Goal: Communication & Community: Answer question/provide support

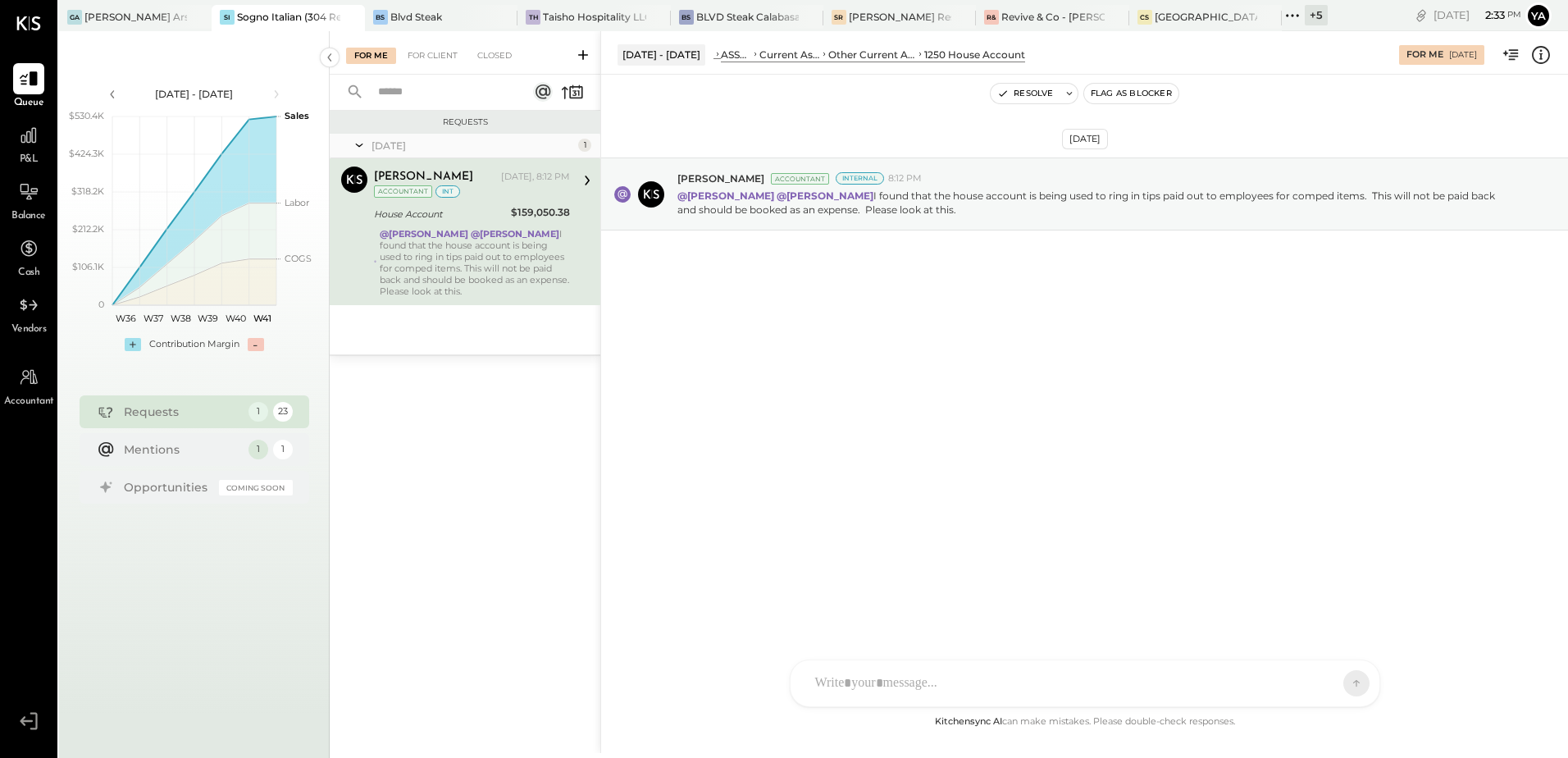
click at [468, 469] on div "Requests [DATE] 1 [PERSON_NAME] Accountant [PERSON_NAME] [DATE], 8:12 PM Accoun…" at bounding box center [465, 411] width 271 height 601
click at [465, 456] on div "Requests [DATE] 1 [PERSON_NAME] Accountant [PERSON_NAME] [DATE], 8:12 PM Accoun…" at bounding box center [465, 411] width 271 height 601
click at [466, 455] on div "Requests [DATE] 1 [PERSON_NAME] Accountant [PERSON_NAME] [DATE], 8:12 PM Accoun…" at bounding box center [465, 411] width 271 height 601
click at [475, 435] on div "Requests [DATE] 1 [PERSON_NAME] Accountant [PERSON_NAME] [DATE], 8:12 PM Accoun…" at bounding box center [465, 411] width 271 height 601
click at [523, 403] on div "Requests [DATE] 1 [PERSON_NAME] Accountant [PERSON_NAME] [DATE], 8:12 PM Accoun…" at bounding box center [465, 411] width 271 height 601
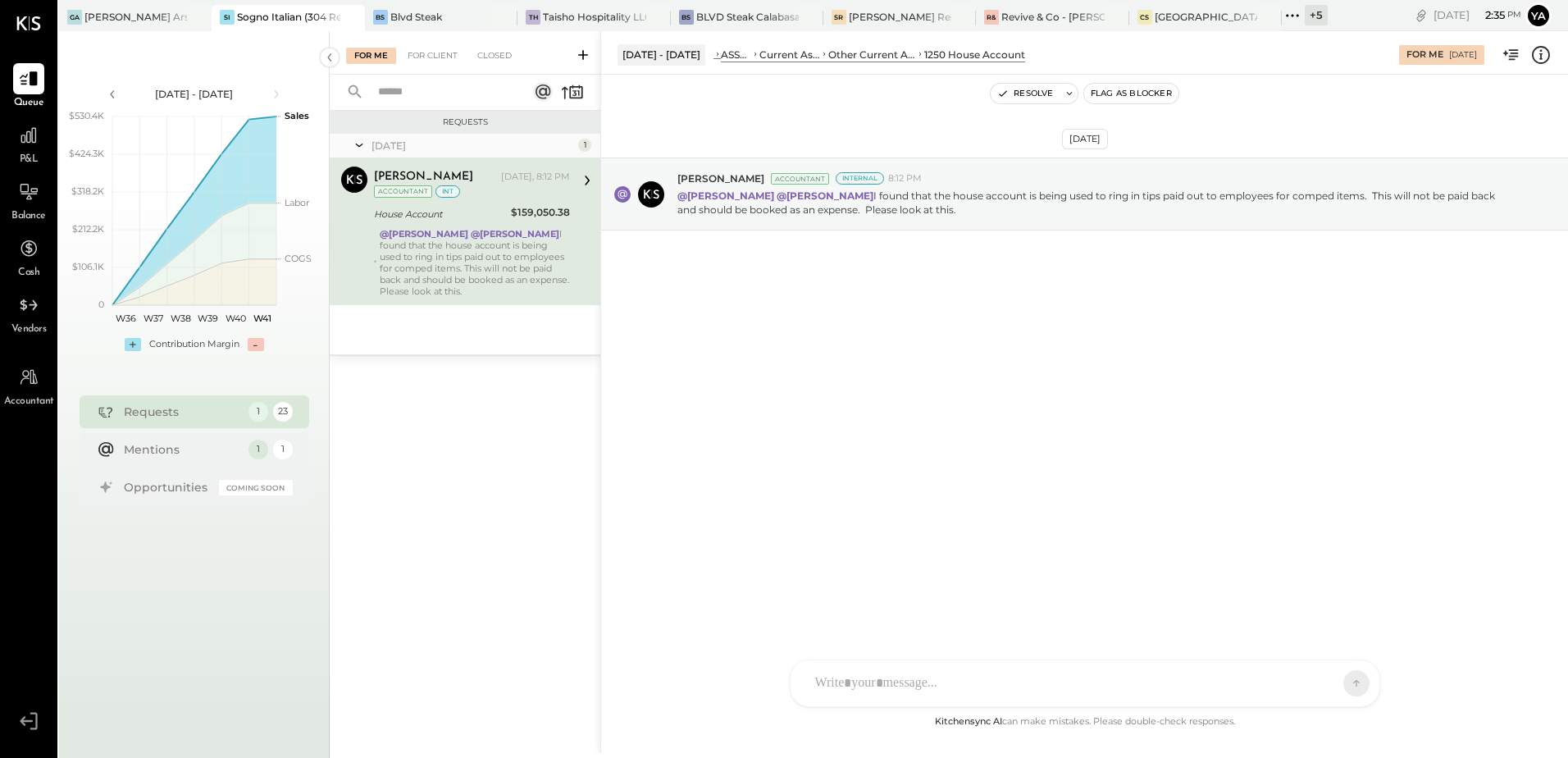
click at [523, 403] on div "Requests [DATE] 1 [PERSON_NAME] Accountant [PERSON_NAME] [DATE], 8:12 PM Accoun…" at bounding box center [465, 411] width 271 height 601
click at [792, 503] on div "[DATE] [PERSON_NAME] Accountant Internal 8:12 PM @[PERSON_NAME] @[PERSON_NAME] …" at bounding box center [1083, 393] width 966 height 637
click at [494, 59] on div "Closed" at bounding box center [494, 55] width 51 height 16
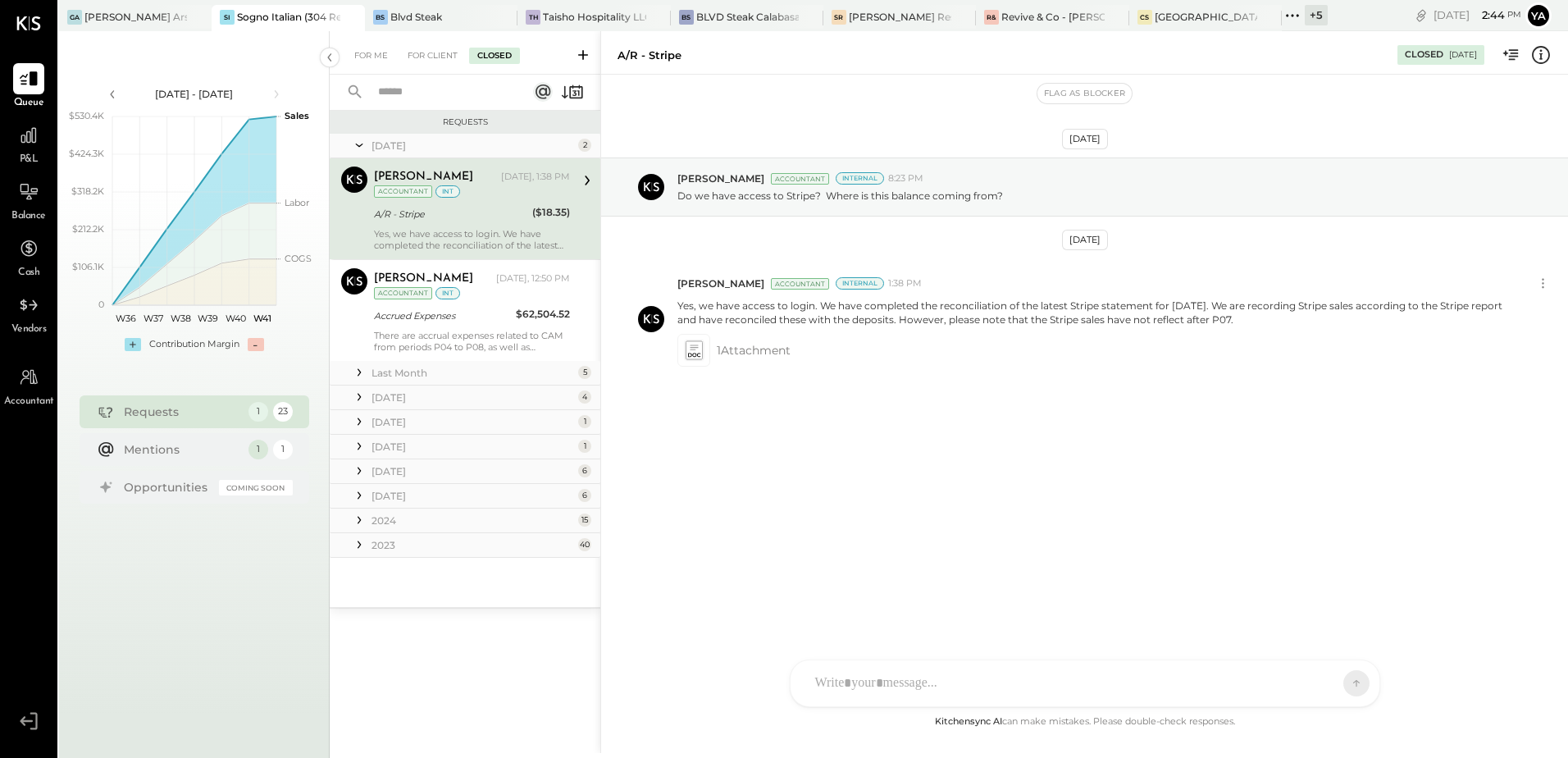
click at [502, 212] on div "A/R - Stripe" at bounding box center [451, 213] width 154 height 16
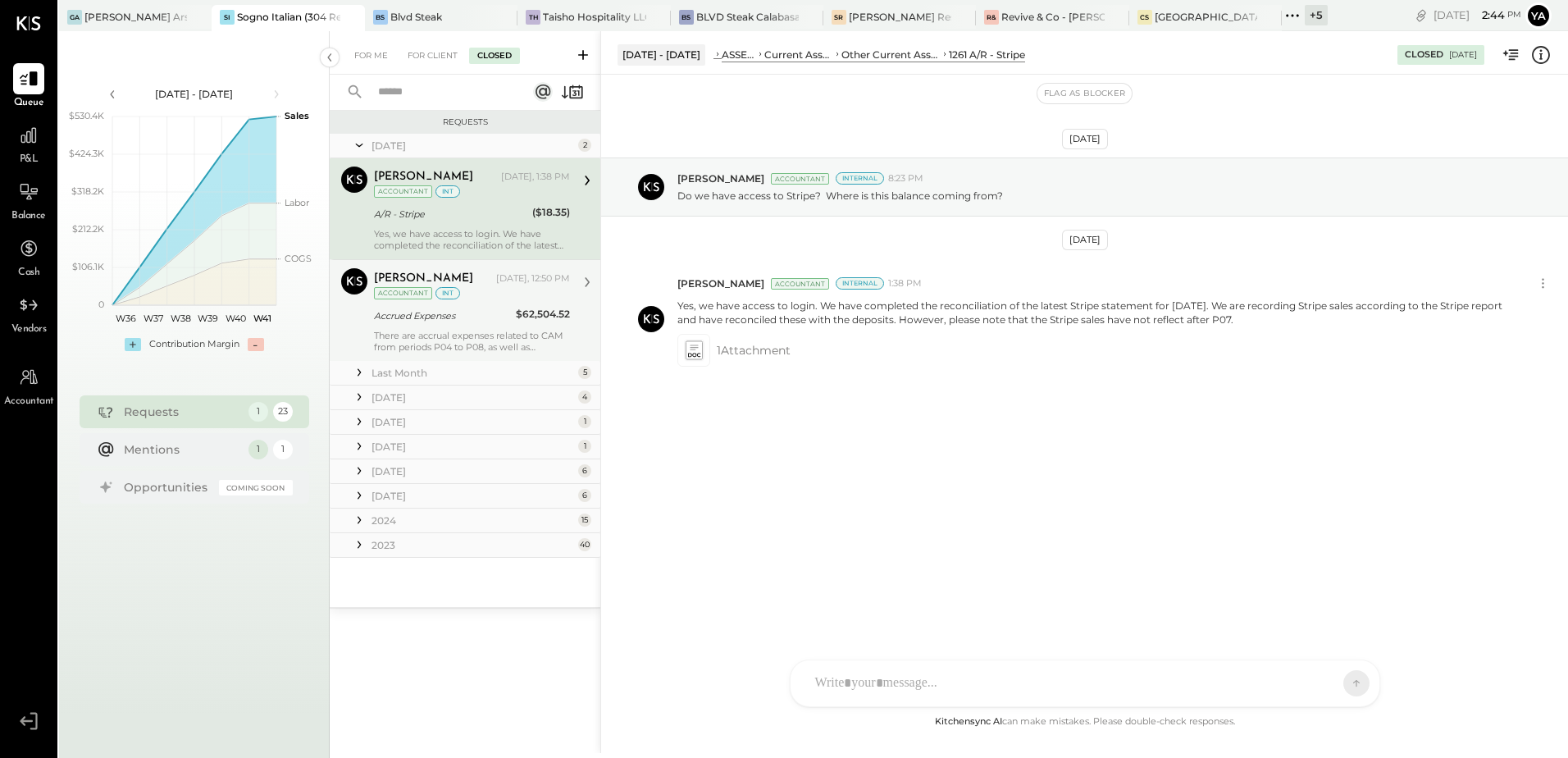
click at [494, 311] on div "Accrued Expenses" at bounding box center [442, 315] width 137 height 16
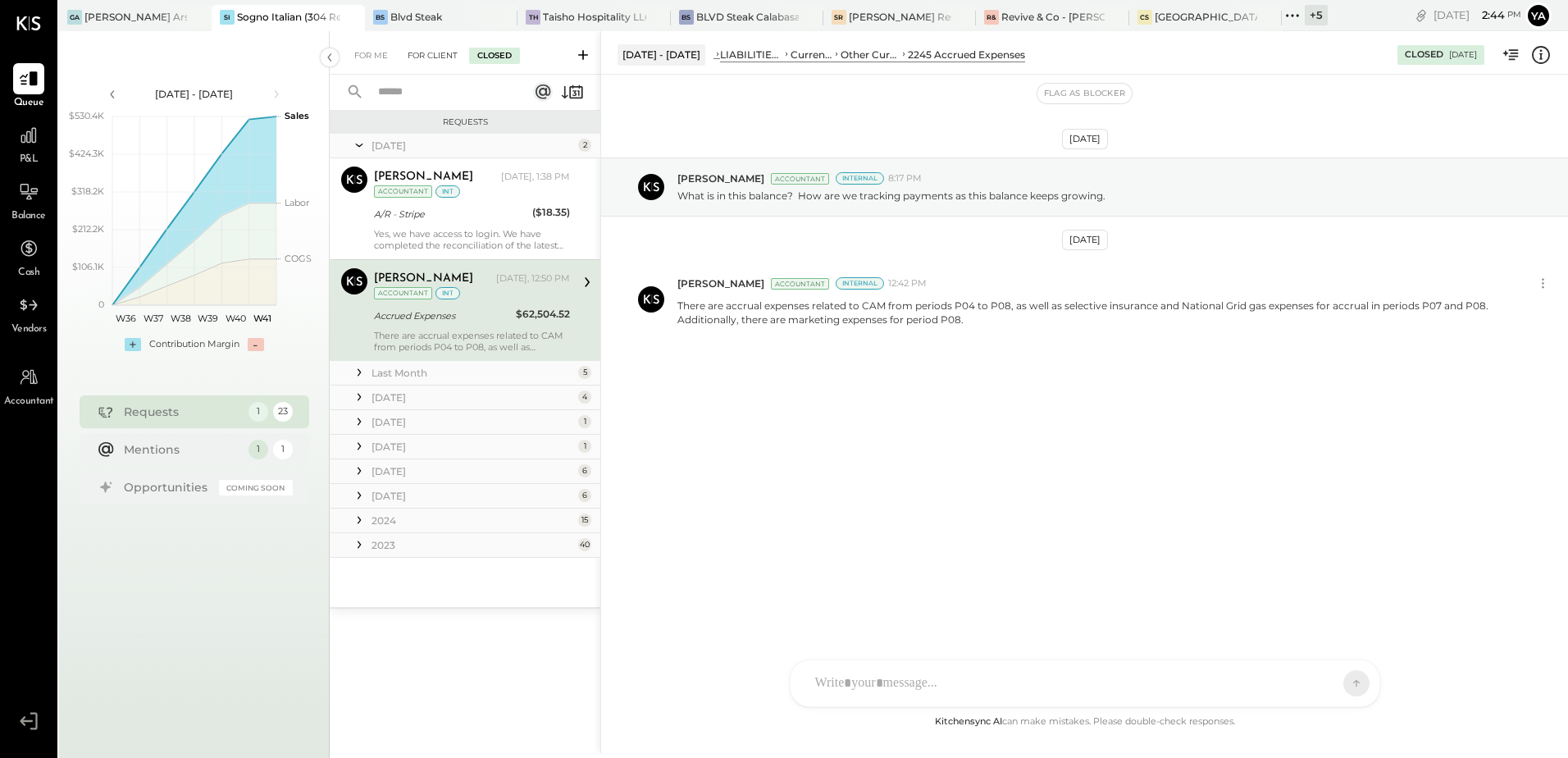
click at [426, 59] on div "For Client" at bounding box center [433, 55] width 66 height 16
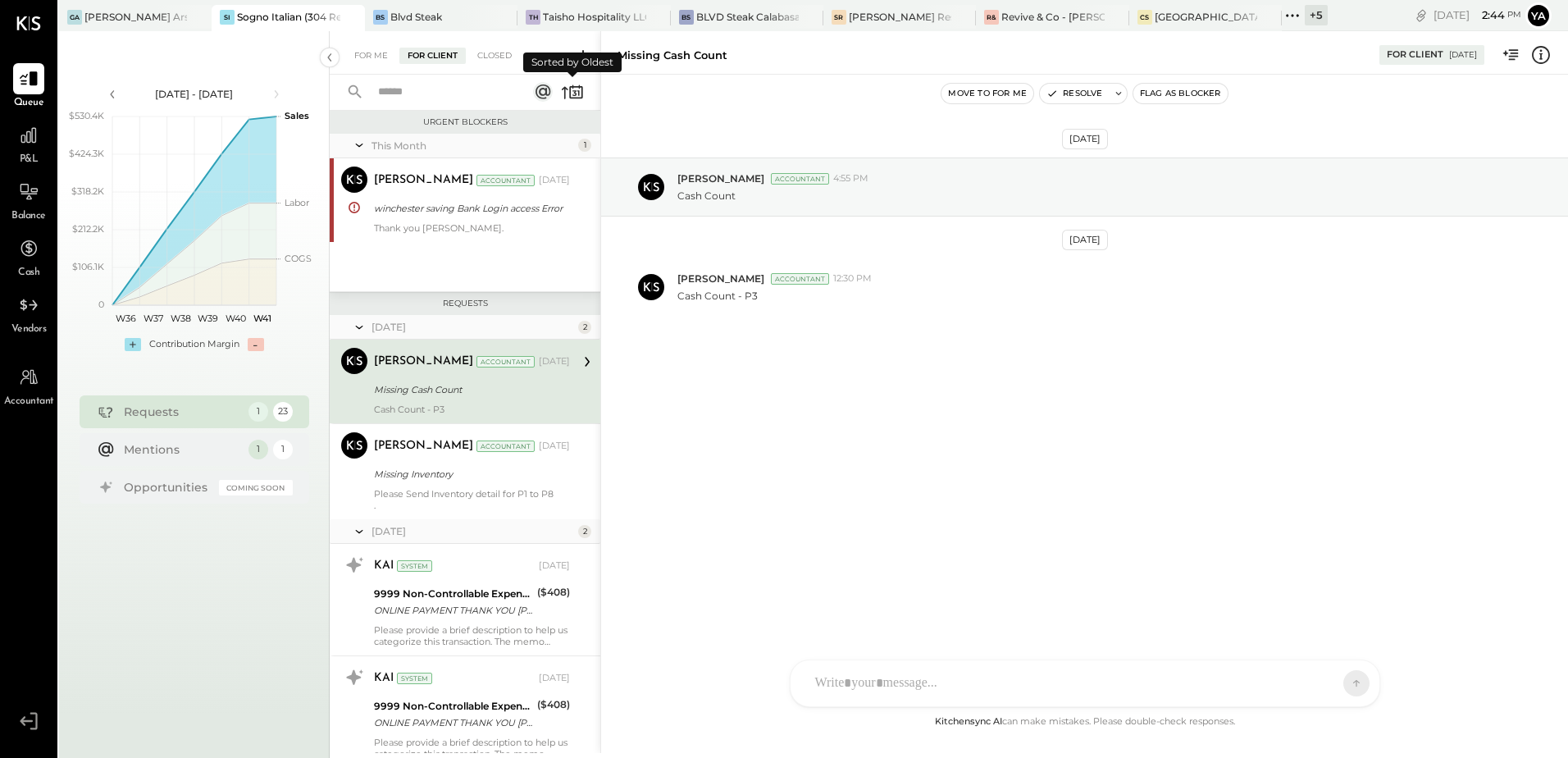
click at [563, 101] on icon at bounding box center [572, 91] width 23 height 23
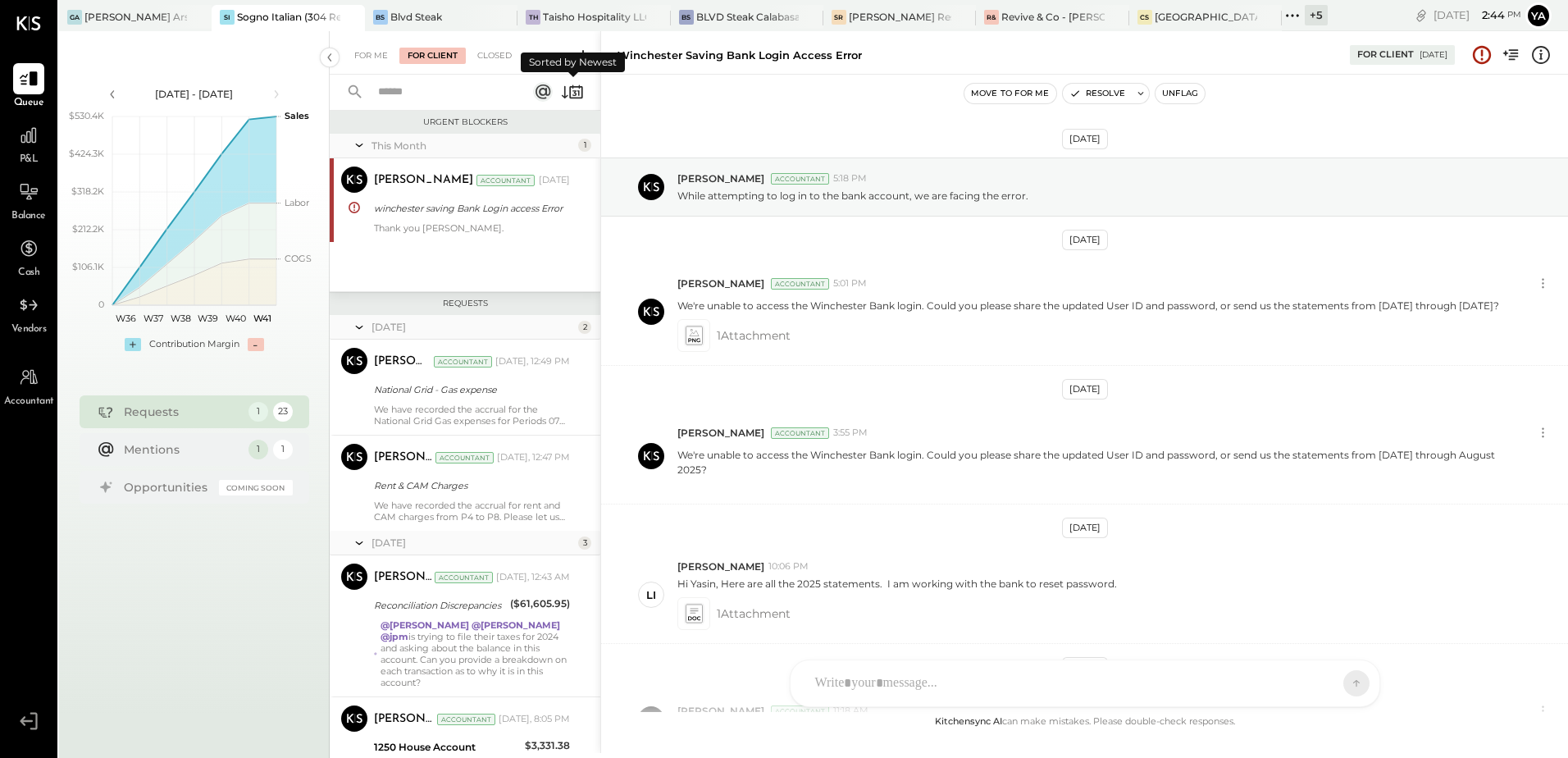
scroll to position [221, 0]
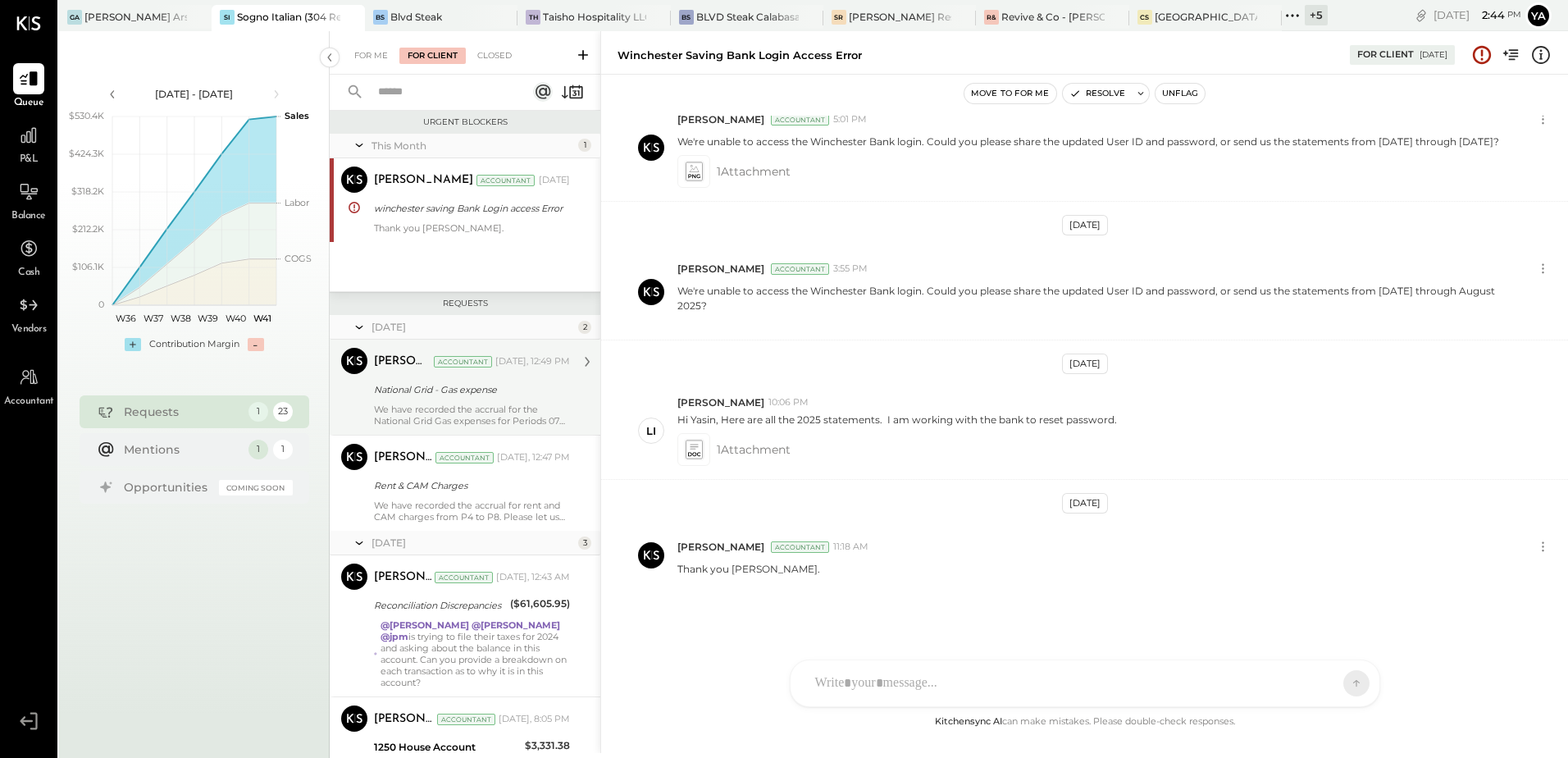
click at [478, 372] on div "[PERSON_NAME] Accountant [DATE], 12:49 PM" at bounding box center [472, 361] width 196 height 23
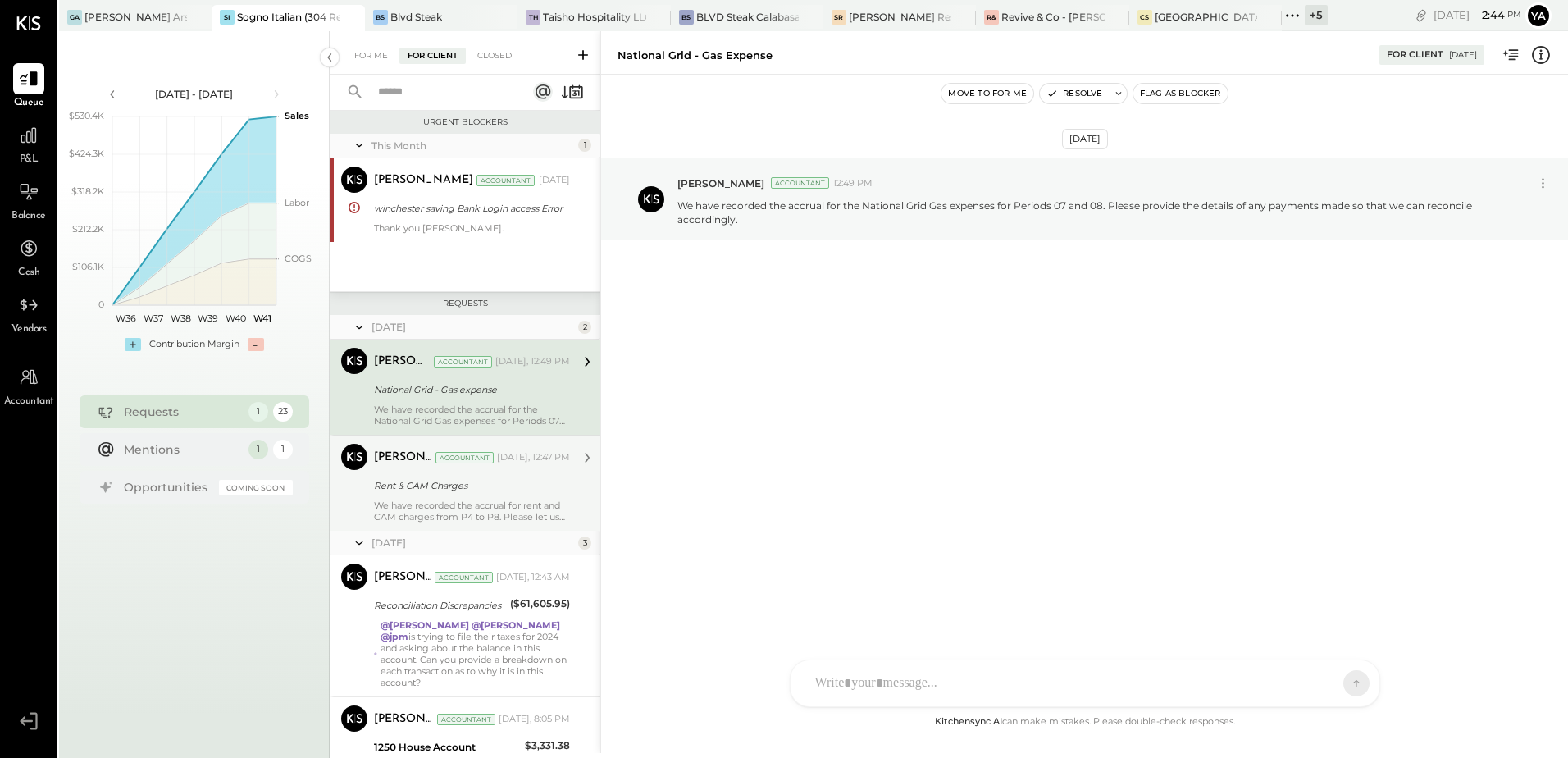
click at [492, 480] on div "Rent & CAM Charges" at bounding box center [470, 485] width 191 height 16
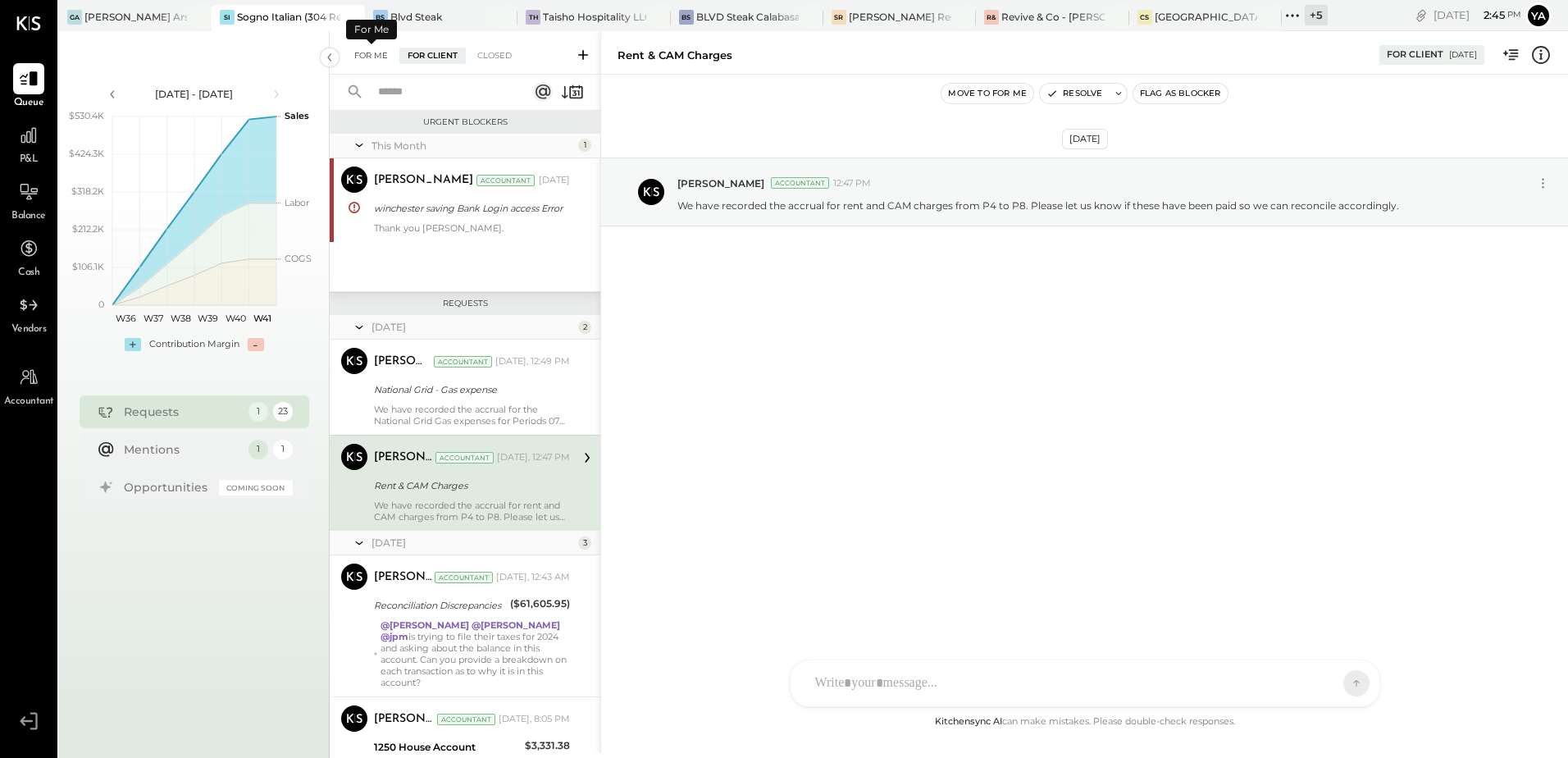
click at [380, 59] on div "For Me" at bounding box center [371, 55] width 50 height 16
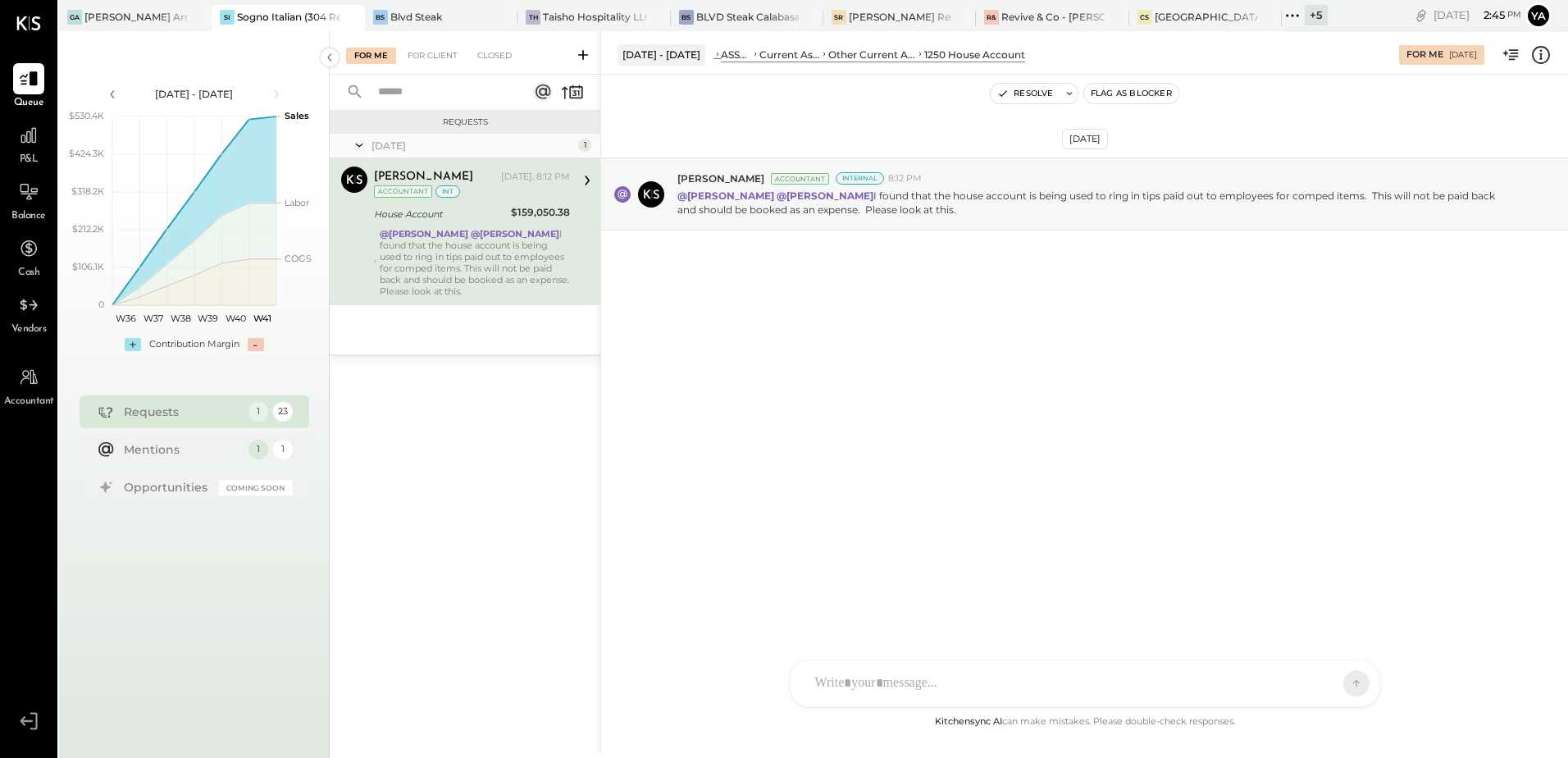
click at [500, 43] on div "For Me For Client Closed" at bounding box center [465, 53] width 271 height 43
click at [504, 54] on div "Closed" at bounding box center [494, 55] width 51 height 16
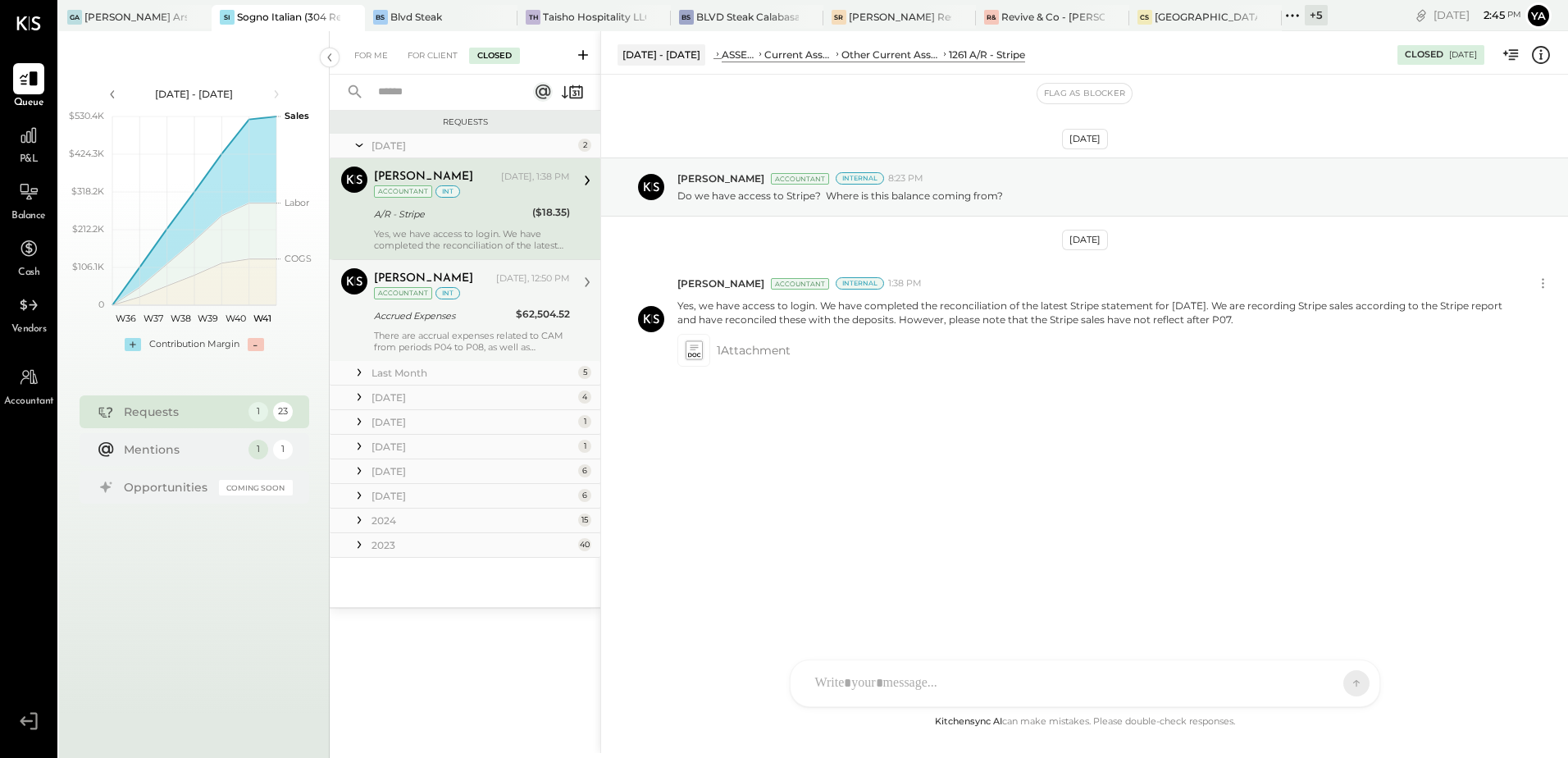
click at [515, 280] on div "[DATE], 12:50 PM" at bounding box center [533, 279] width 74 height 13
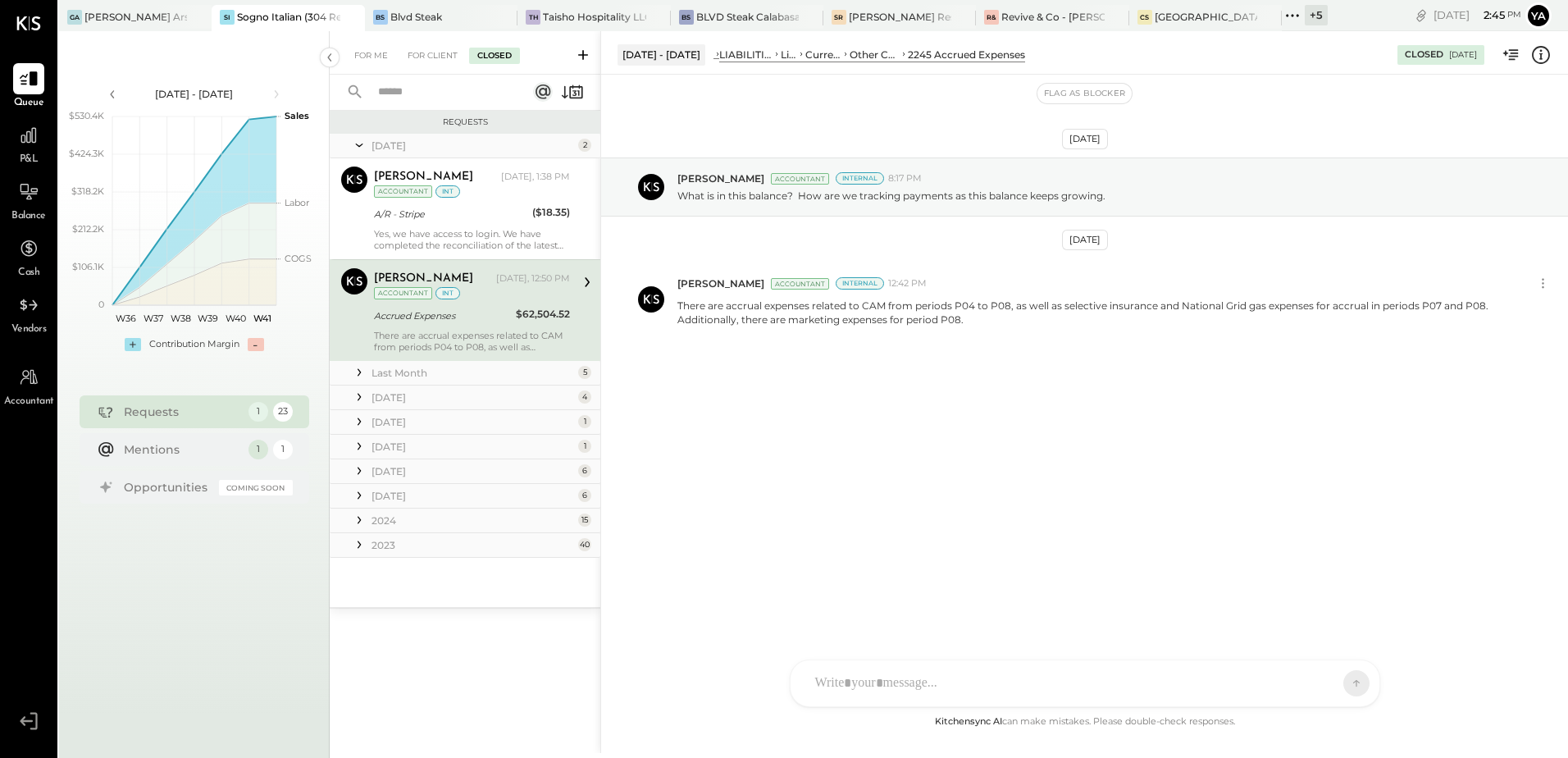
click at [474, 319] on div "Accrued Expenses" at bounding box center [442, 315] width 137 height 16
click at [807, 423] on div "[DATE] [PERSON_NAME] Accountant Internal 8:17 PM What is in this balance? How a…" at bounding box center [1083, 289] width 966 height 348
click at [419, 56] on div "For Client" at bounding box center [433, 55] width 66 height 16
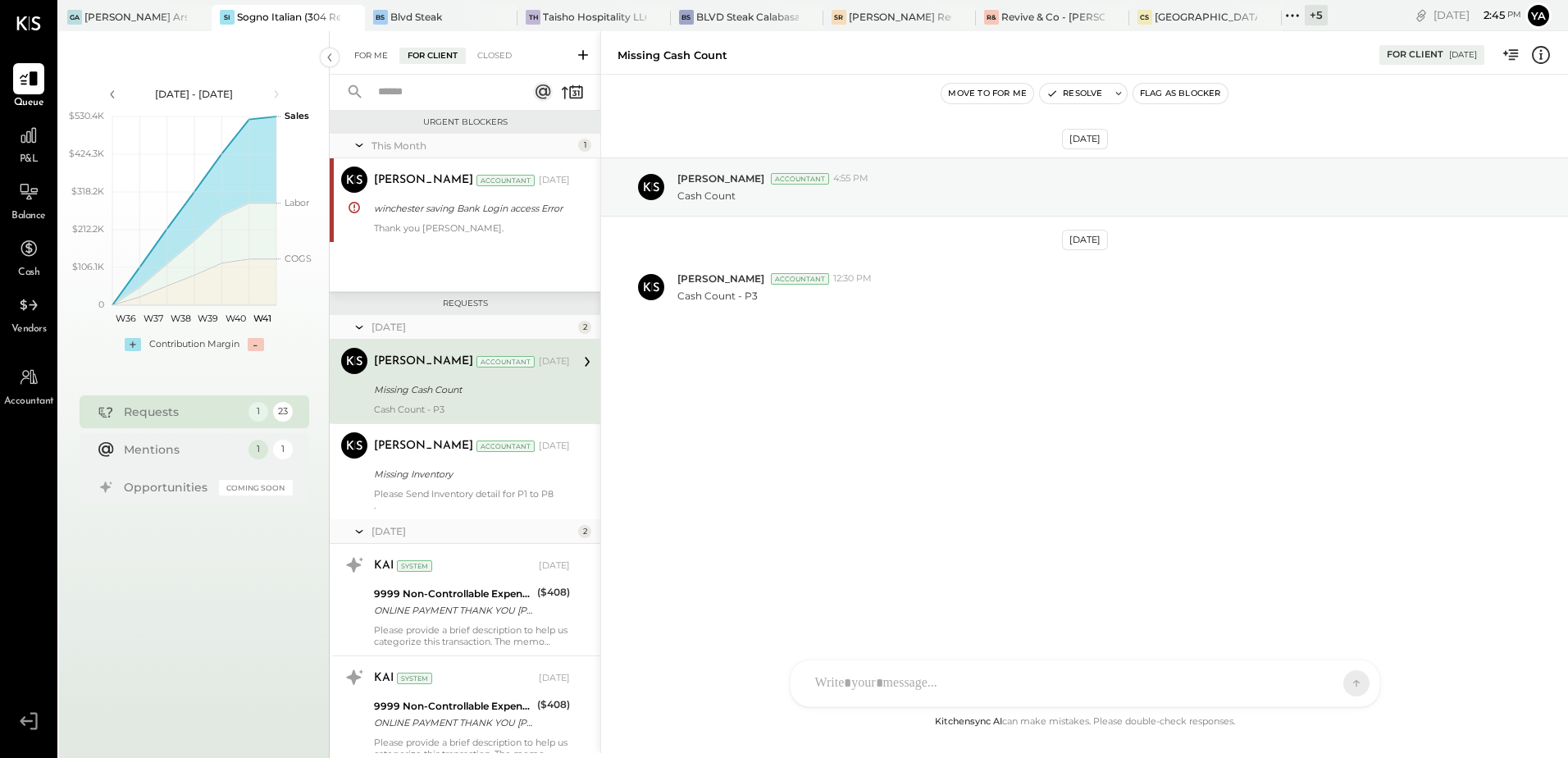
click at [371, 54] on div "For Me" at bounding box center [371, 55] width 50 height 16
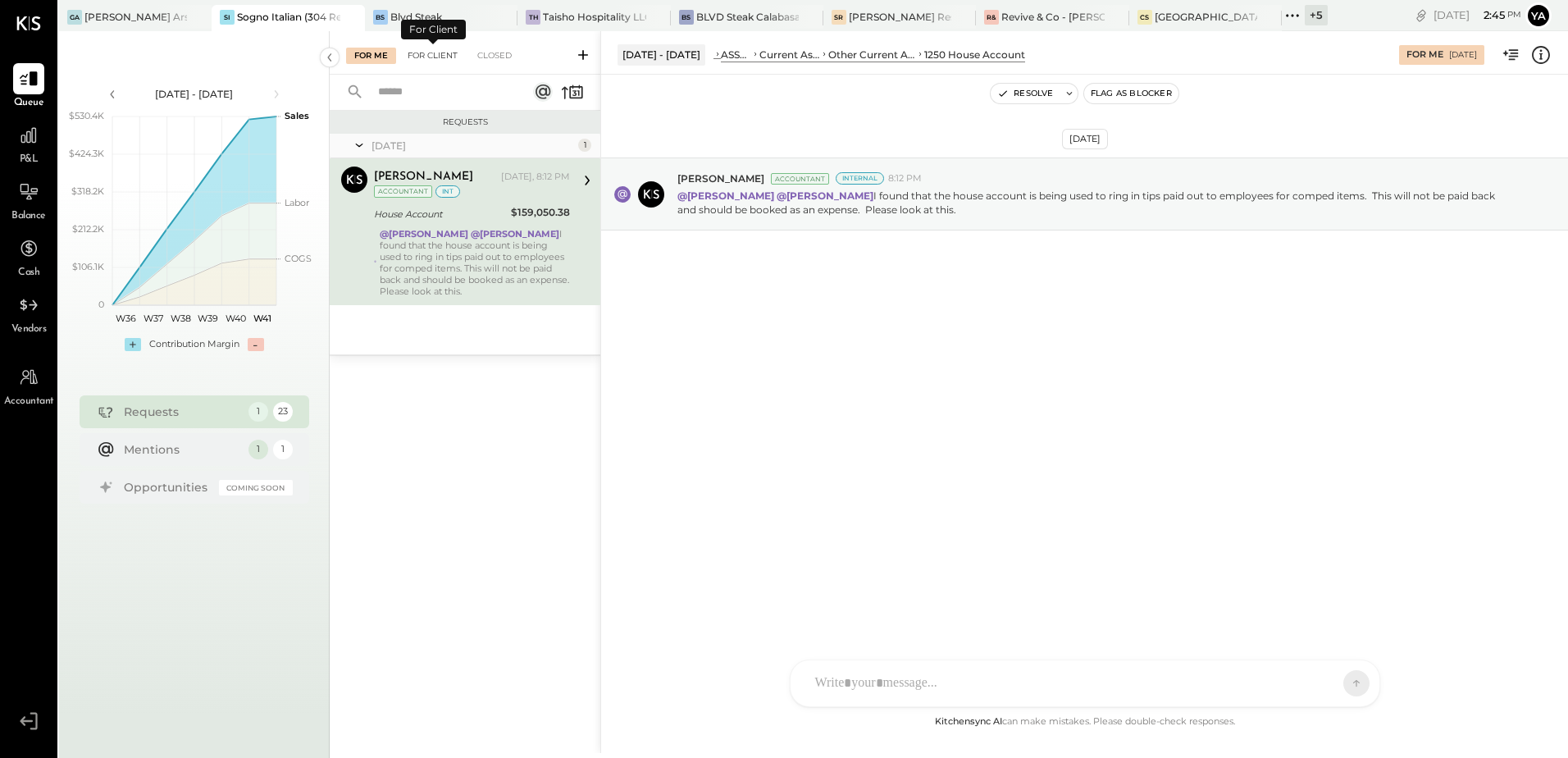
click at [450, 56] on div "For Client" at bounding box center [433, 55] width 66 height 16
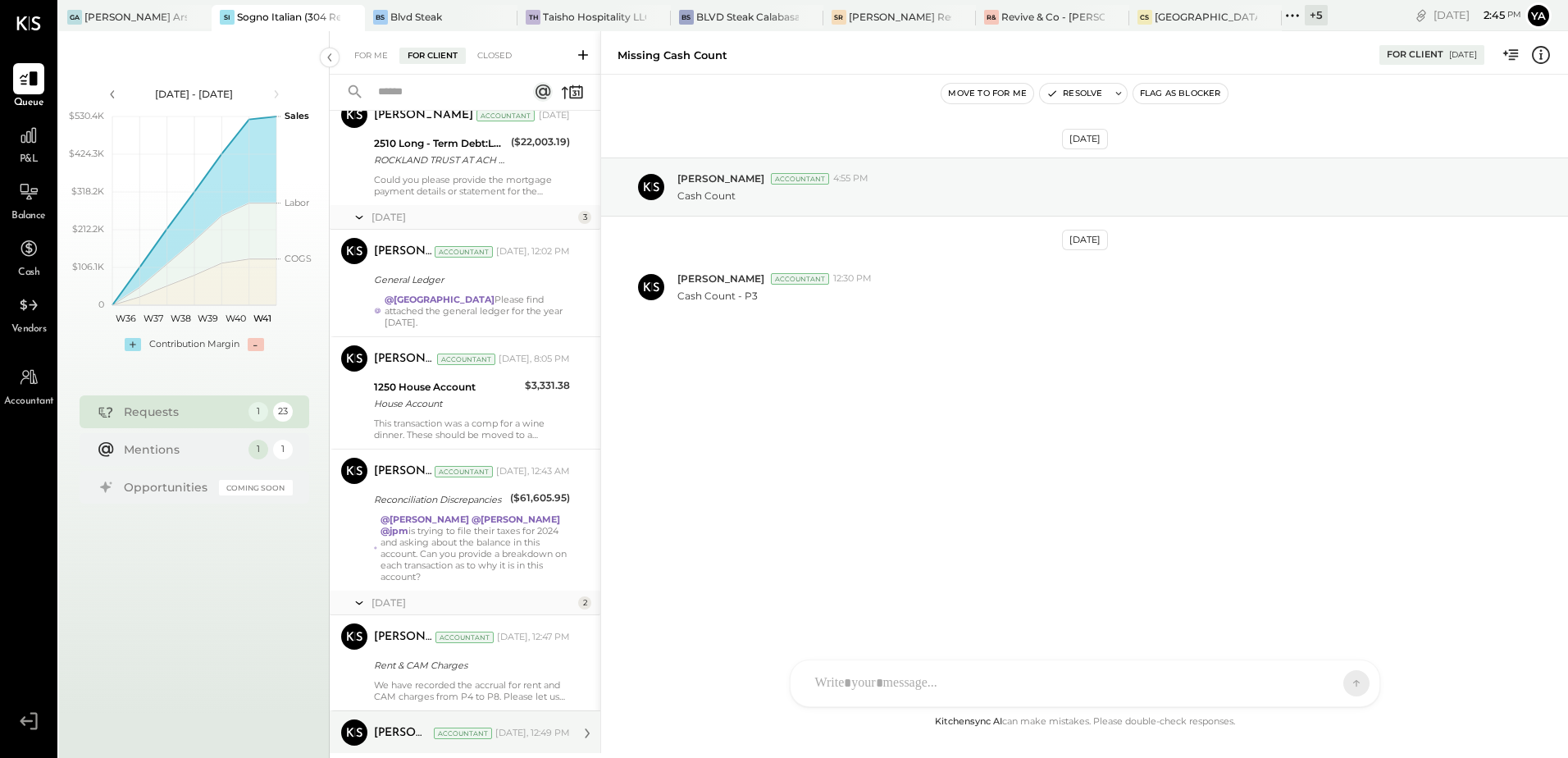
scroll to position [2127, 0]
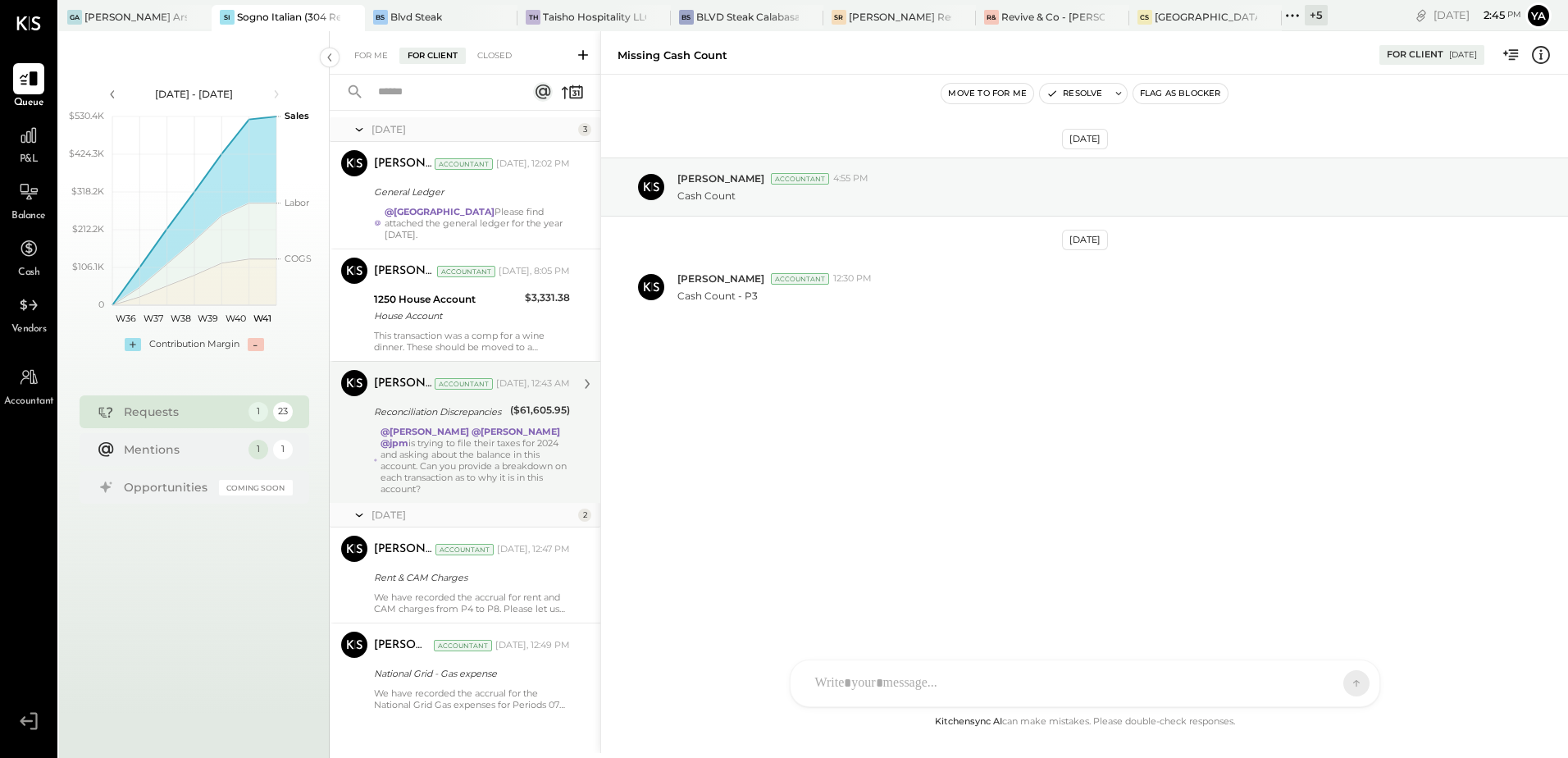
click at [478, 389] on div "[PERSON_NAME] Accountant [DATE], 12:43 AM Reconciliation Discrepancies ($61,605…" at bounding box center [472, 432] width 196 height 124
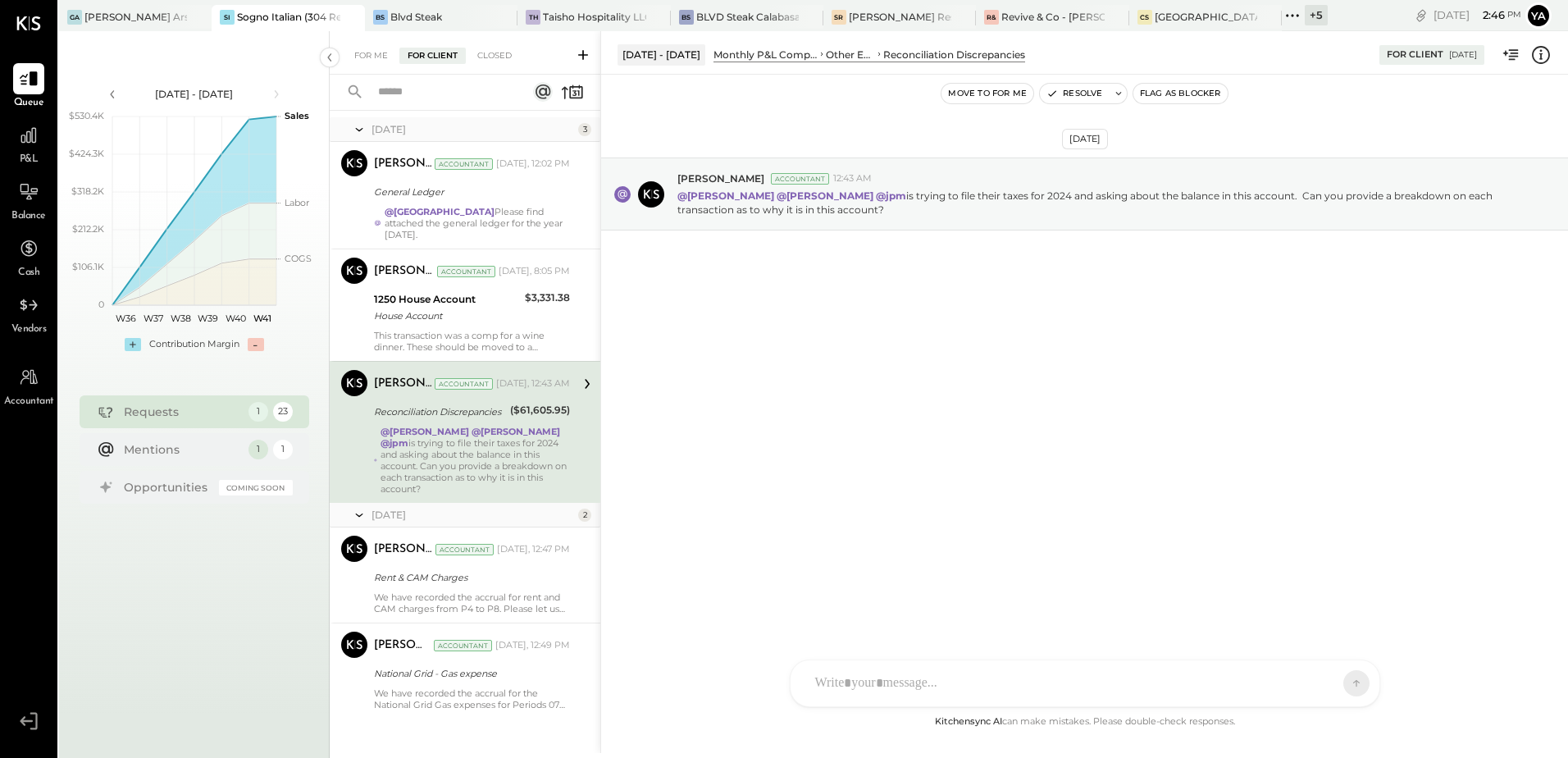
click at [879, 367] on div "[DATE] [PERSON_NAME] Accountant 12:43 AM @[PERSON_NAME] @[PERSON_NAME] @jpm is …" at bounding box center [1083, 393] width 966 height 637
click at [1544, 60] on icon at bounding box center [1541, 55] width 22 height 22
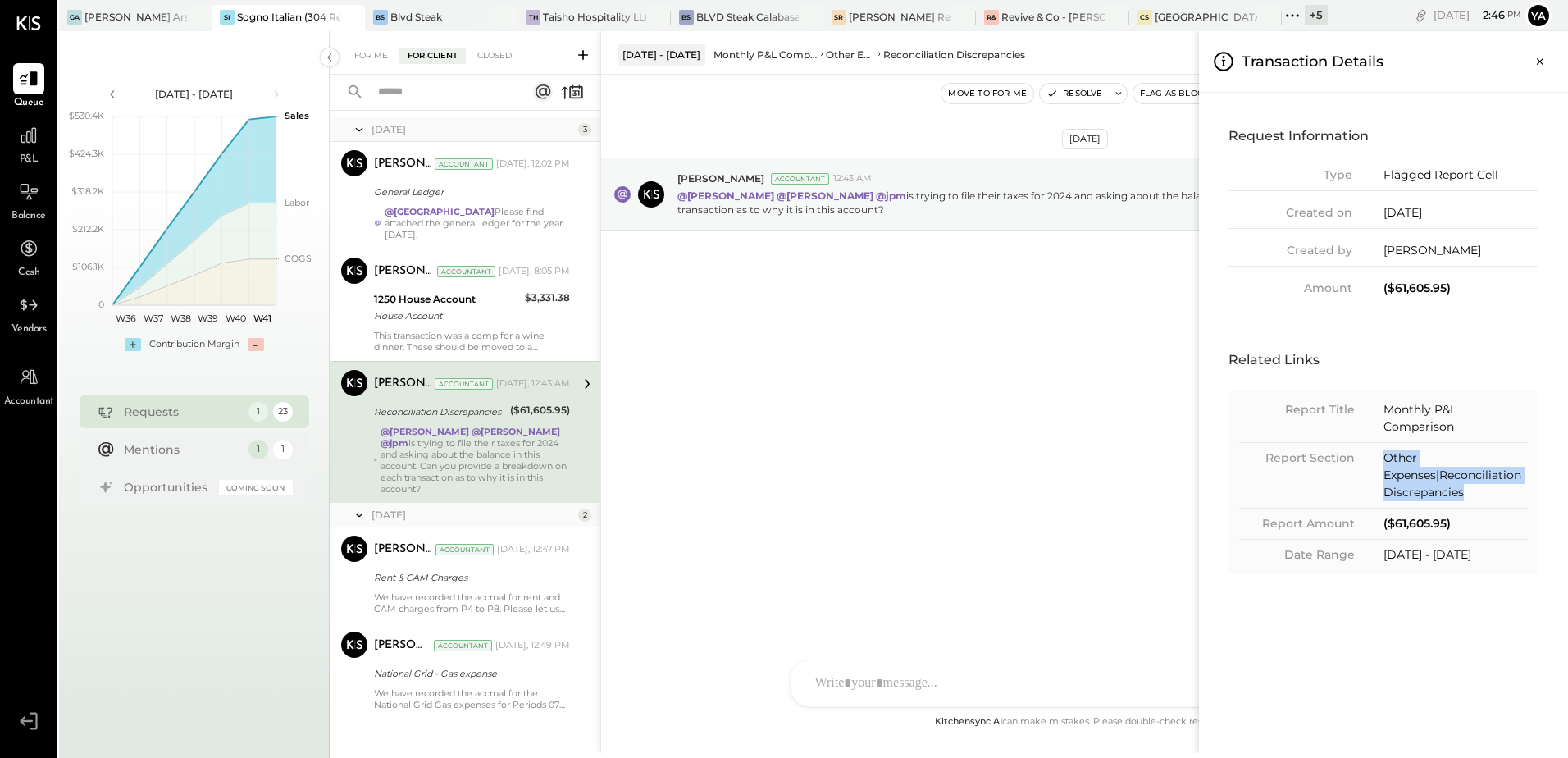
drag, startPoint x: 1467, startPoint y: 493, endPoint x: 1384, endPoint y: 463, distance: 88.3
click at [1384, 463] on div "Other Expenses|Reconciliation Discrepancies" at bounding box center [1455, 475] width 144 height 52
drag, startPoint x: 1384, startPoint y: 463, endPoint x: 1348, endPoint y: 472, distance: 37.1
click at [1348, 472] on div "Report Section Other Expenses|Reconciliation Discrepancies" at bounding box center [1383, 479] width 289 height 59
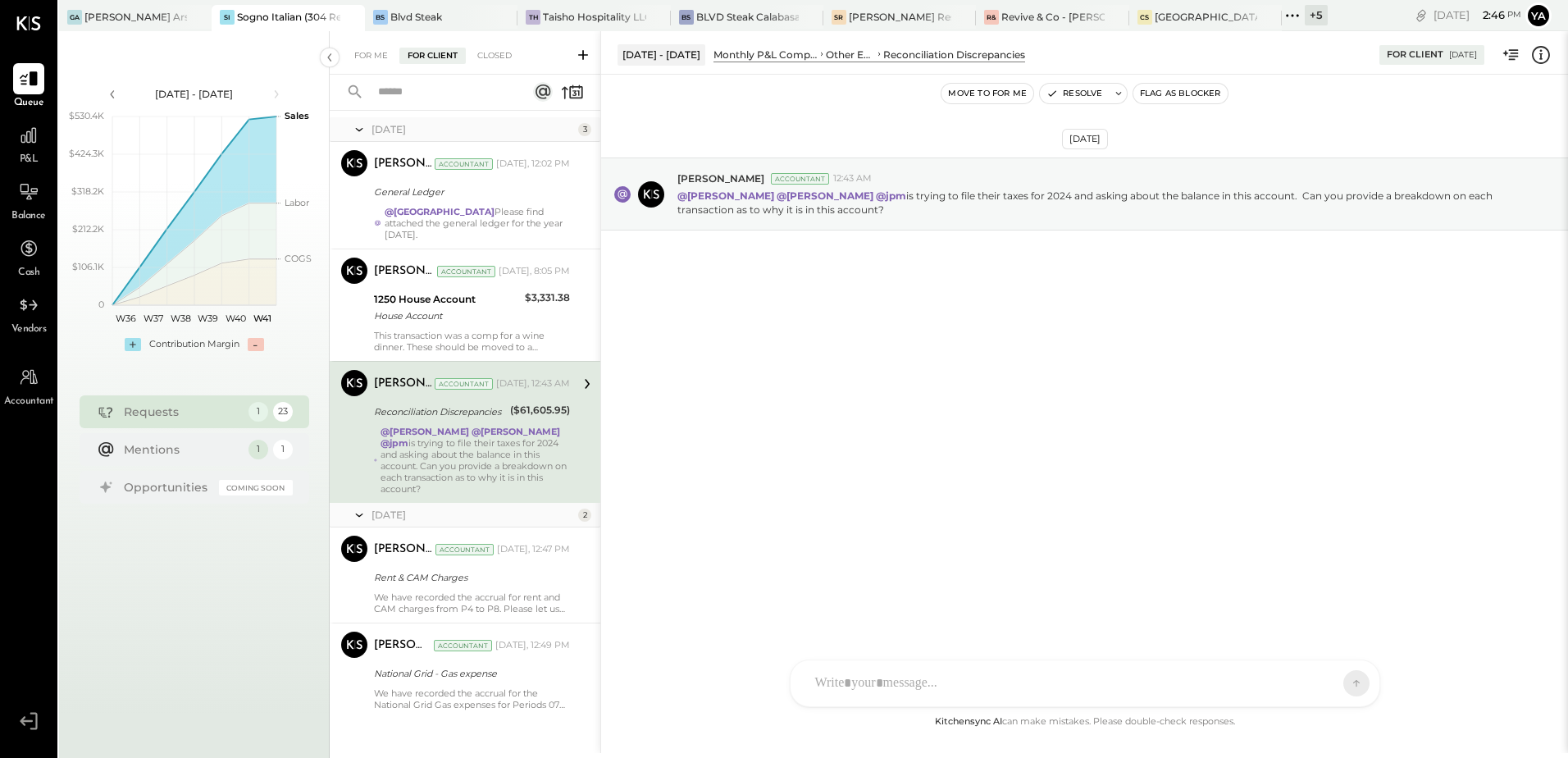
click at [1127, 330] on div "For Me For Client Closed Urgent Blockers This Month 1 Yasin Shabhai Accountant …" at bounding box center [949, 391] width 1238 height 721
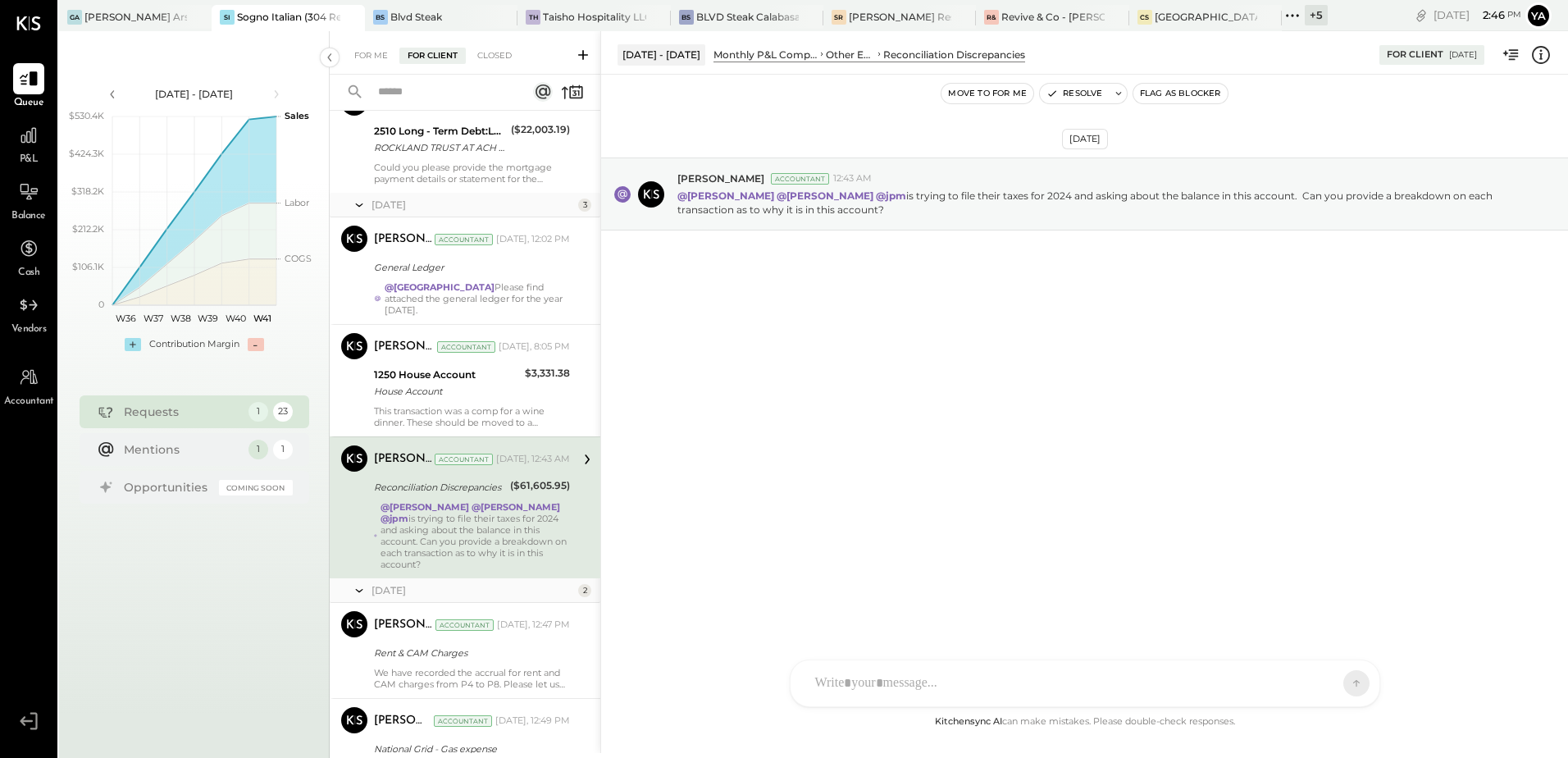
scroll to position [2127, 0]
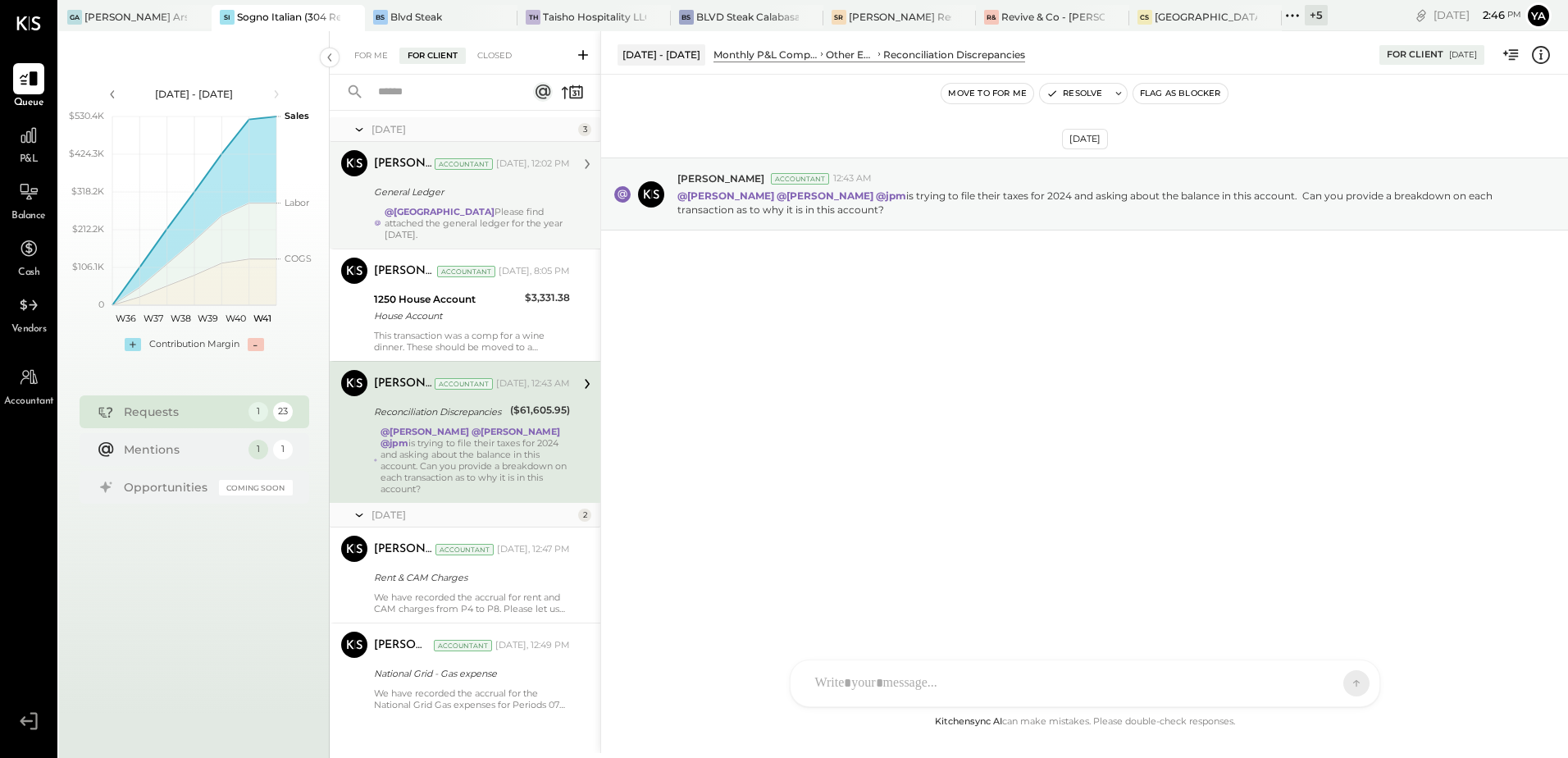
click at [461, 206] on div "@[PERSON_NAME] Please find attached the general ledger for the year [DATE]." at bounding box center [477, 222] width 186 height 35
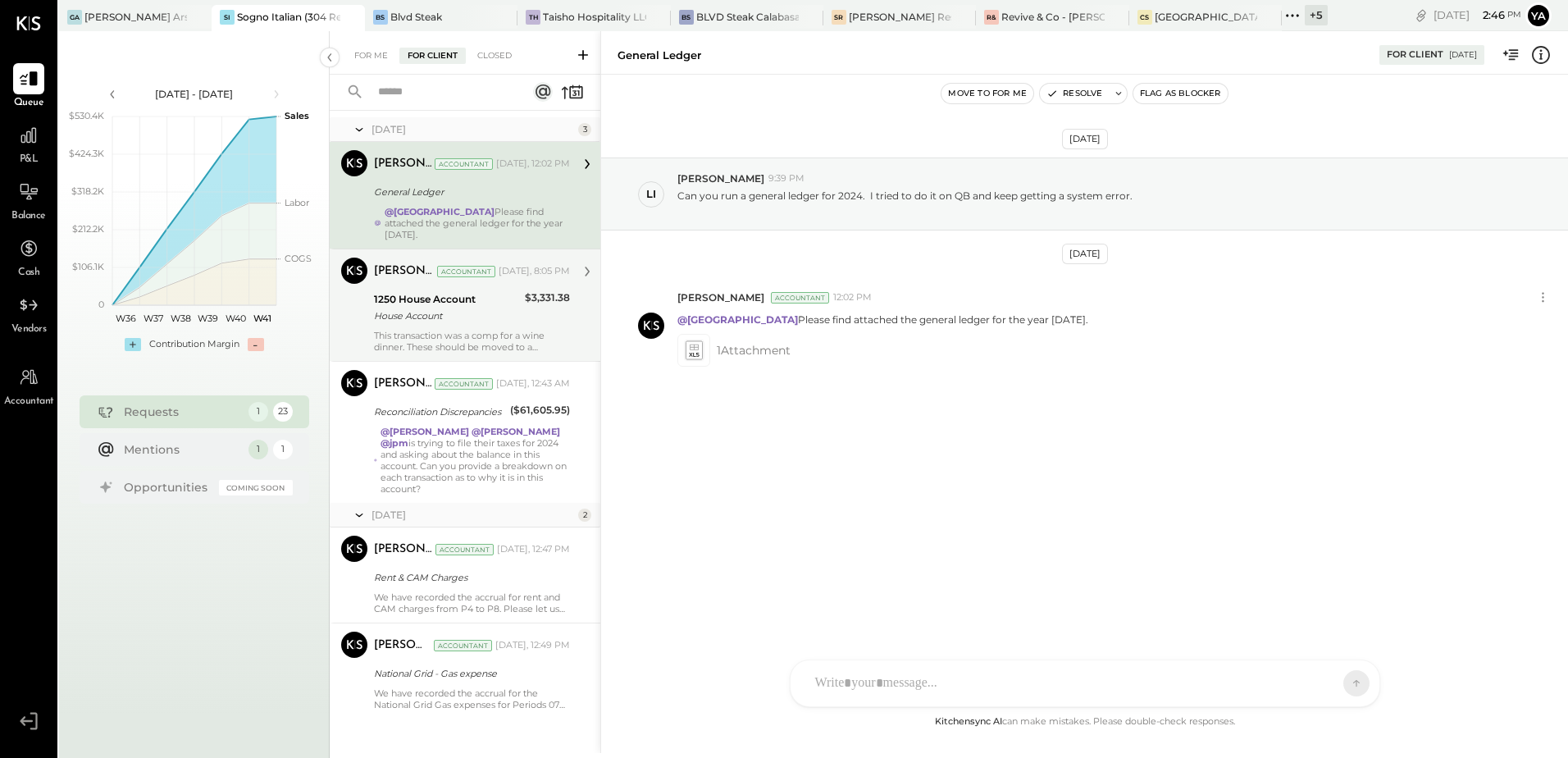
click at [498, 313] on div "1250 House Account House Account" at bounding box center [447, 307] width 146 height 36
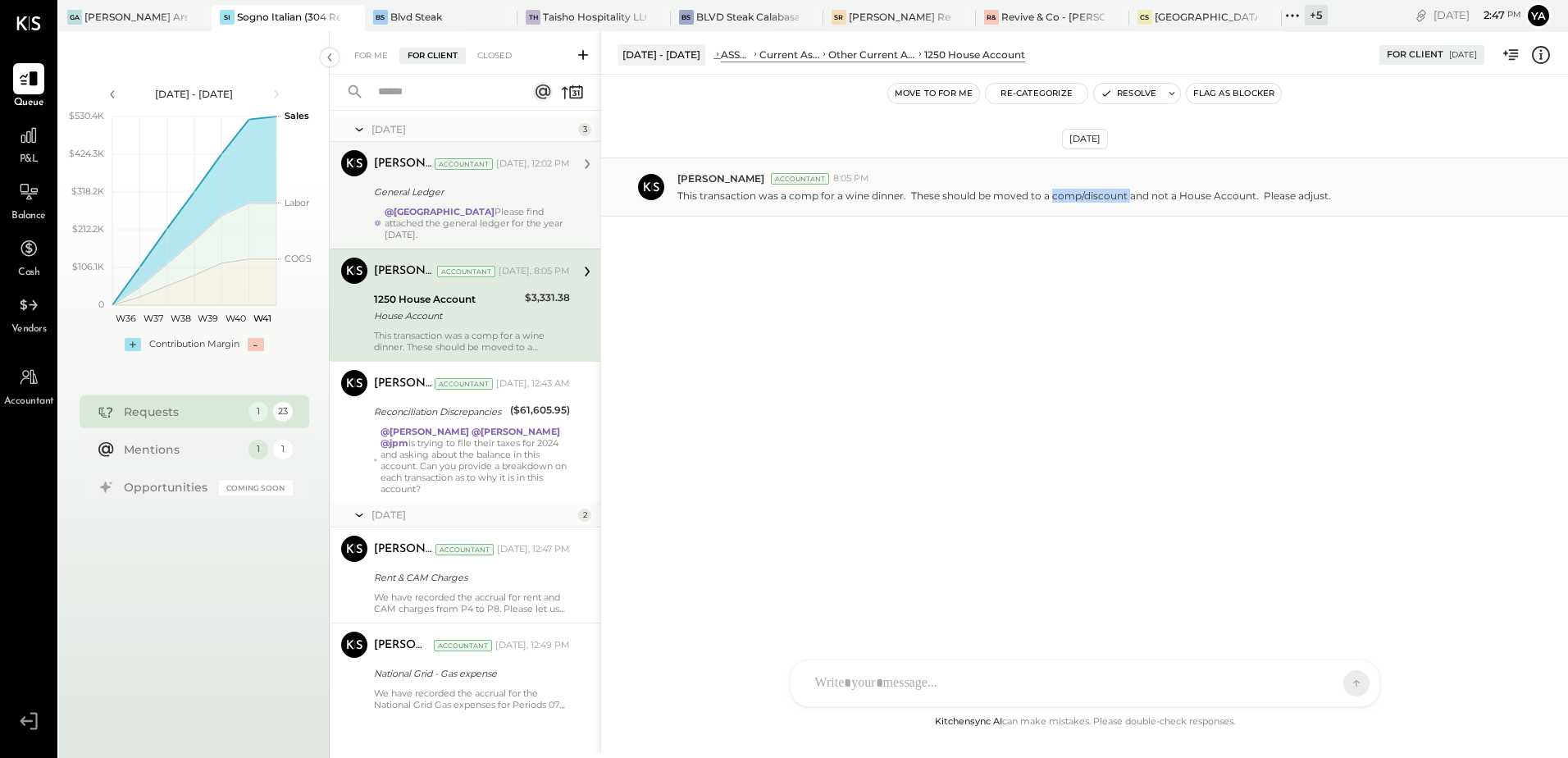
drag, startPoint x: 1127, startPoint y: 195, endPoint x: 1052, endPoint y: 199, distance: 75.1
click at [1052, 199] on p "This transaction was a comp for a wine dinner. These should be moved to a comp/…" at bounding box center [1003, 195] width 653 height 14
click at [784, 357] on div "[DATE] [PERSON_NAME] Accountant 8:05 PM This transaction was a comp for a wine …" at bounding box center [1083, 393] width 966 height 637
click at [369, 59] on div "For Me" at bounding box center [371, 55] width 50 height 16
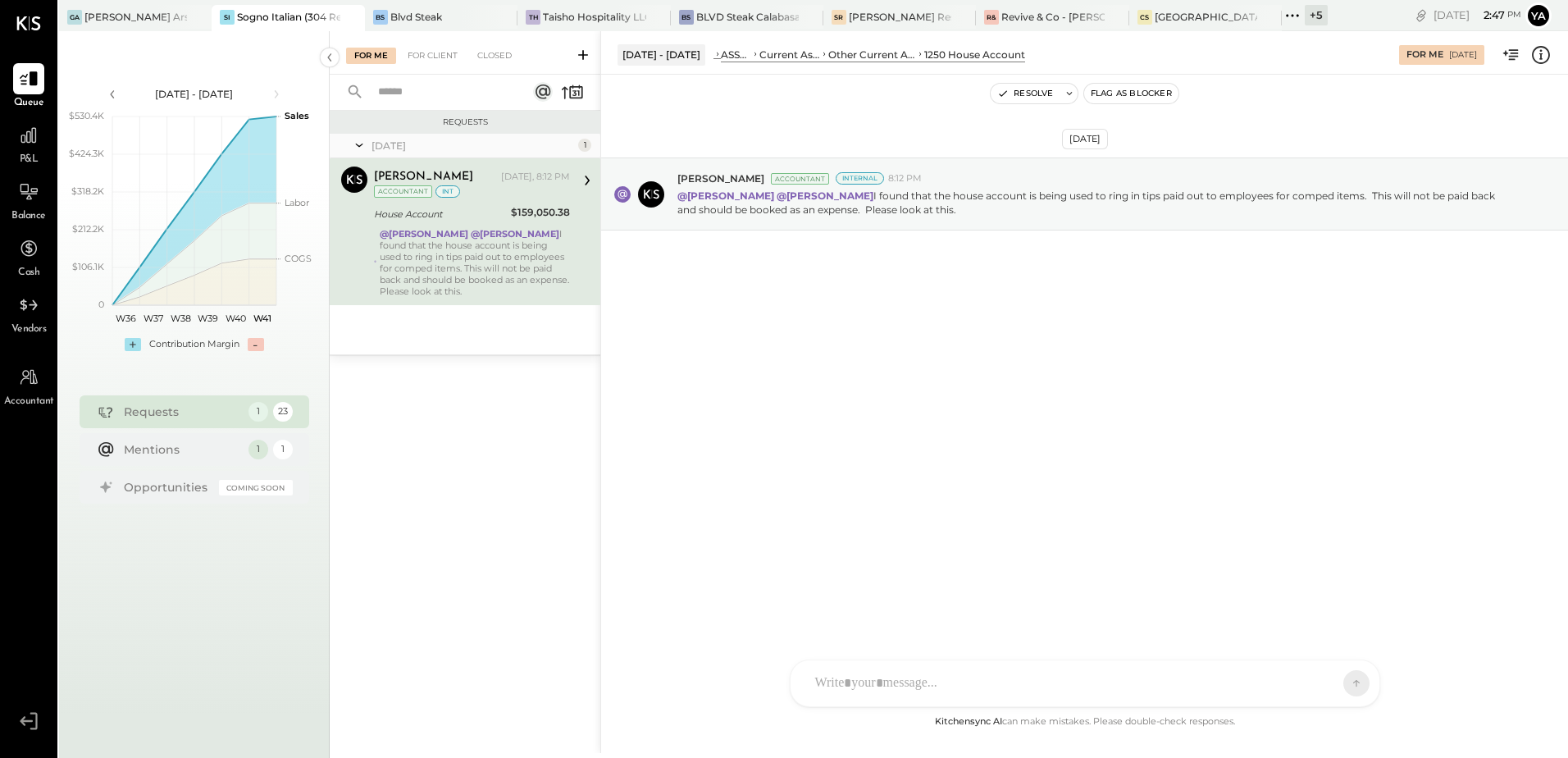
click at [461, 213] on div "House Account" at bounding box center [440, 213] width 132 height 16
click at [1538, 64] on icon at bounding box center [1541, 55] width 22 height 22
click at [444, 58] on div "For Me For Client Closed Requests [DATE] 1 [PERSON_NAME] Accountant [PERSON_NAM…" at bounding box center [949, 391] width 1238 height 721
click at [446, 61] on div "For Client" at bounding box center [433, 55] width 66 height 16
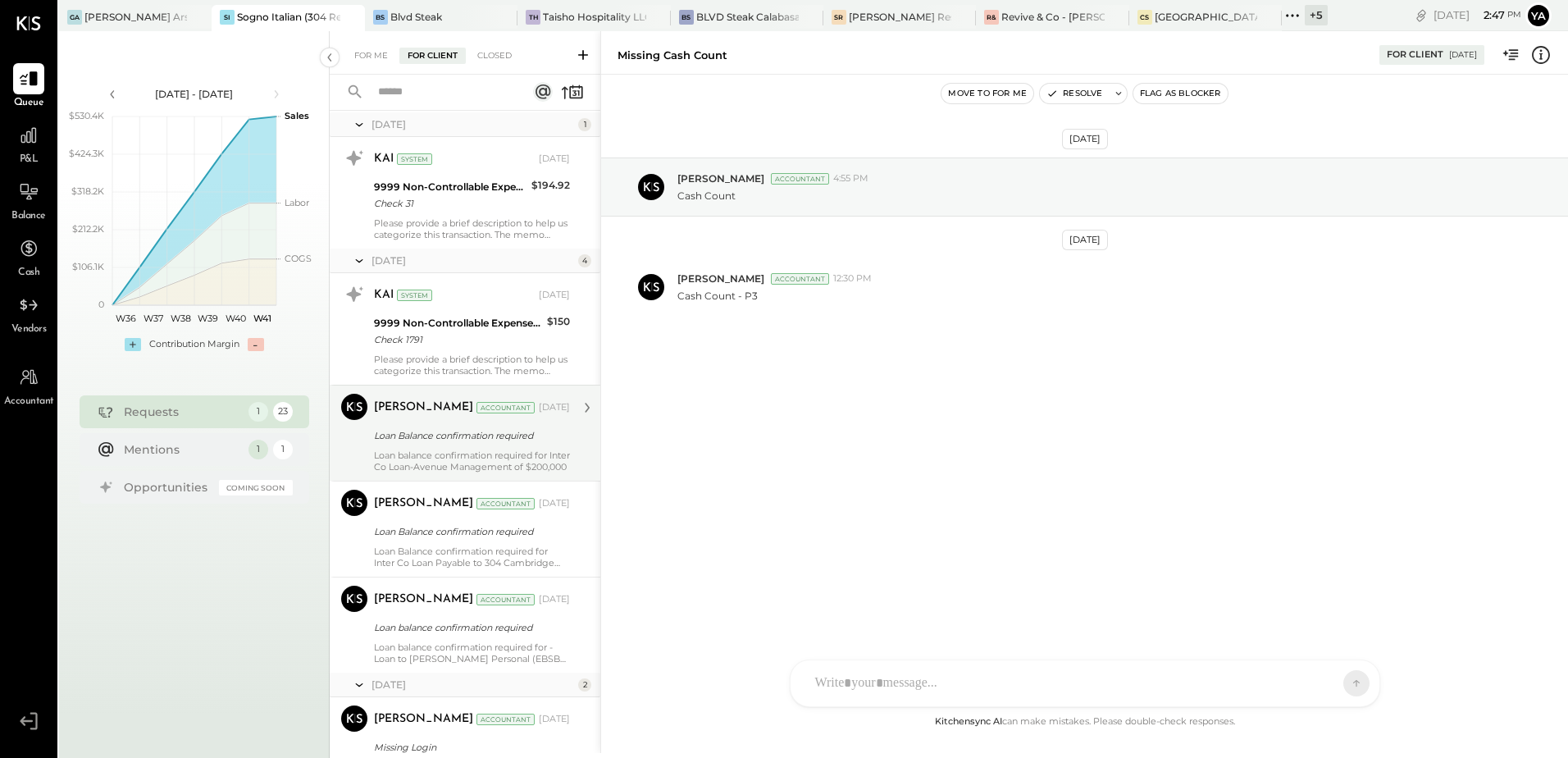
scroll to position [656, 0]
click at [511, 447] on div "[PERSON_NAME] Accountant [DATE] Loan Balance confirmation required Loan balance…" at bounding box center [472, 432] width 196 height 78
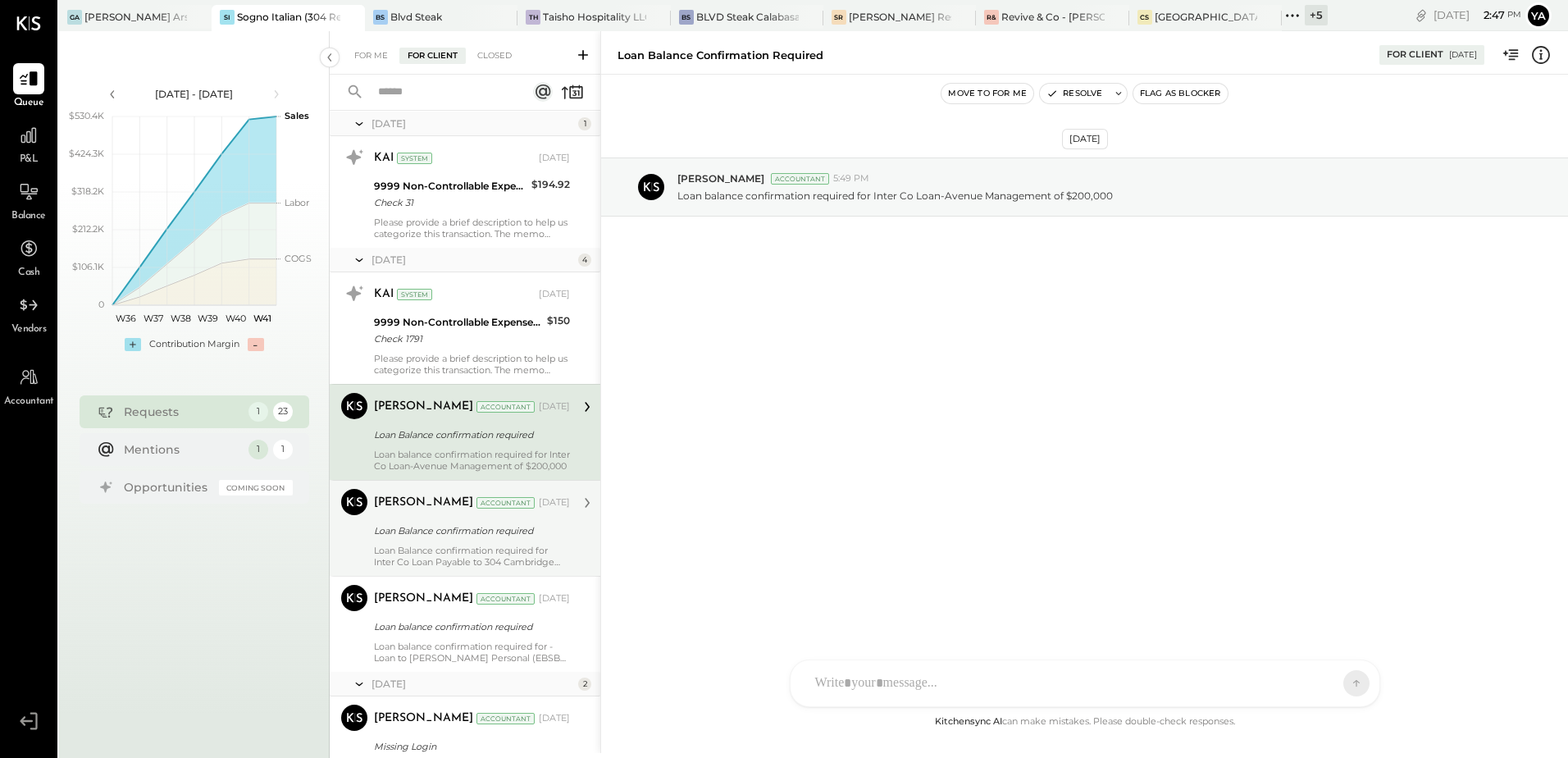
click at [487, 511] on div "[PERSON_NAME] Accountant" at bounding box center [454, 502] width 161 height 16
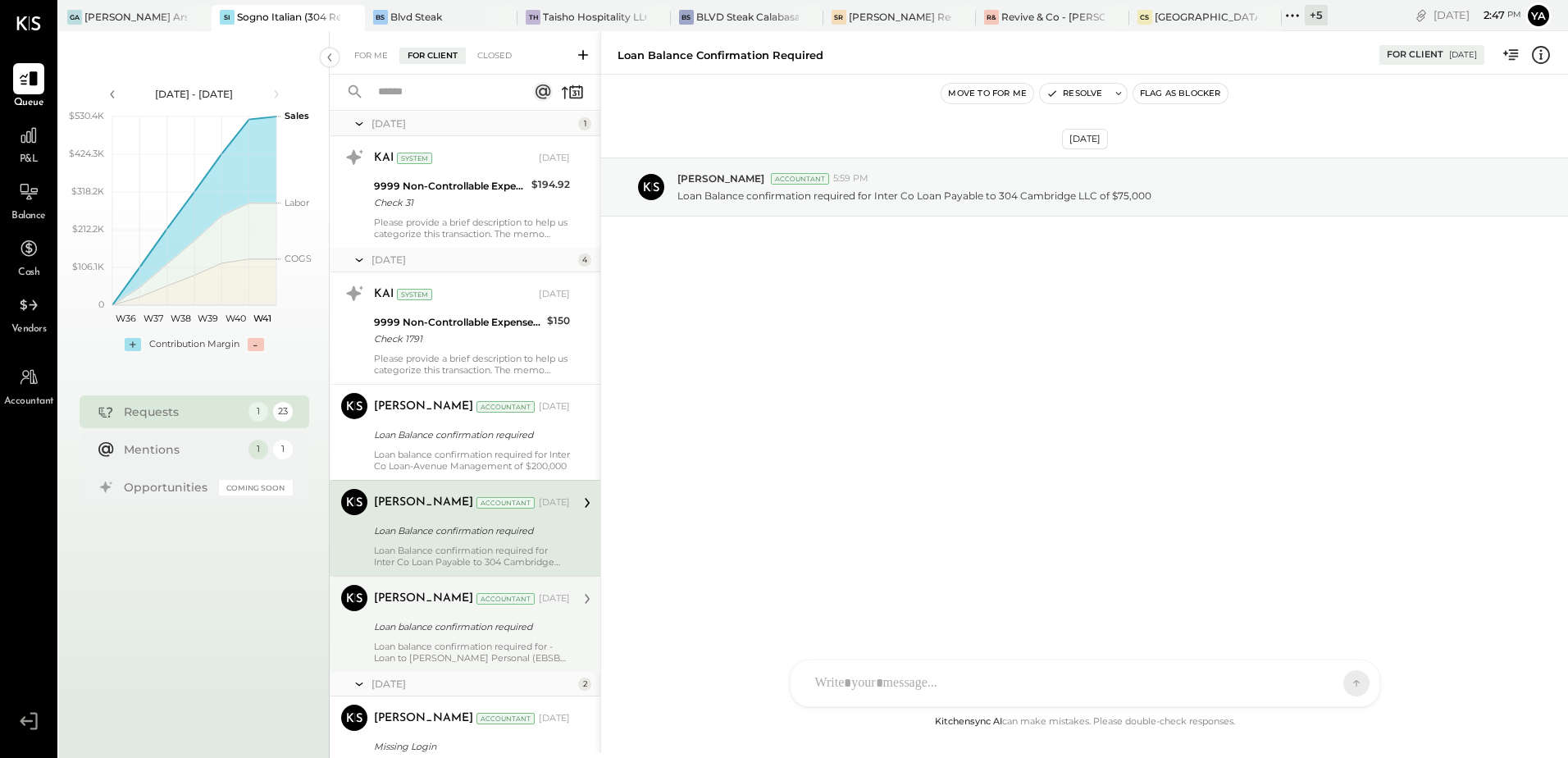
click at [505, 640] on div "Loan balance confirmation required for - Loan to [PERSON_NAME] Personal (EBSB M…" at bounding box center [472, 651] width 196 height 23
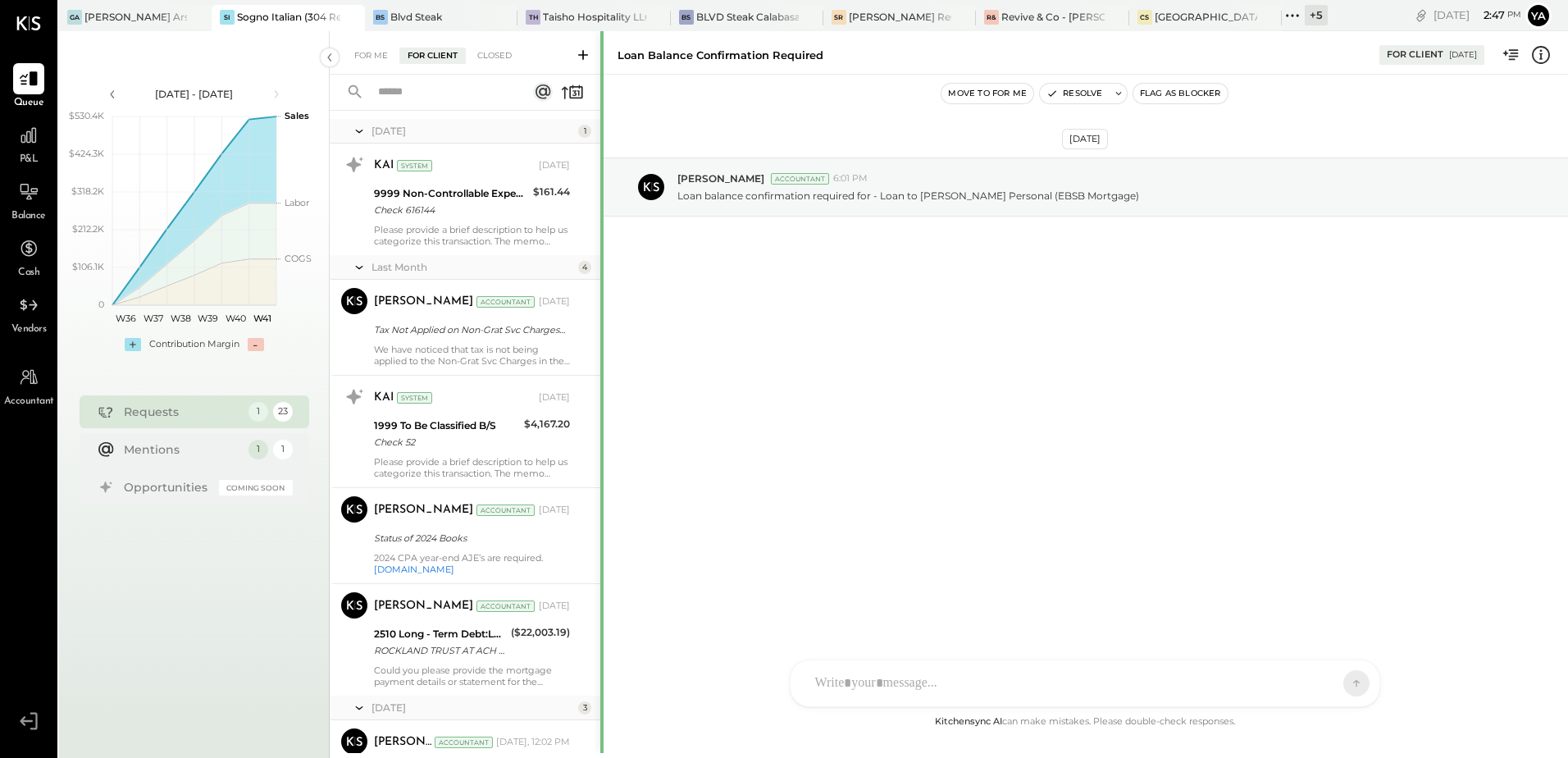
scroll to position [1557, 0]
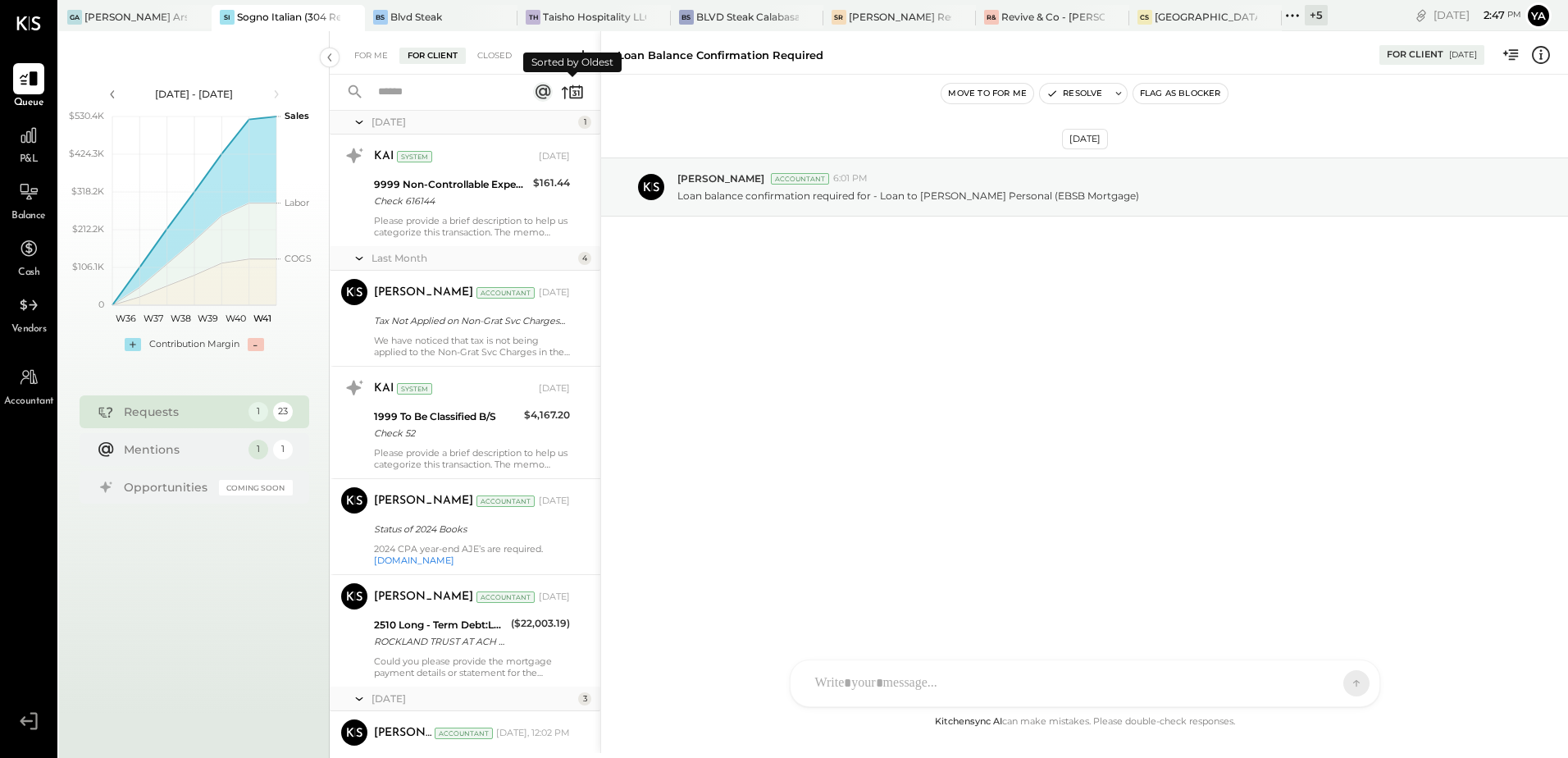
click at [576, 90] on icon at bounding box center [572, 91] width 23 height 23
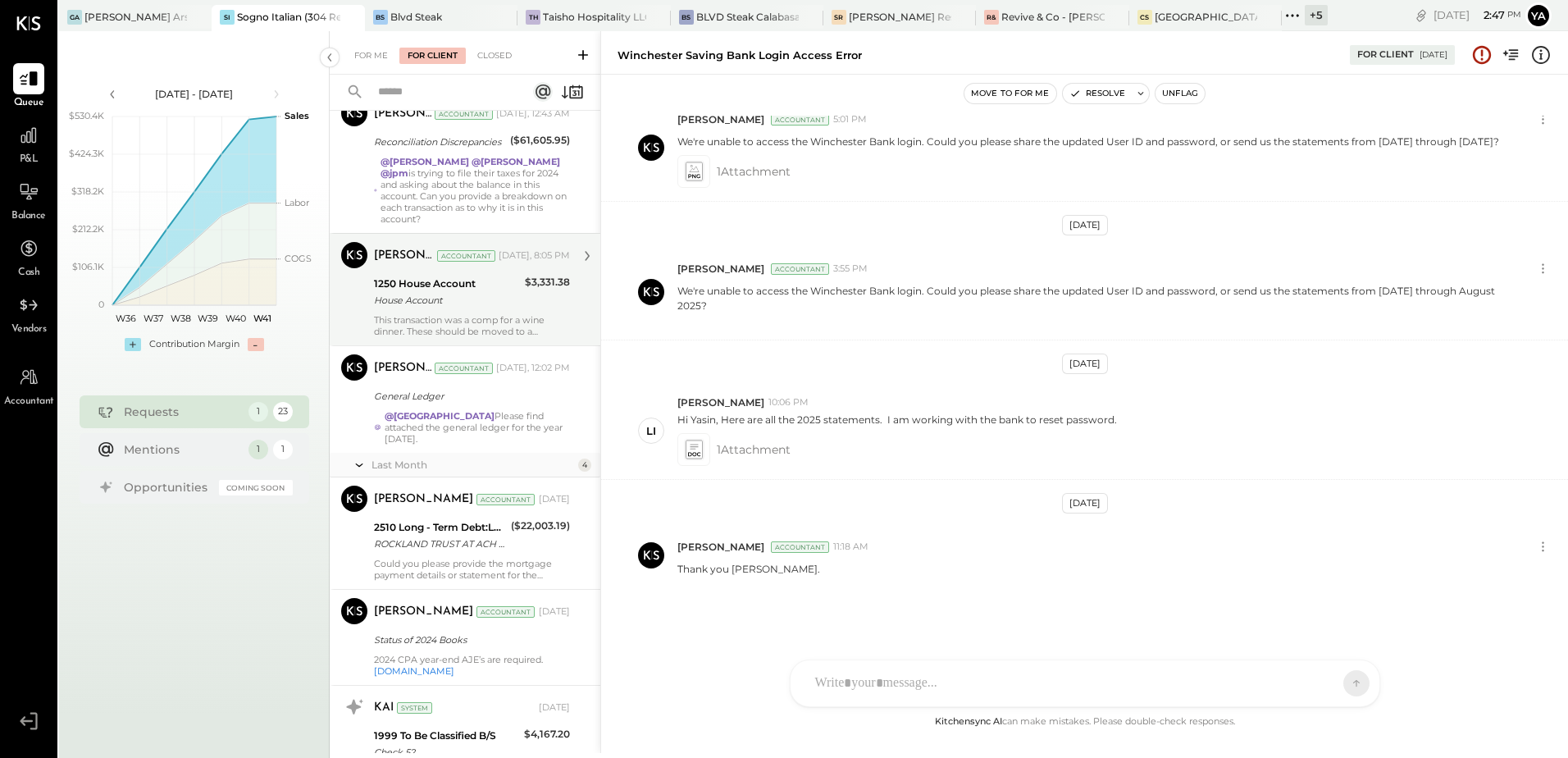
scroll to position [410, 0]
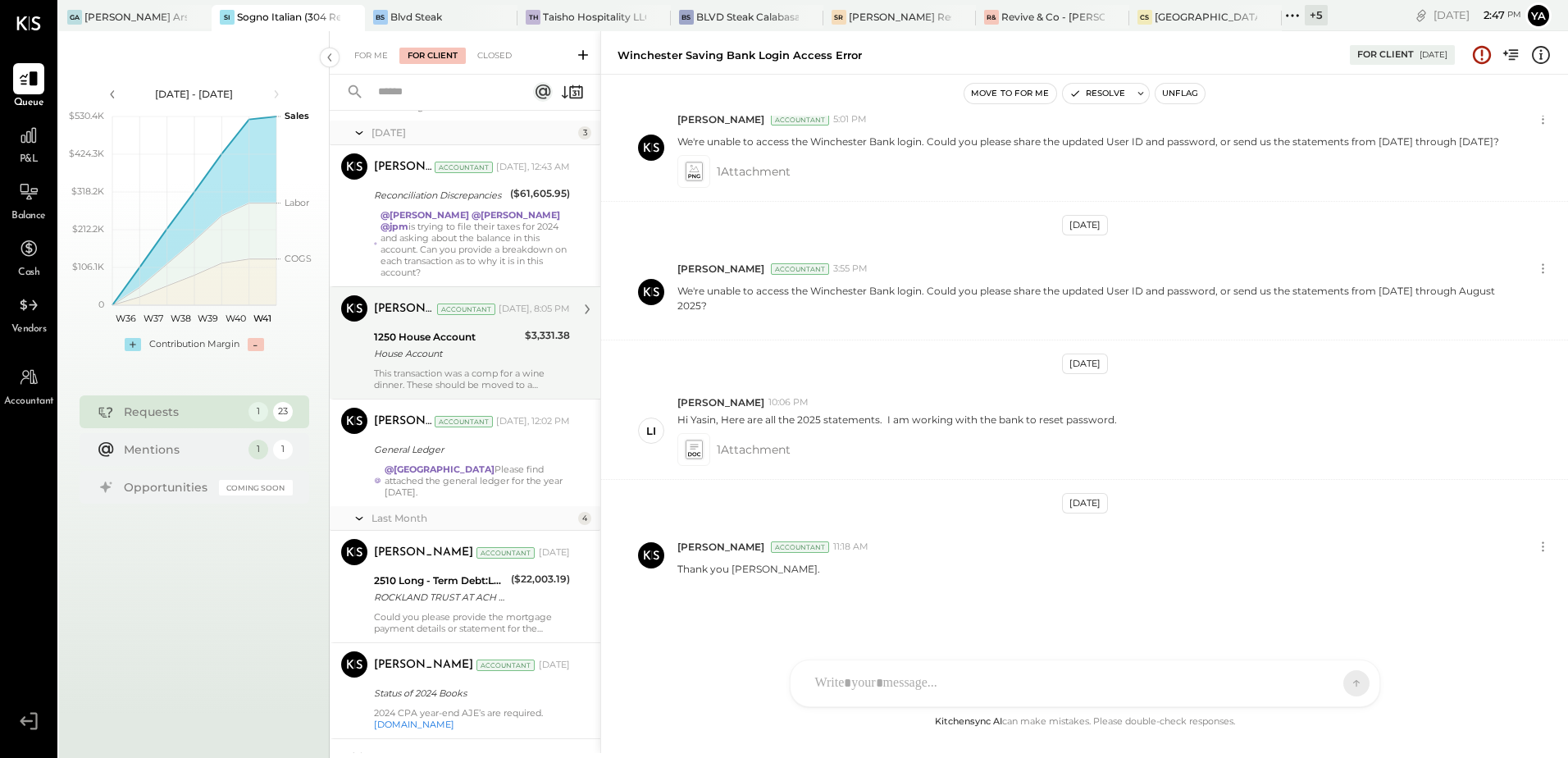
click at [475, 356] on div "House Account" at bounding box center [447, 353] width 146 height 16
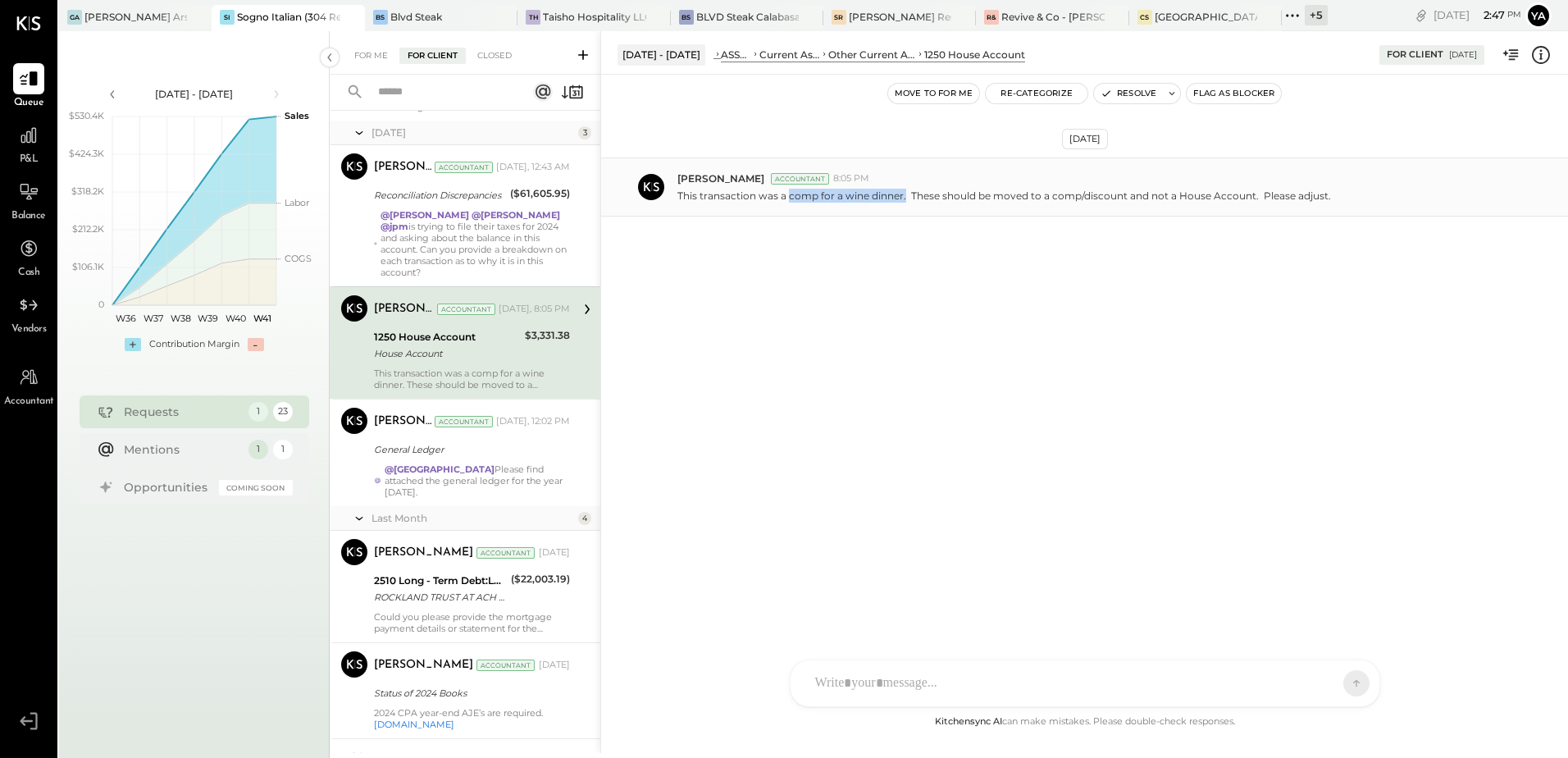
drag, startPoint x: 903, startPoint y: 193, endPoint x: 789, endPoint y: 204, distance: 114.5
click at [789, 204] on div "[PERSON_NAME] Accountant 8:05 PM This transaction was a comp for a wine dinner.…" at bounding box center [1083, 187] width 966 height 59
drag, startPoint x: 789, startPoint y: 204, endPoint x: 797, endPoint y: 217, distance: 15.3
click at [797, 217] on div "[DATE] [PERSON_NAME] Accountant 8:05 PM This transaction was a comp for a wine …" at bounding box center [1083, 227] width 966 height 223
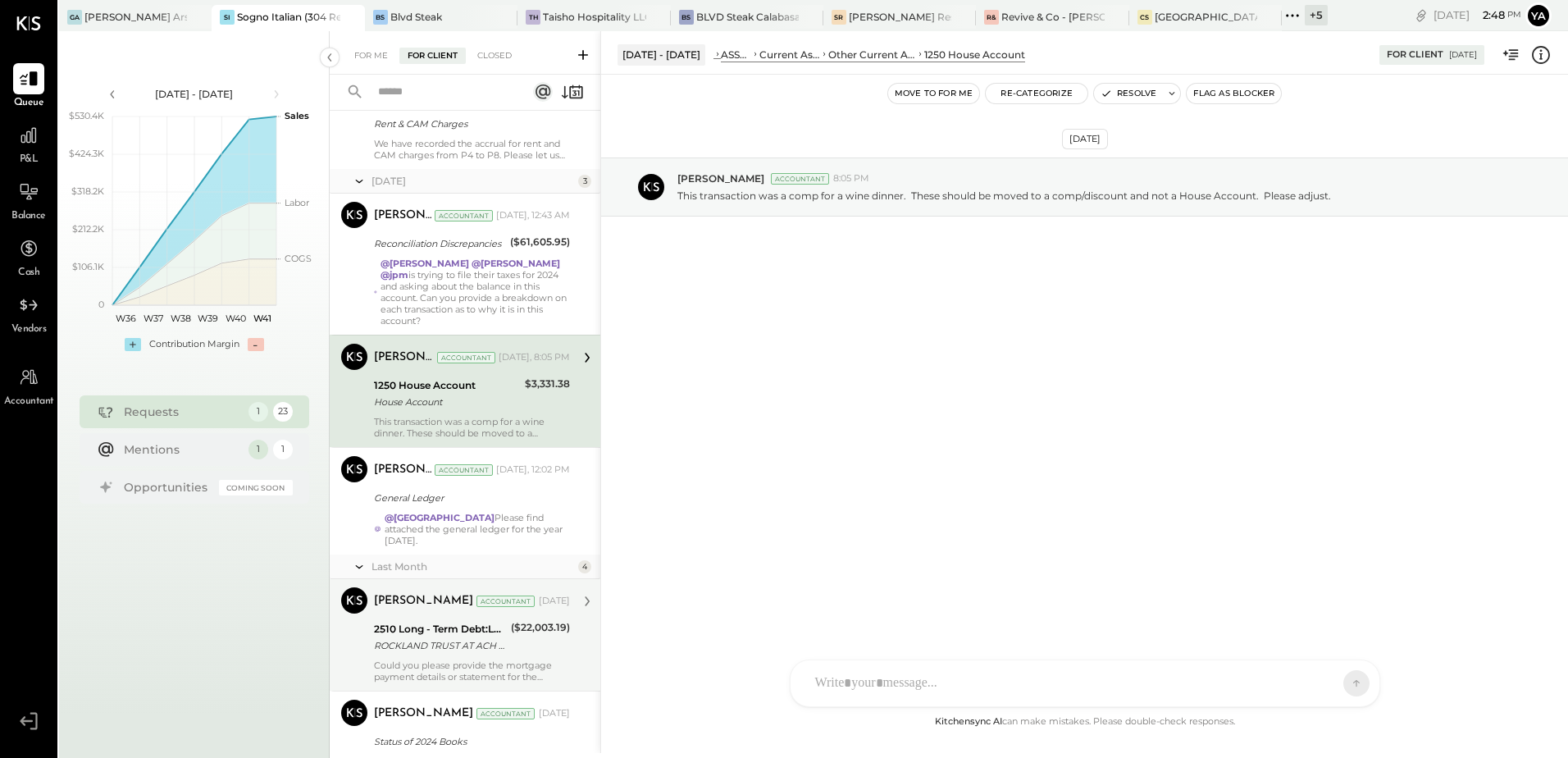
scroll to position [328, 0]
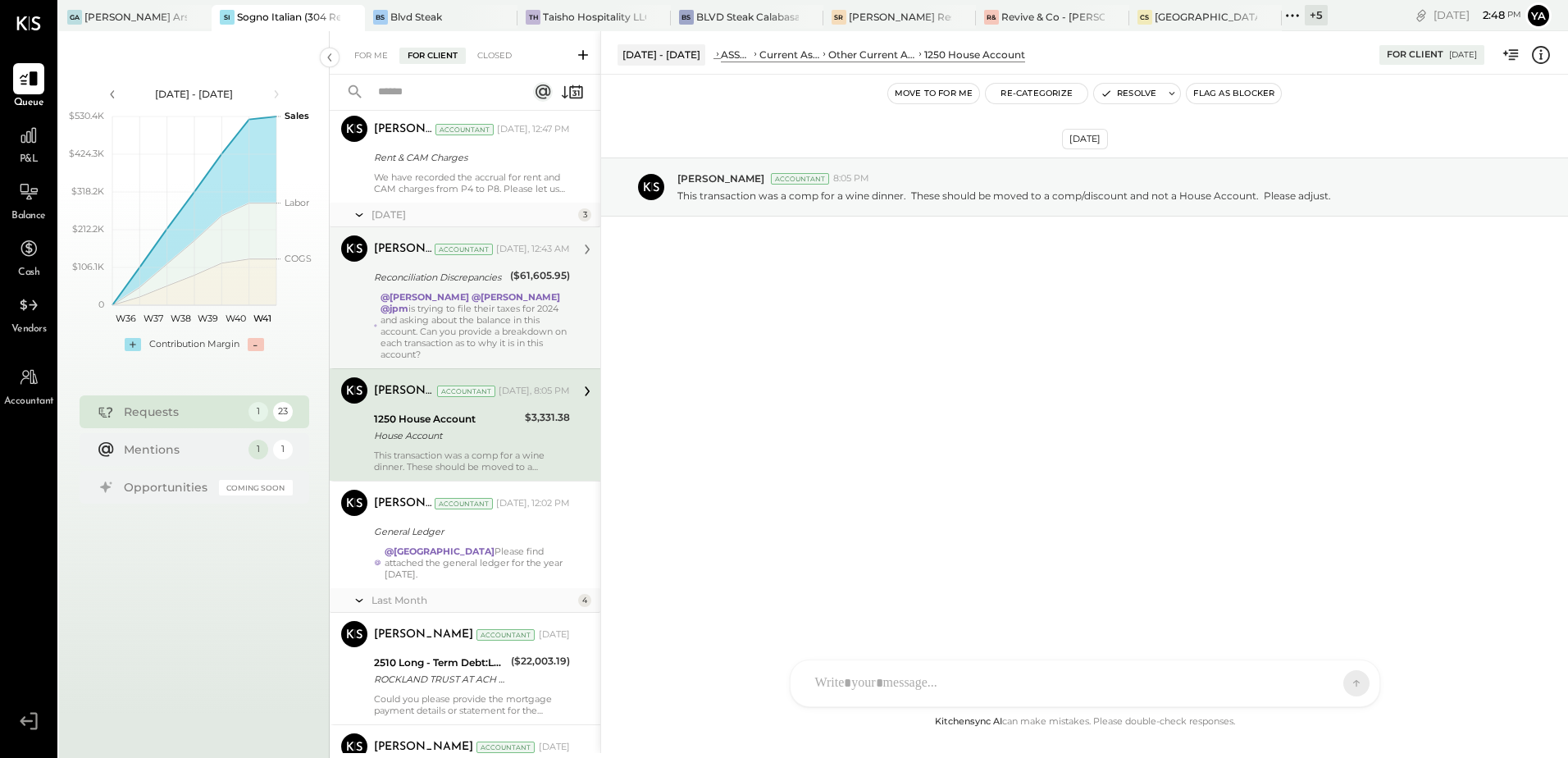
click at [489, 346] on div "@[PERSON_NAME] @[PERSON_NAME] @jpm is trying to file their taxes for 2024 and a…" at bounding box center [475, 325] width 190 height 69
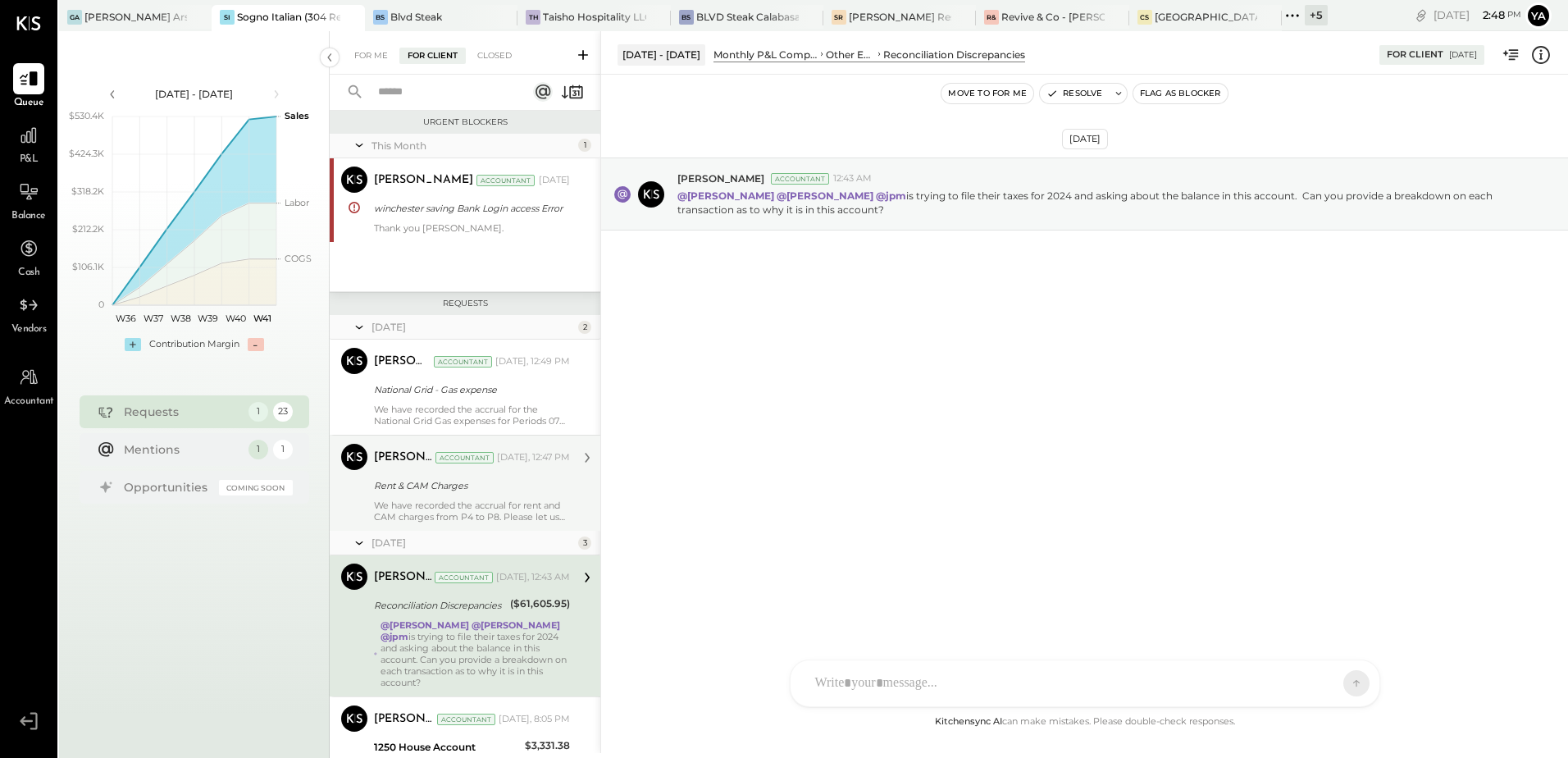
click at [495, 494] on div "Rent & CAM Charges" at bounding box center [470, 485] width 191 height 16
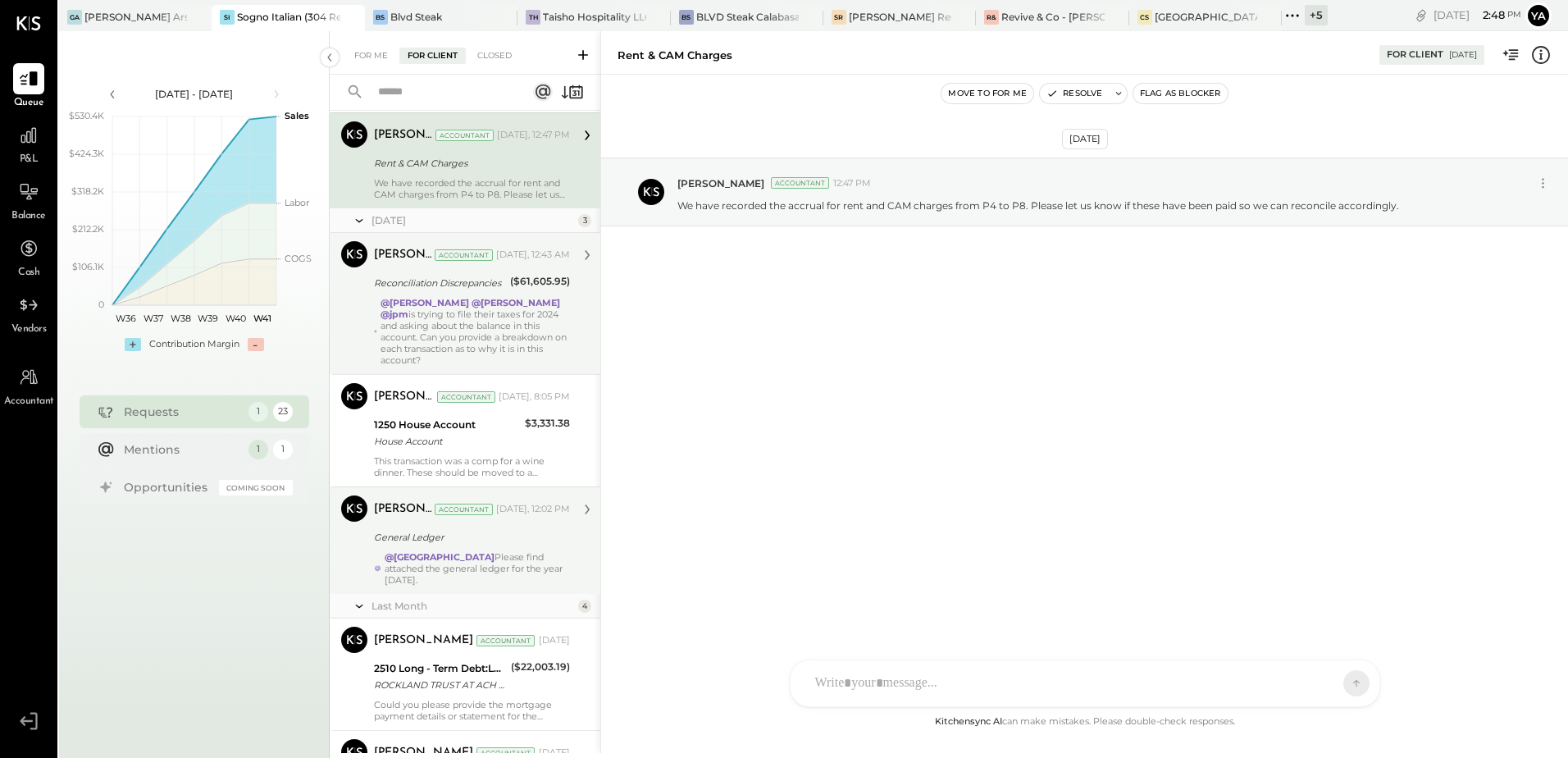
scroll to position [328, 0]
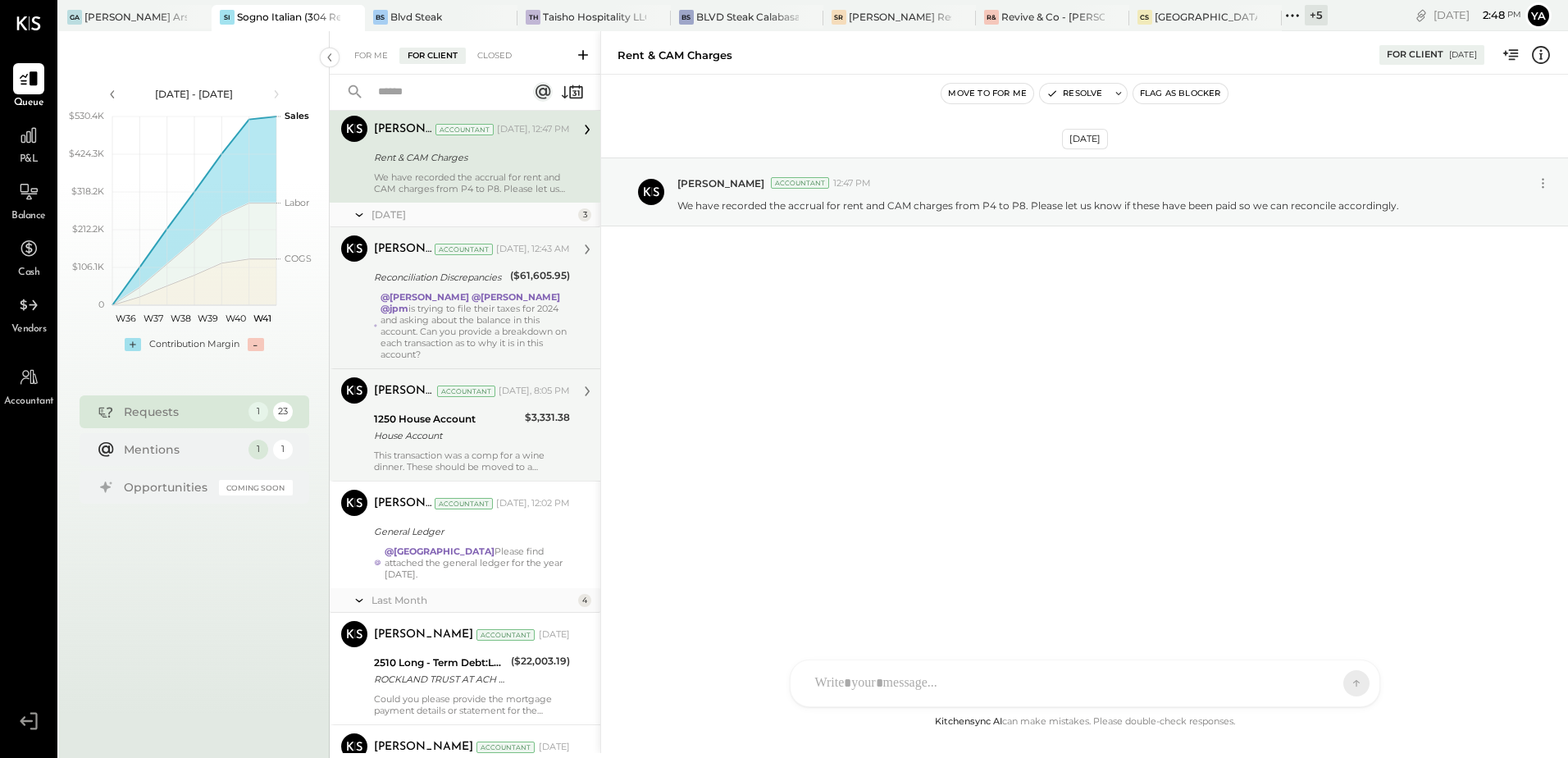
click at [494, 452] on div "This transaction was a comp for a wine dinner. These should be moved to a comp/…" at bounding box center [472, 461] width 196 height 23
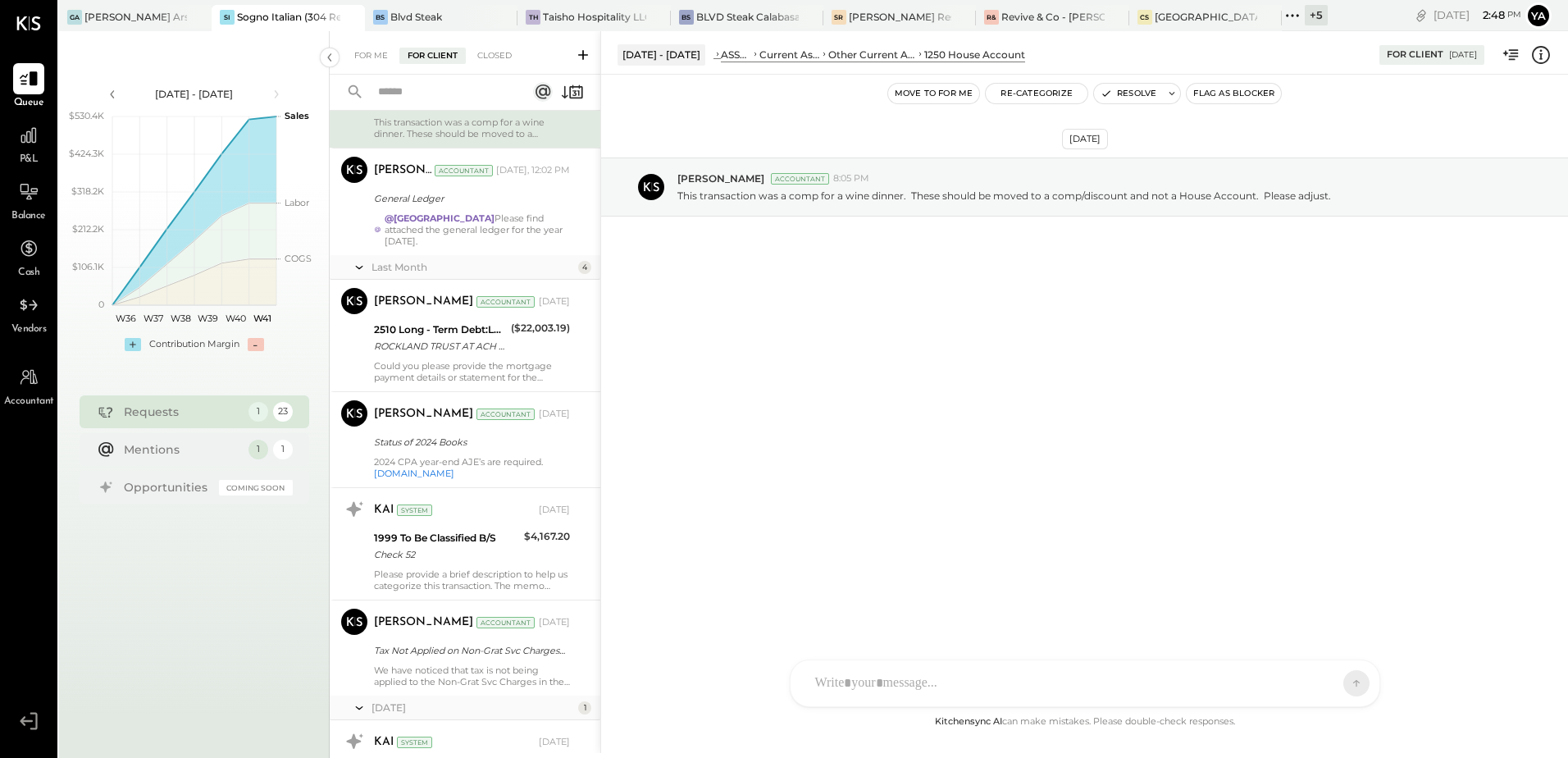
scroll to position [656, 0]
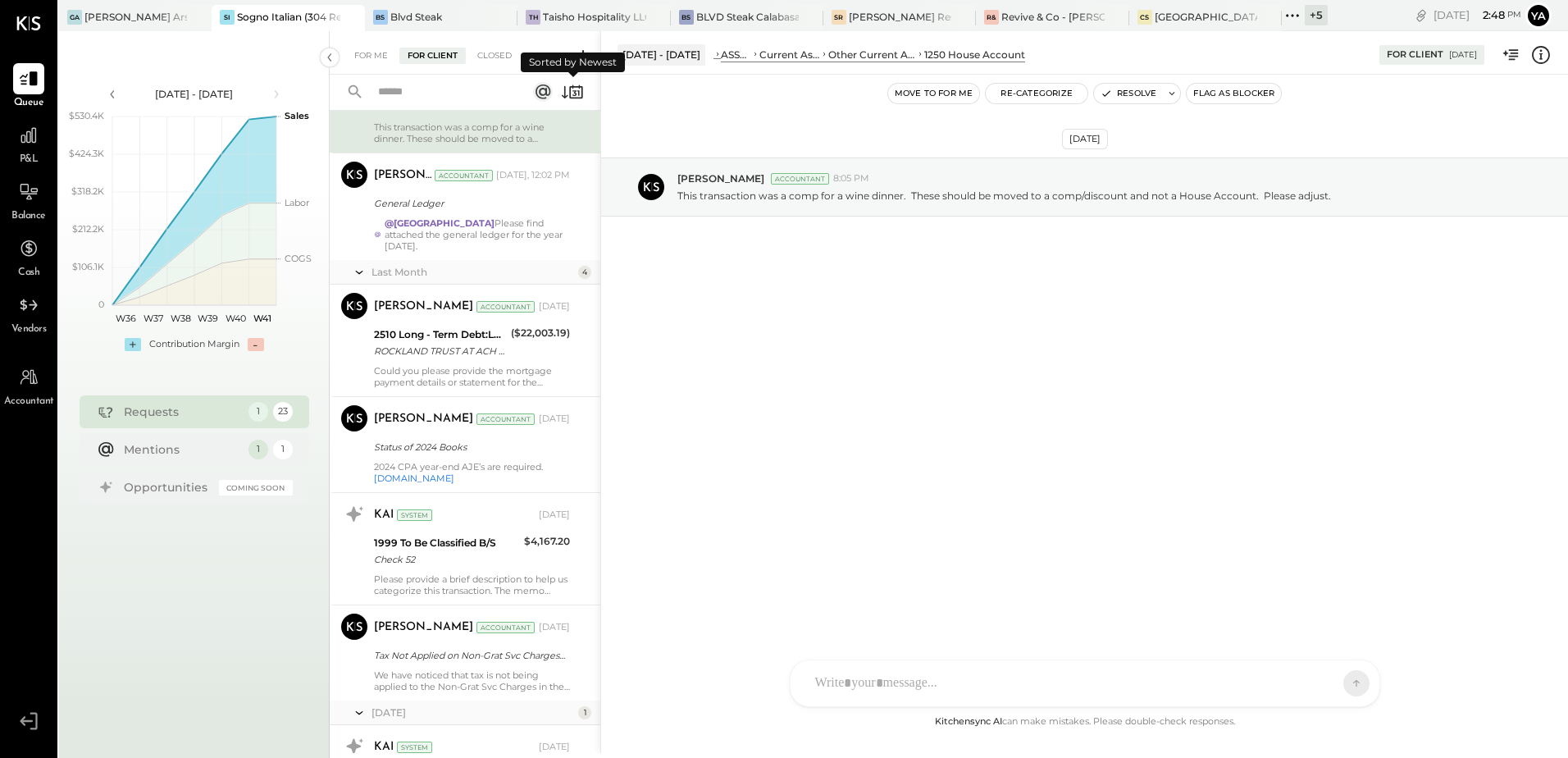
click at [574, 90] on icon at bounding box center [572, 91] width 23 height 23
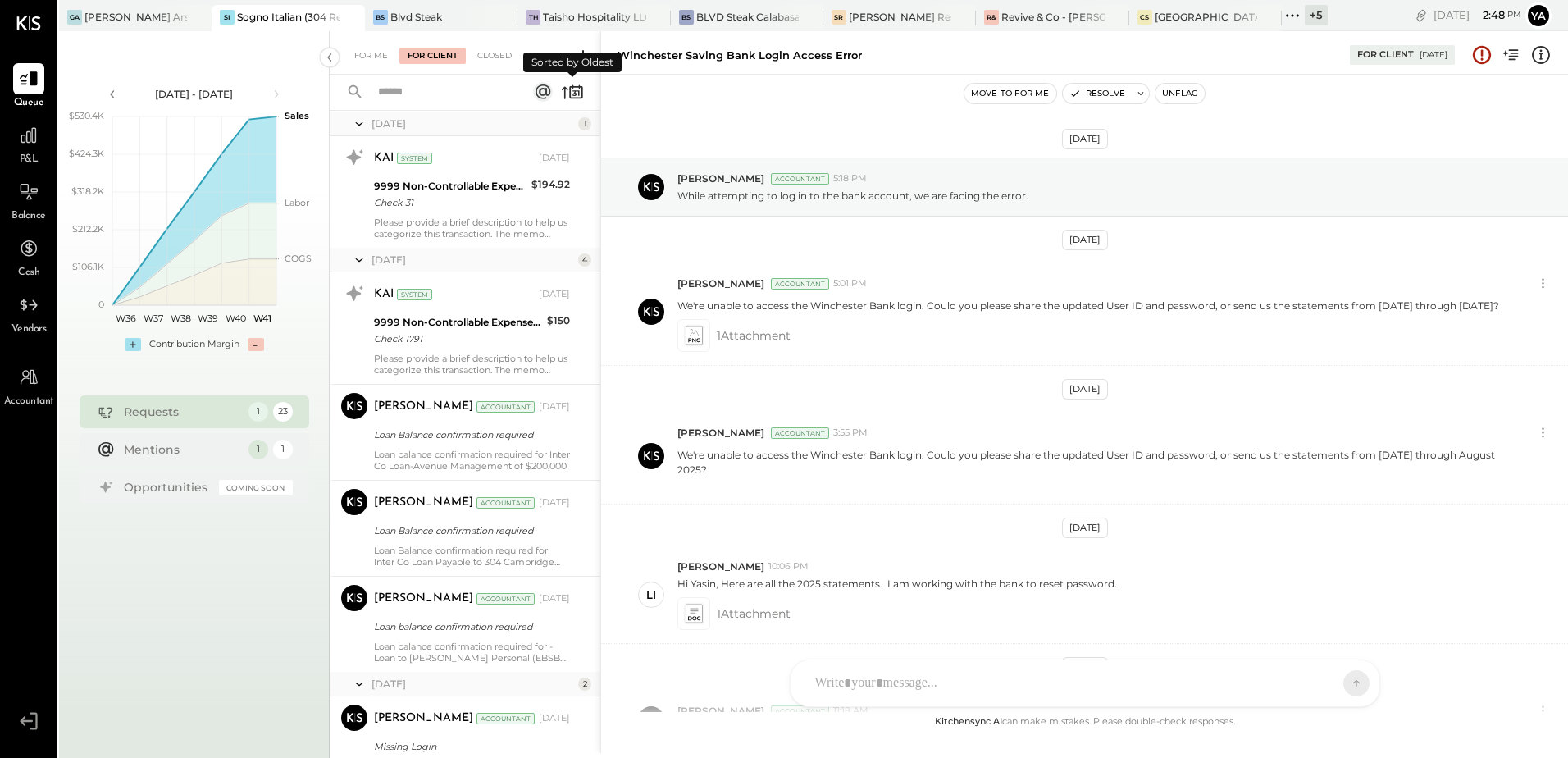
scroll to position [221, 0]
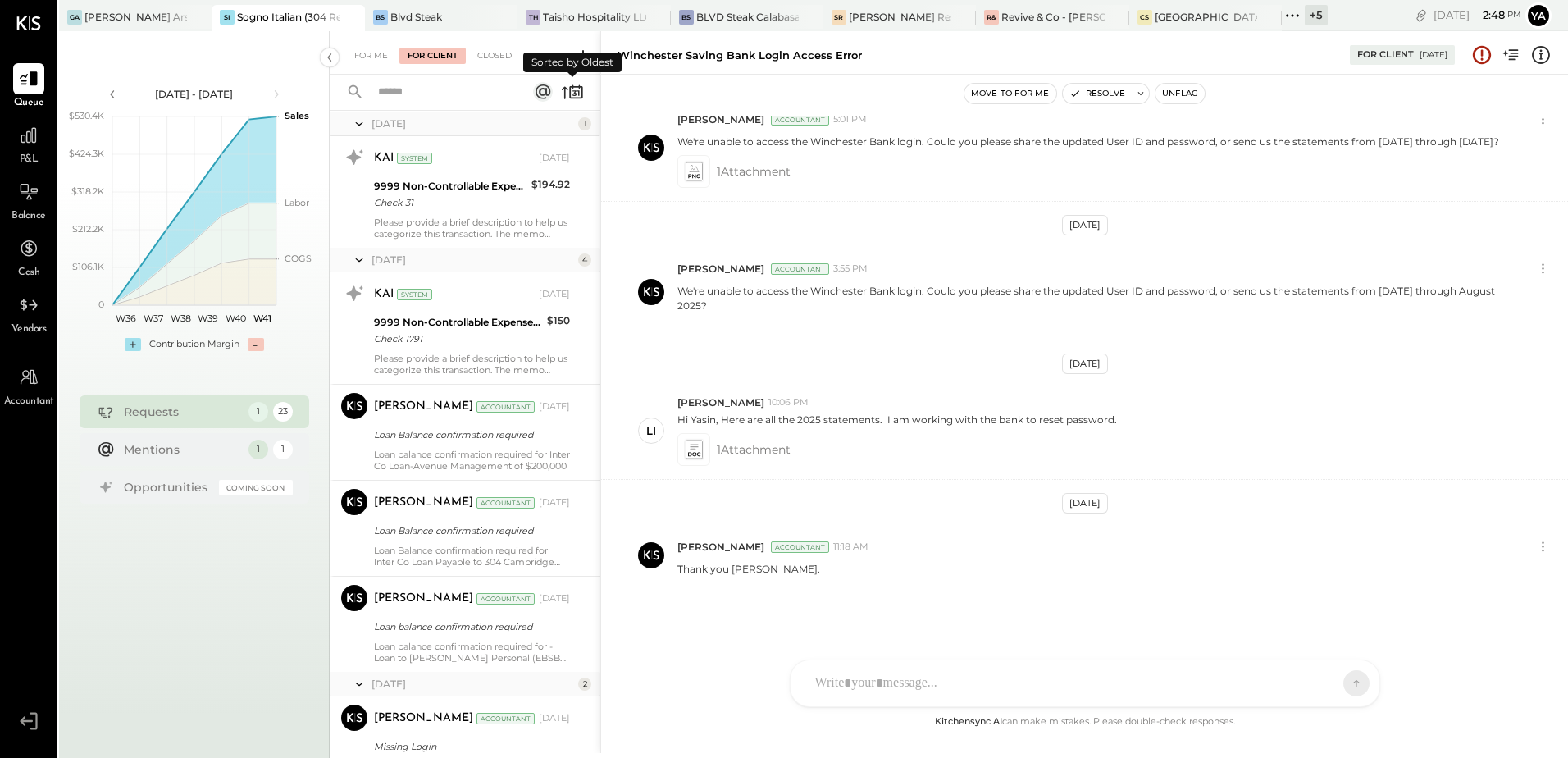
click at [574, 91] on icon at bounding box center [572, 91] width 23 height 23
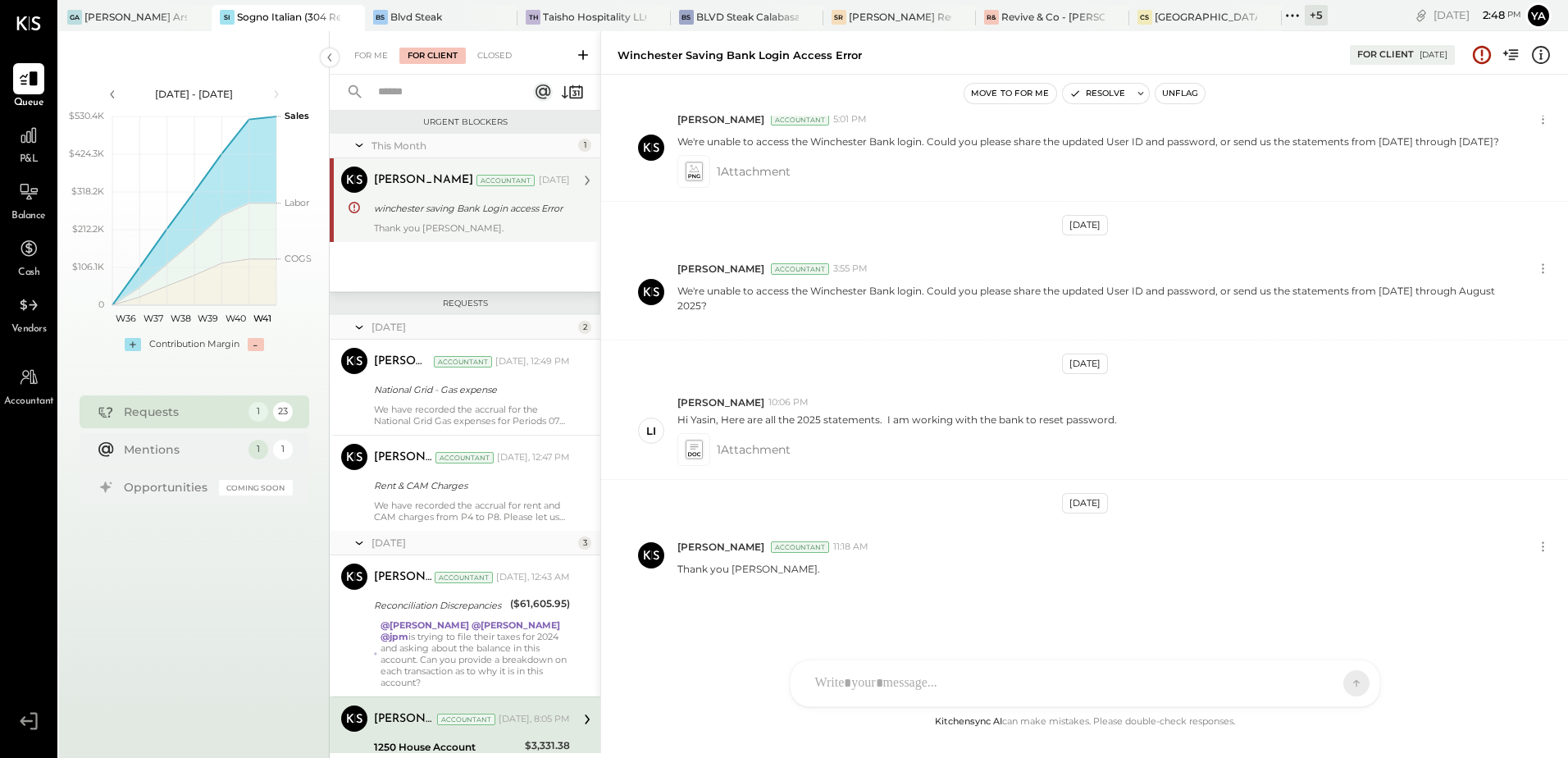
click at [471, 233] on div "Thank you [PERSON_NAME]." at bounding box center [472, 228] width 196 height 11
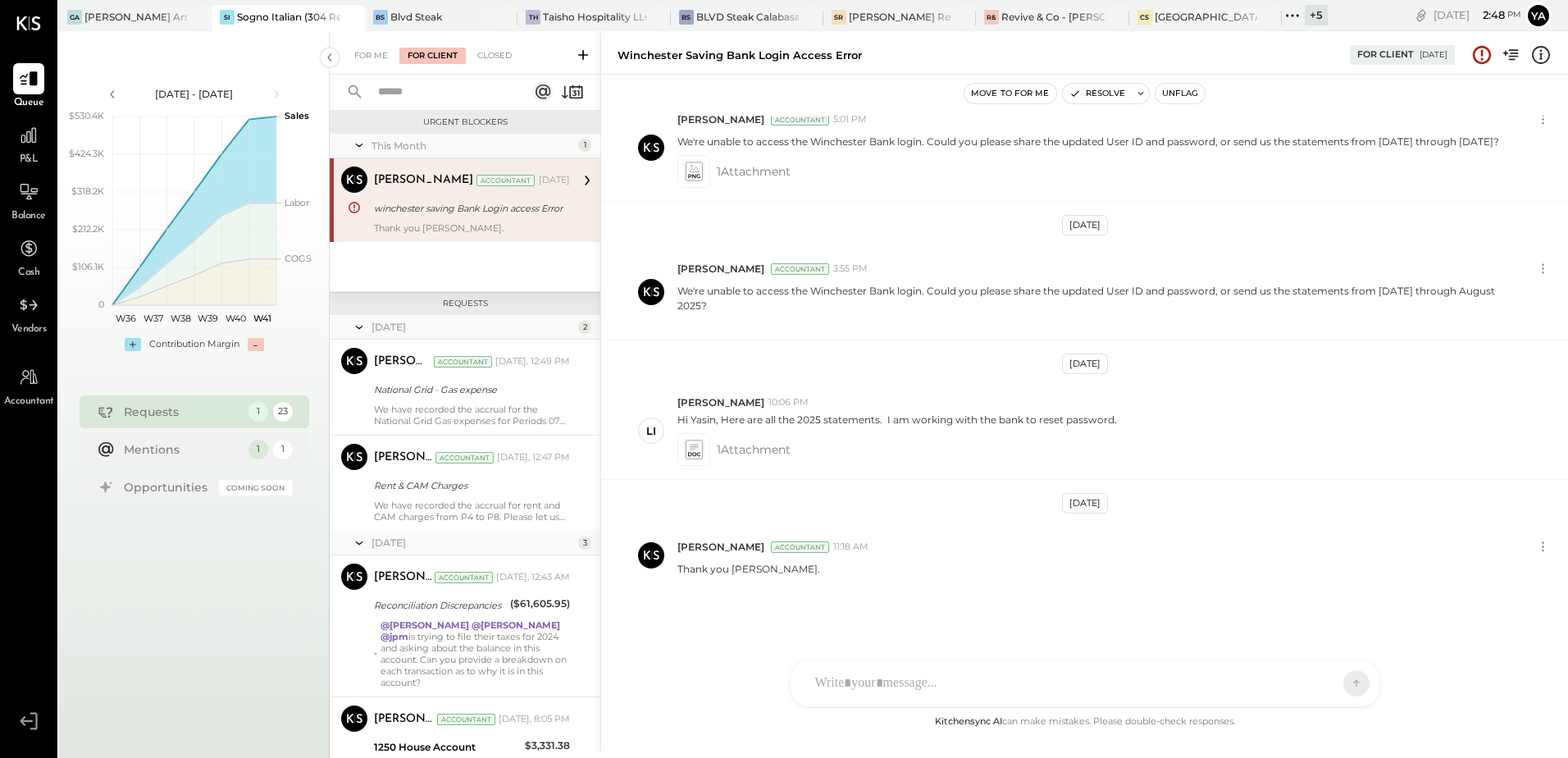
click at [883, 682] on div "Z zuzana J jpm TP [PERSON_NAME] L [PERSON_NAME] M mam [PERSON_NAME] [PERSON_NAM…" at bounding box center [1084, 683] width 590 height 47
click at [701, 633] on div "[DATE] [PERSON_NAME] Accountant 5:18 PM While attempting to log in to the bank …" at bounding box center [1083, 414] width 966 height 596
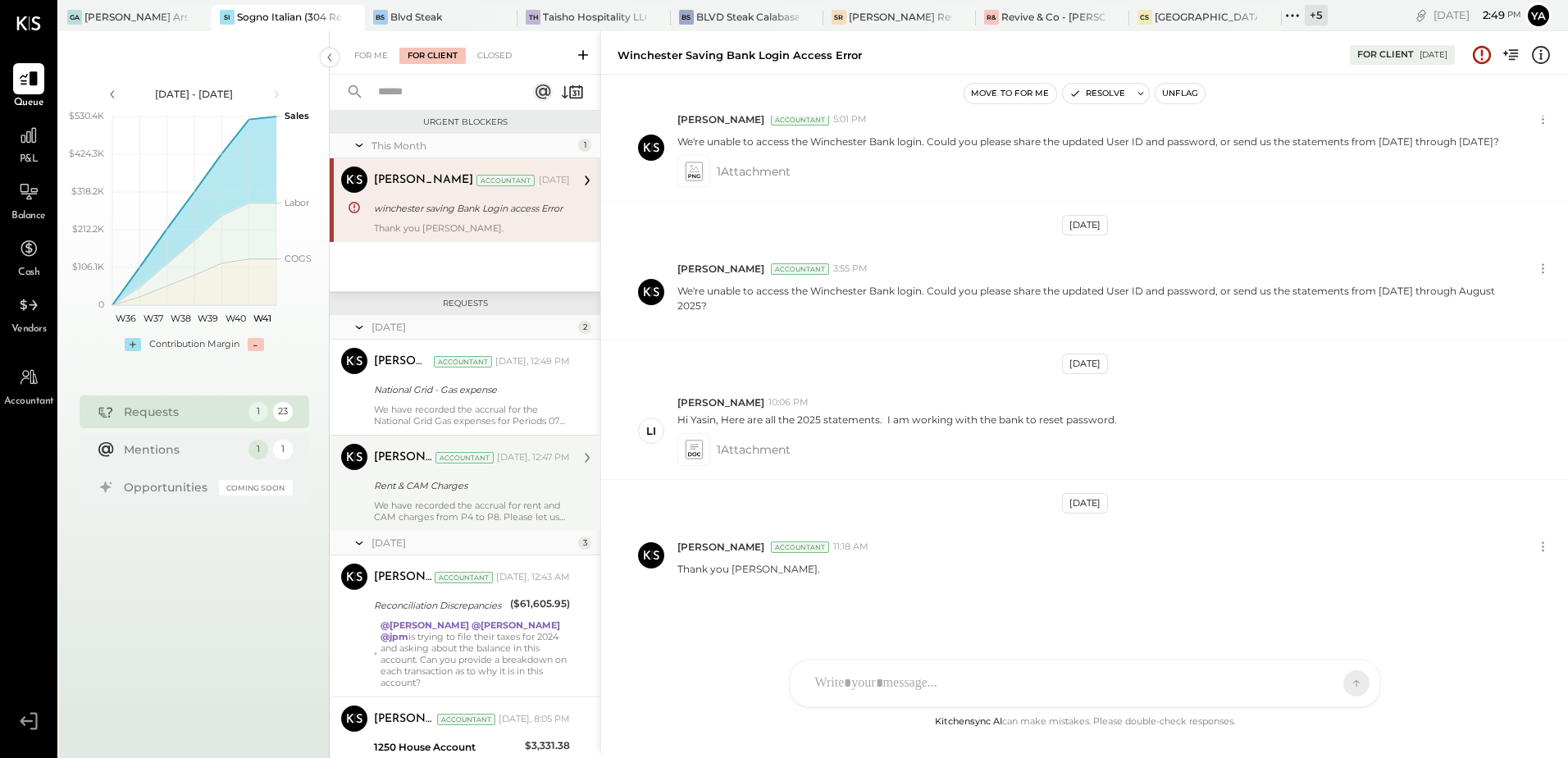
click at [456, 493] on div "Rent & CAM Charges" at bounding box center [470, 485] width 191 height 16
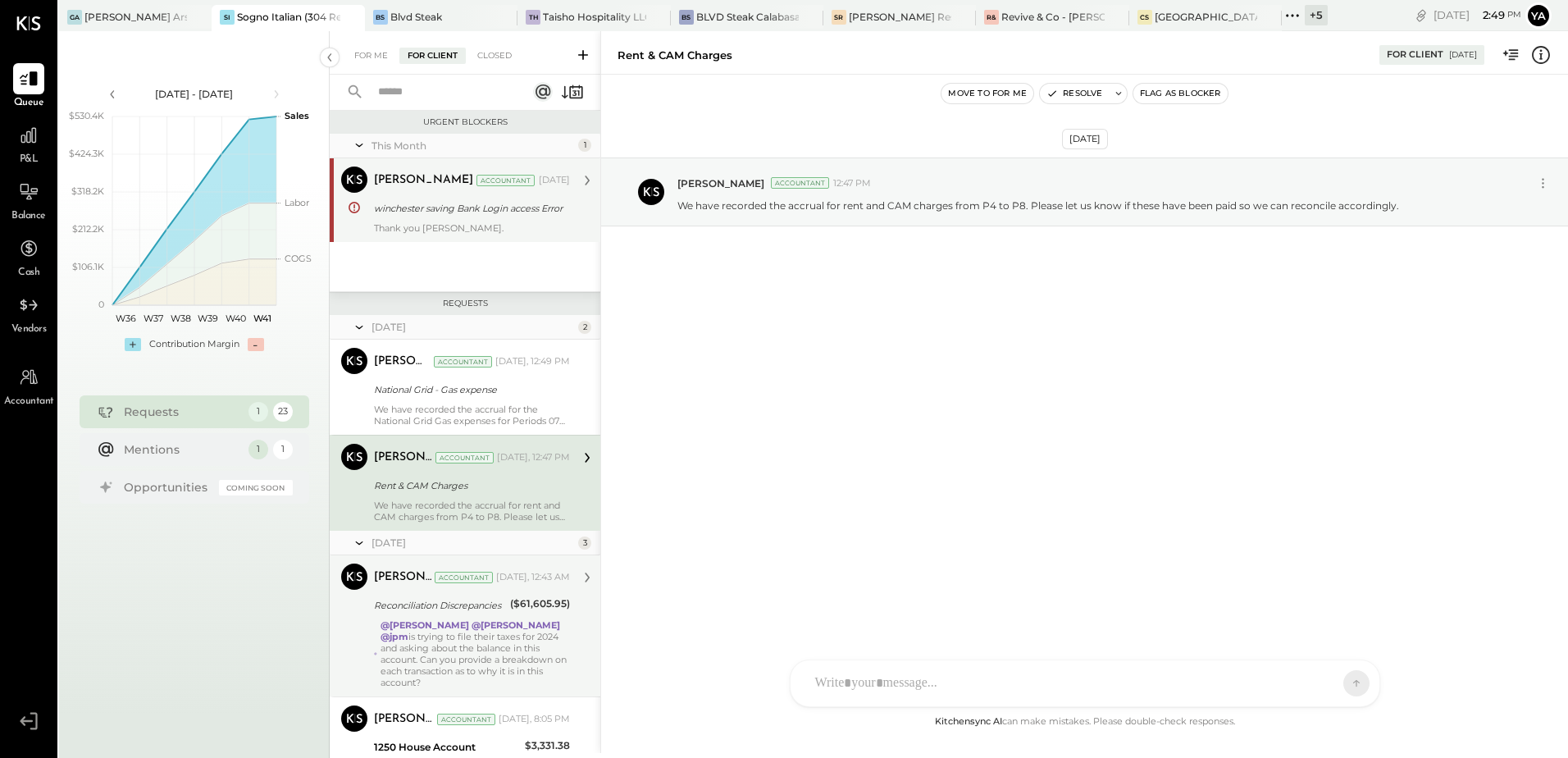
click at [467, 645] on div "@[PERSON_NAME] @[PERSON_NAME] @jpm is trying to file their taxes for 2024 and a…" at bounding box center [475, 653] width 190 height 69
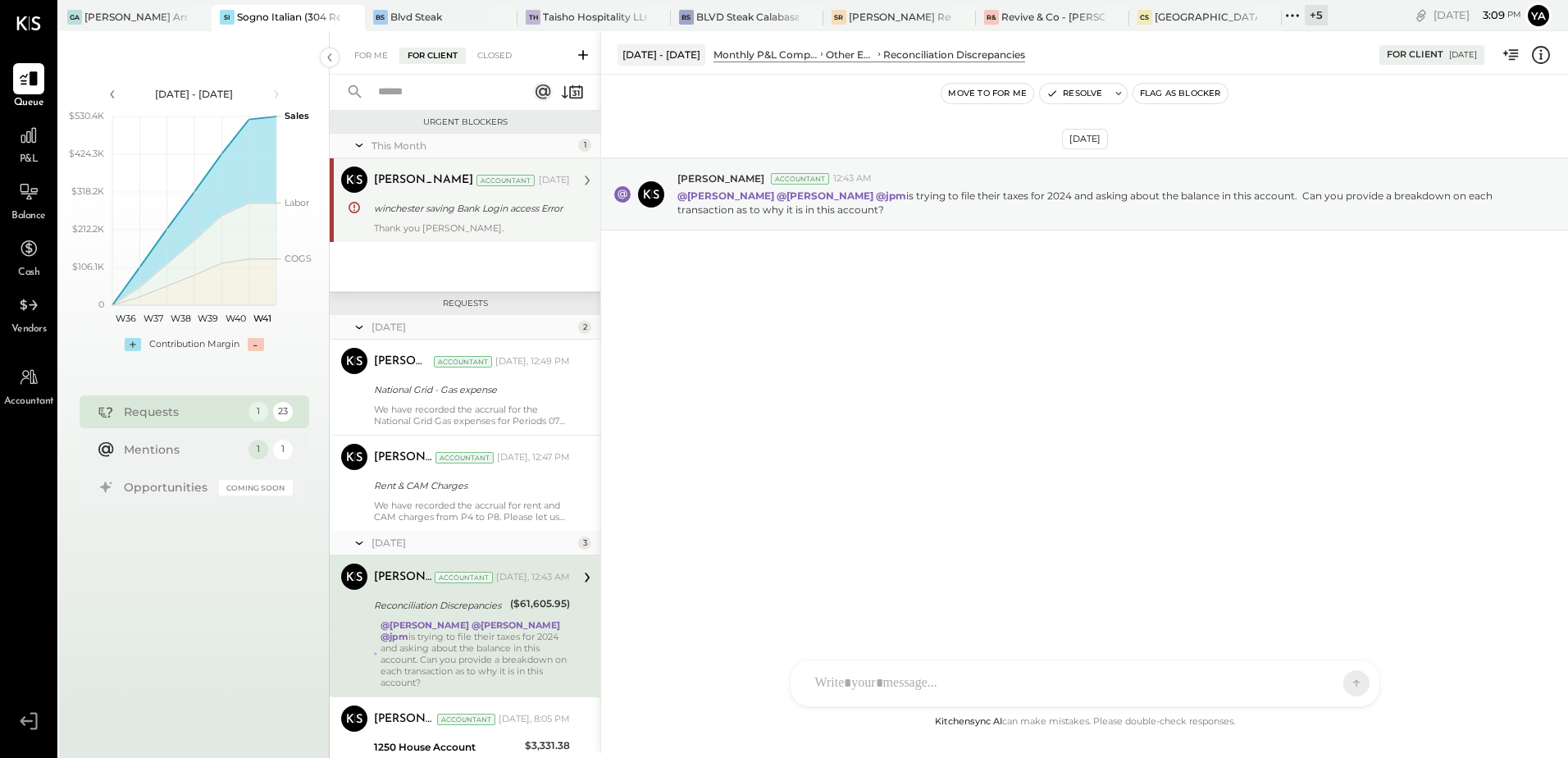
click at [422, 229] on div "Thank you [PERSON_NAME]." at bounding box center [472, 228] width 196 height 11
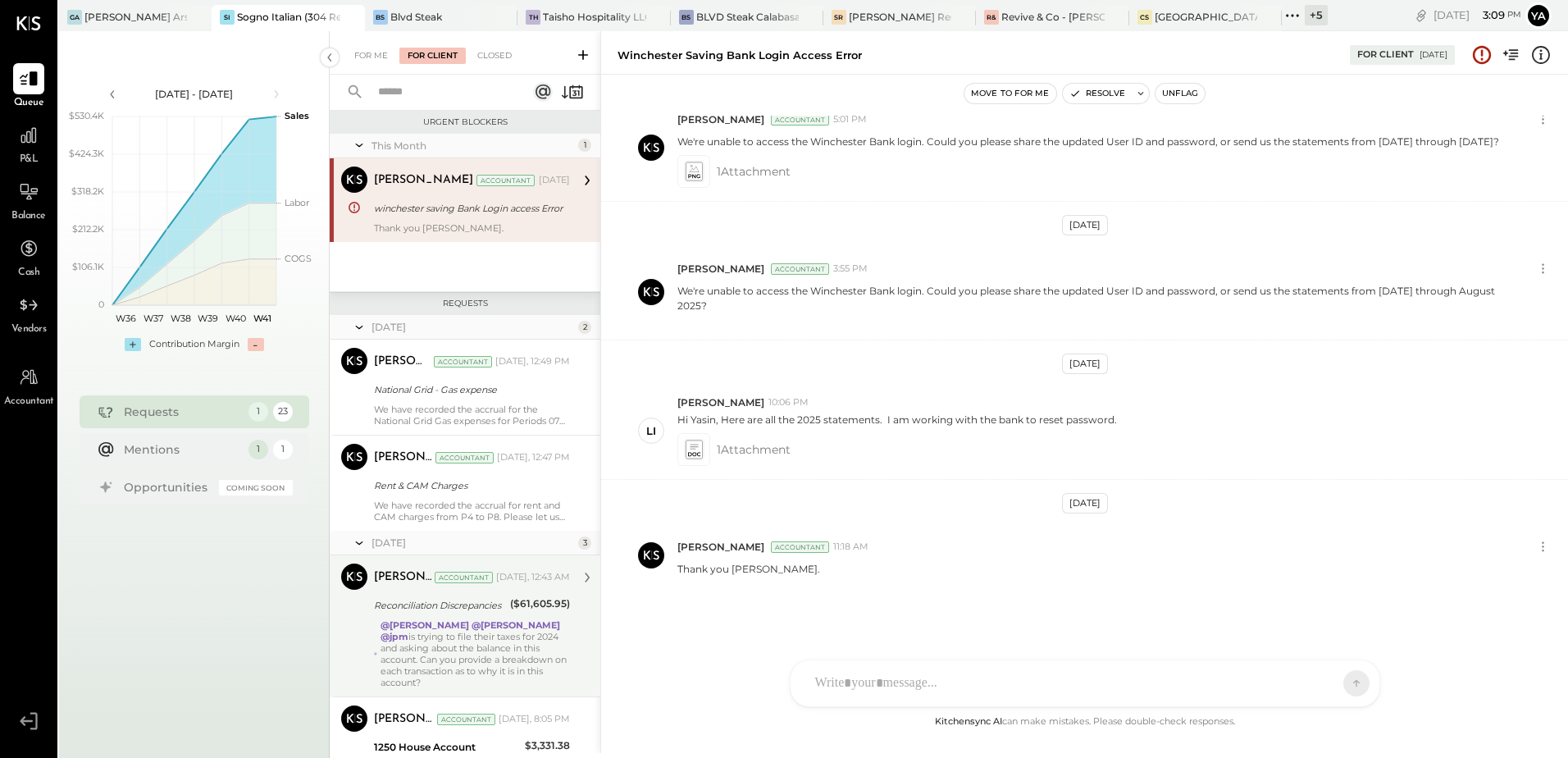
click at [885, 690] on div "Z zuzana J jpm TP [PERSON_NAME] L [PERSON_NAME] M mam [PERSON_NAME] [PERSON_NAM…" at bounding box center [1084, 683] width 590 height 47
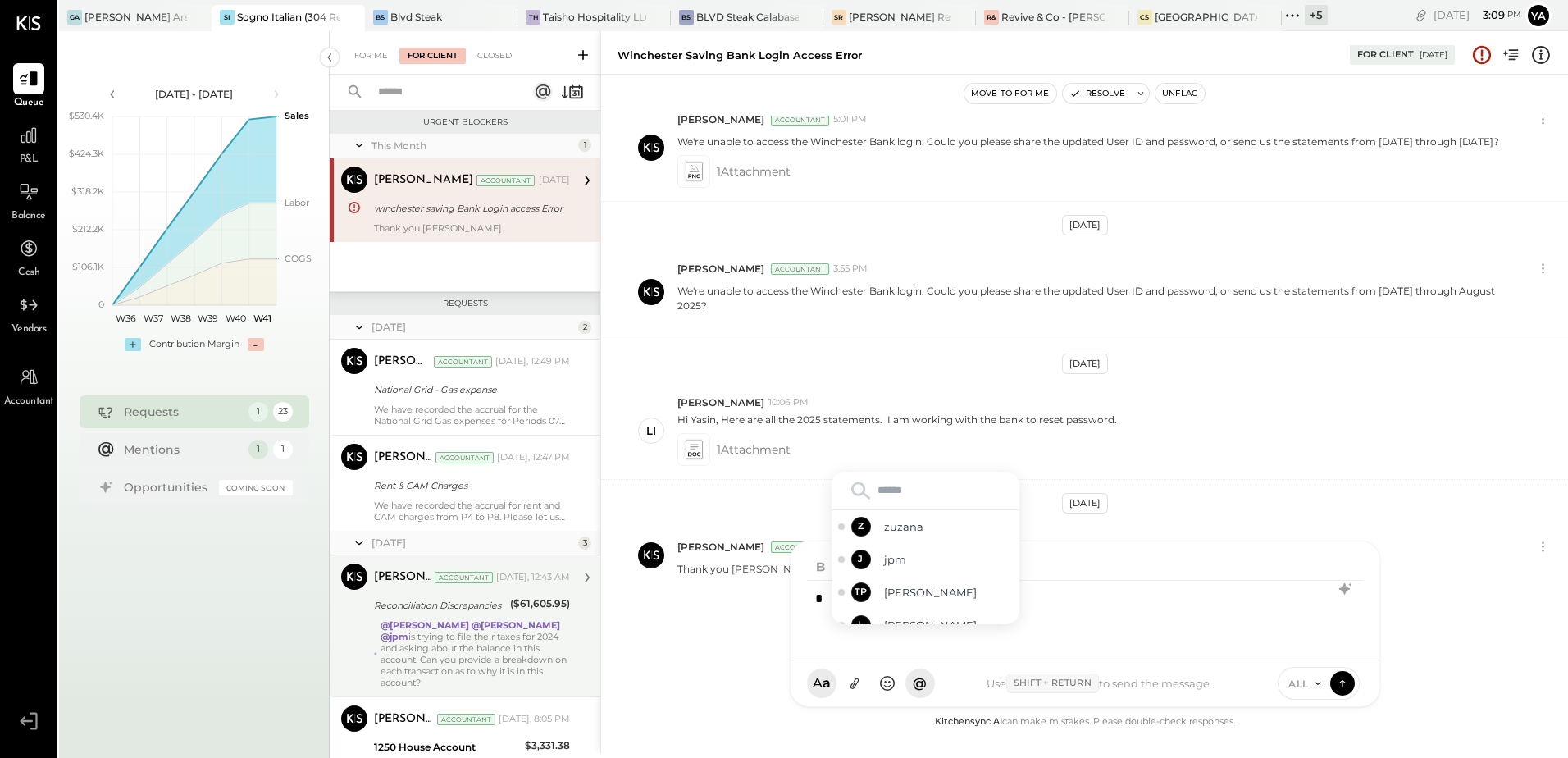
type input "*"
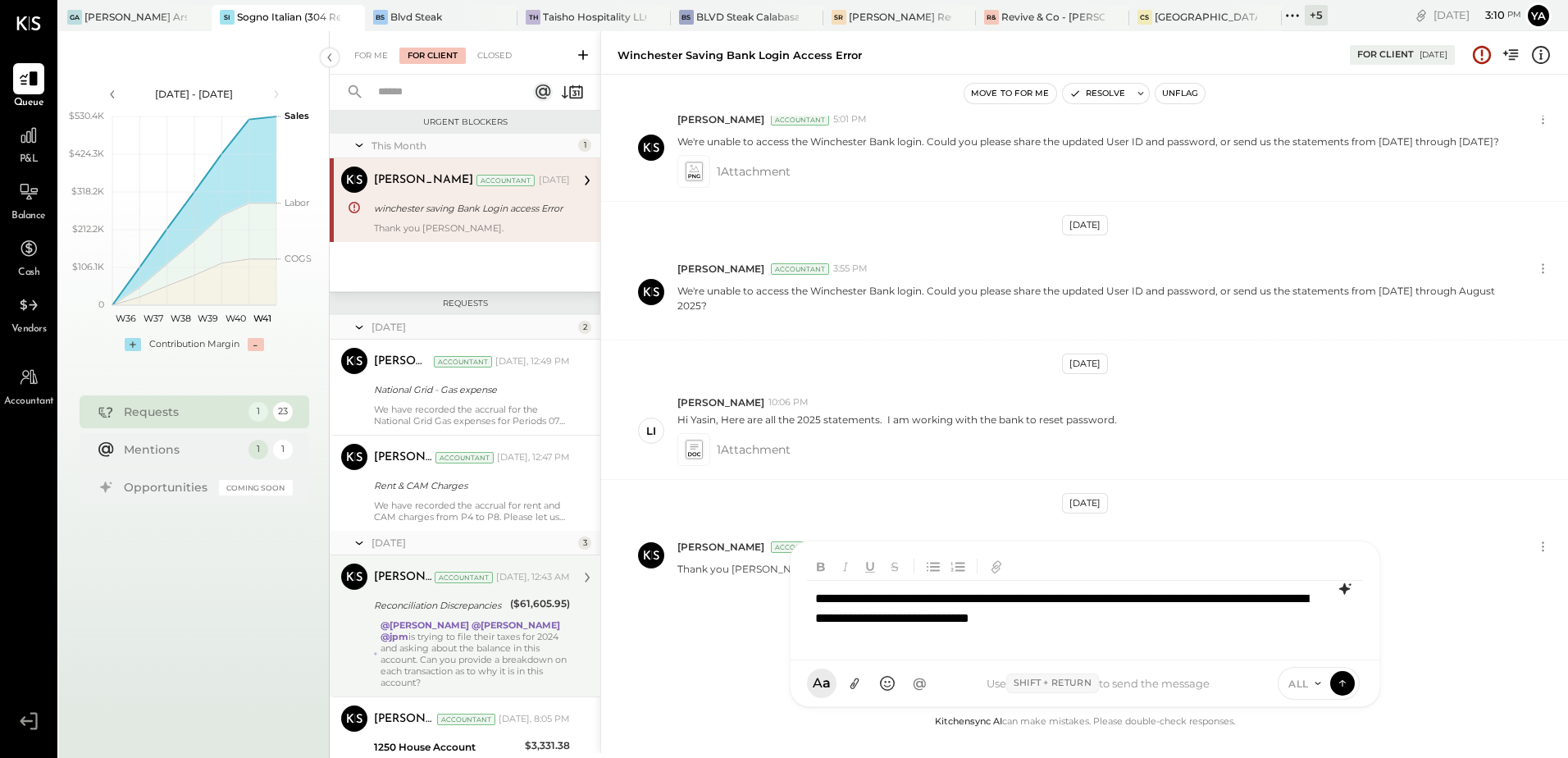
click at [1342, 591] on icon at bounding box center [1345, 588] width 20 height 20
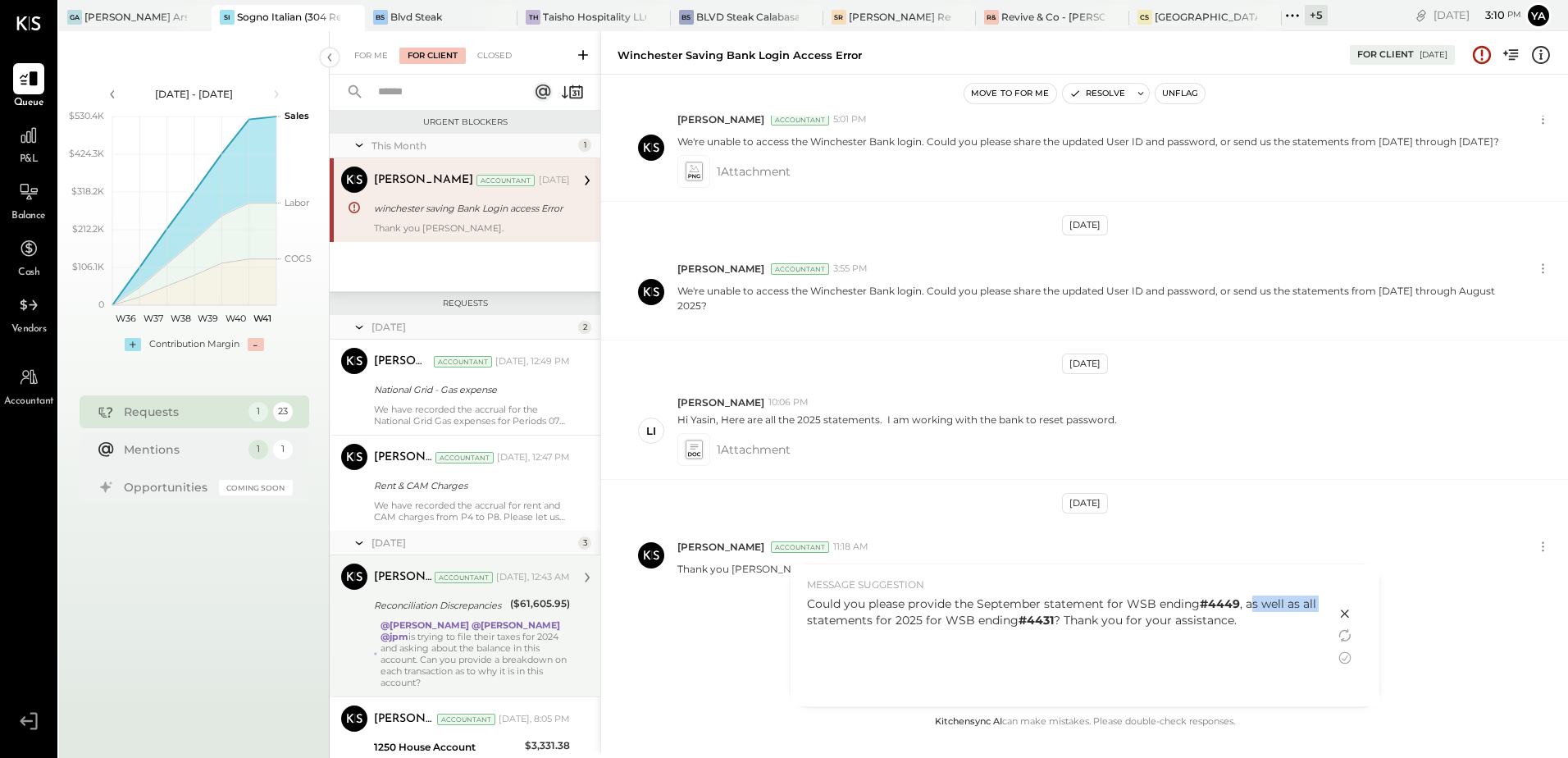
drag, startPoint x: 1249, startPoint y: 610, endPoint x: 805, endPoint y: 635, distance: 444.7
click at [805, 635] on div "MESSAGE SUGGESTION Could you please provide the September statement for WSB end…" at bounding box center [1062, 634] width 544 height 141
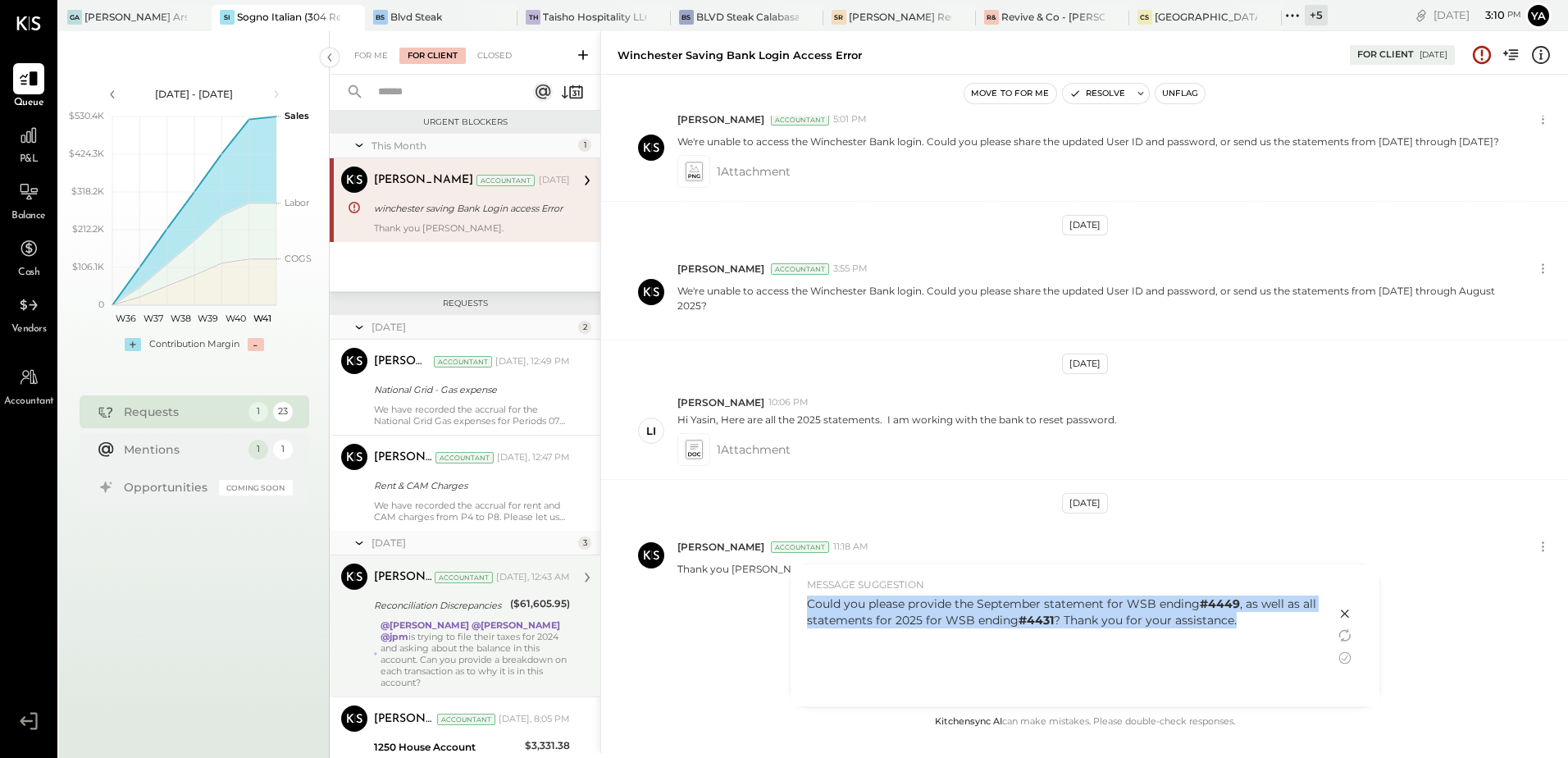
drag, startPoint x: 1139, startPoint y: 629, endPoint x: 806, endPoint y: 610, distance: 333.5
click at [807, 610] on div "Could you please provide the September statement for WSB ending #4449 , as well…" at bounding box center [1063, 646] width 512 height 103
copy div "Could you please provide the September statement for WSB ending #4449 , as well…"
click at [1162, 657] on div "Could you please provide the September statement for WSB ending #4449 , as well…" at bounding box center [1063, 646] width 512 height 103
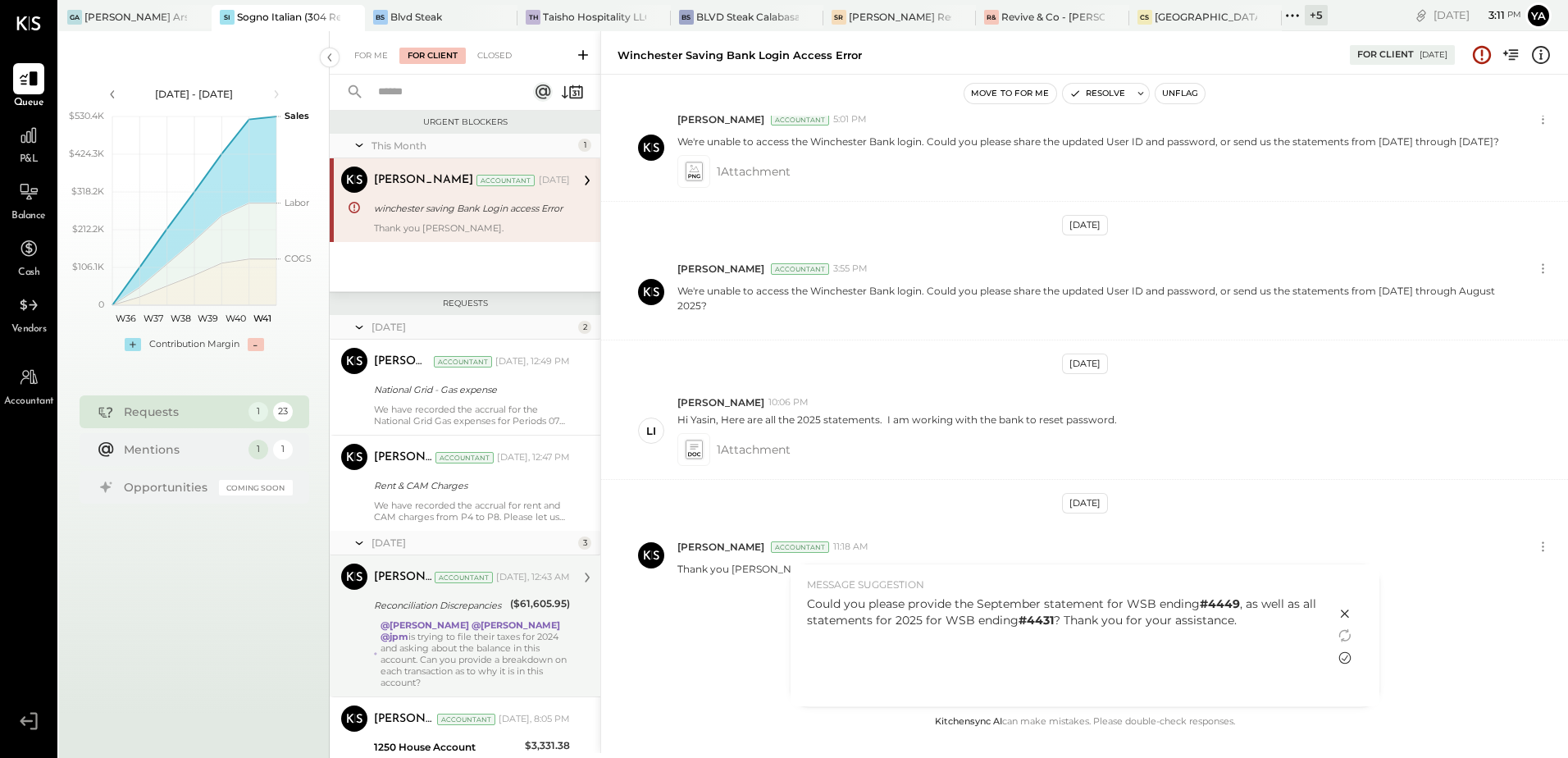
click at [1348, 663] on icon at bounding box center [1345, 657] width 20 height 20
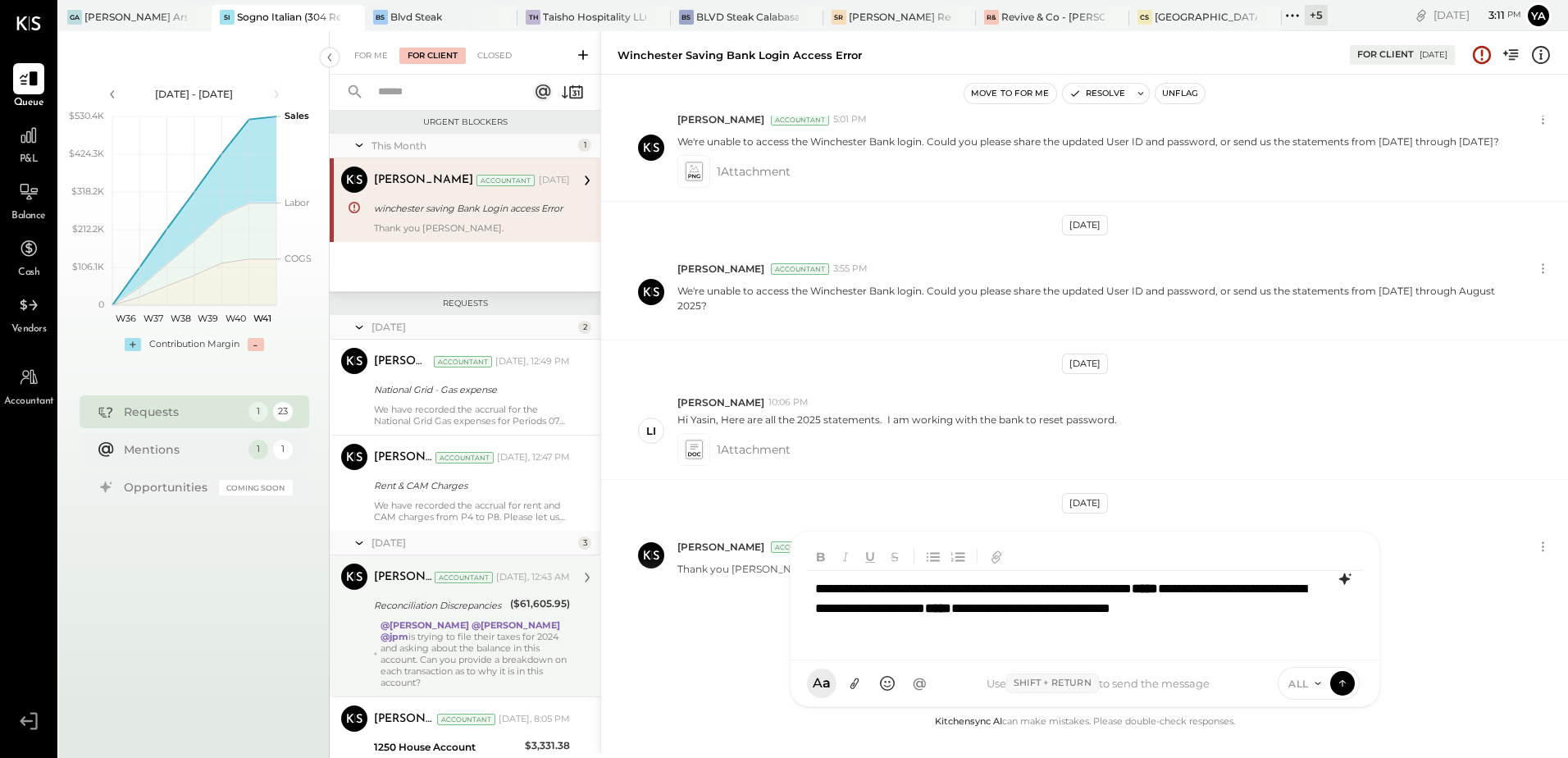
click at [1190, 633] on div "**********" at bounding box center [1085, 608] width 556 height 75
drag, startPoint x: 1195, startPoint y: 603, endPoint x: 1211, endPoint y: 620, distance: 23.3
click at [1211, 620] on div "**********" at bounding box center [1085, 608] width 556 height 75
click at [898, 626] on div "**********" at bounding box center [1085, 608] width 556 height 75
drag, startPoint x: 894, startPoint y: 628, endPoint x: 1155, endPoint y: 616, distance: 261.3
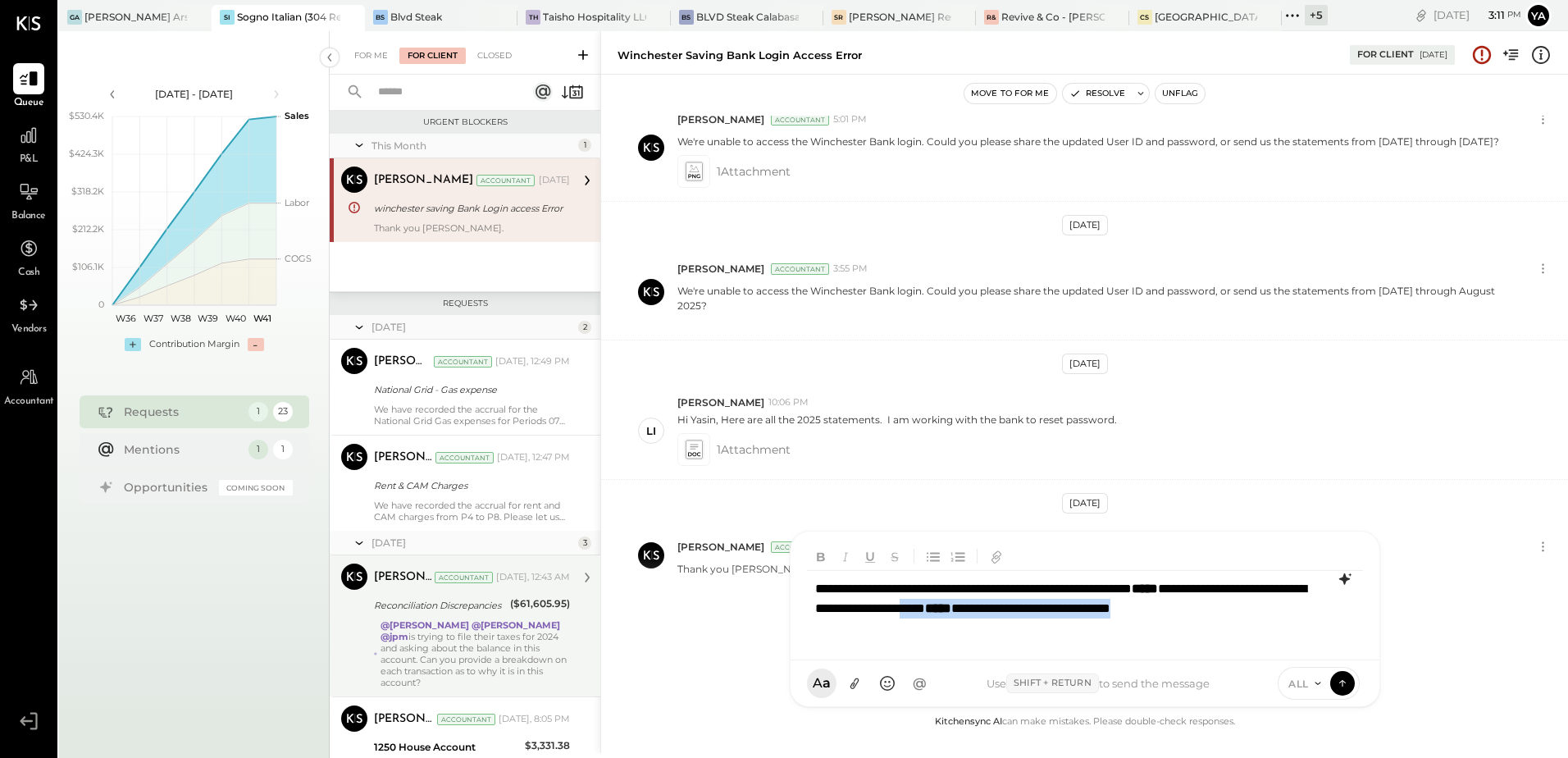
click at [1155, 616] on div "**********" at bounding box center [1085, 608] width 556 height 75
click at [1197, 625] on div "**********" at bounding box center [1085, 608] width 556 height 75
drag, startPoint x: 884, startPoint y: 642, endPoint x: 1188, endPoint y: 611, distance: 305.6
click at [1188, 611] on div "**********" at bounding box center [1085, 608] width 556 height 75
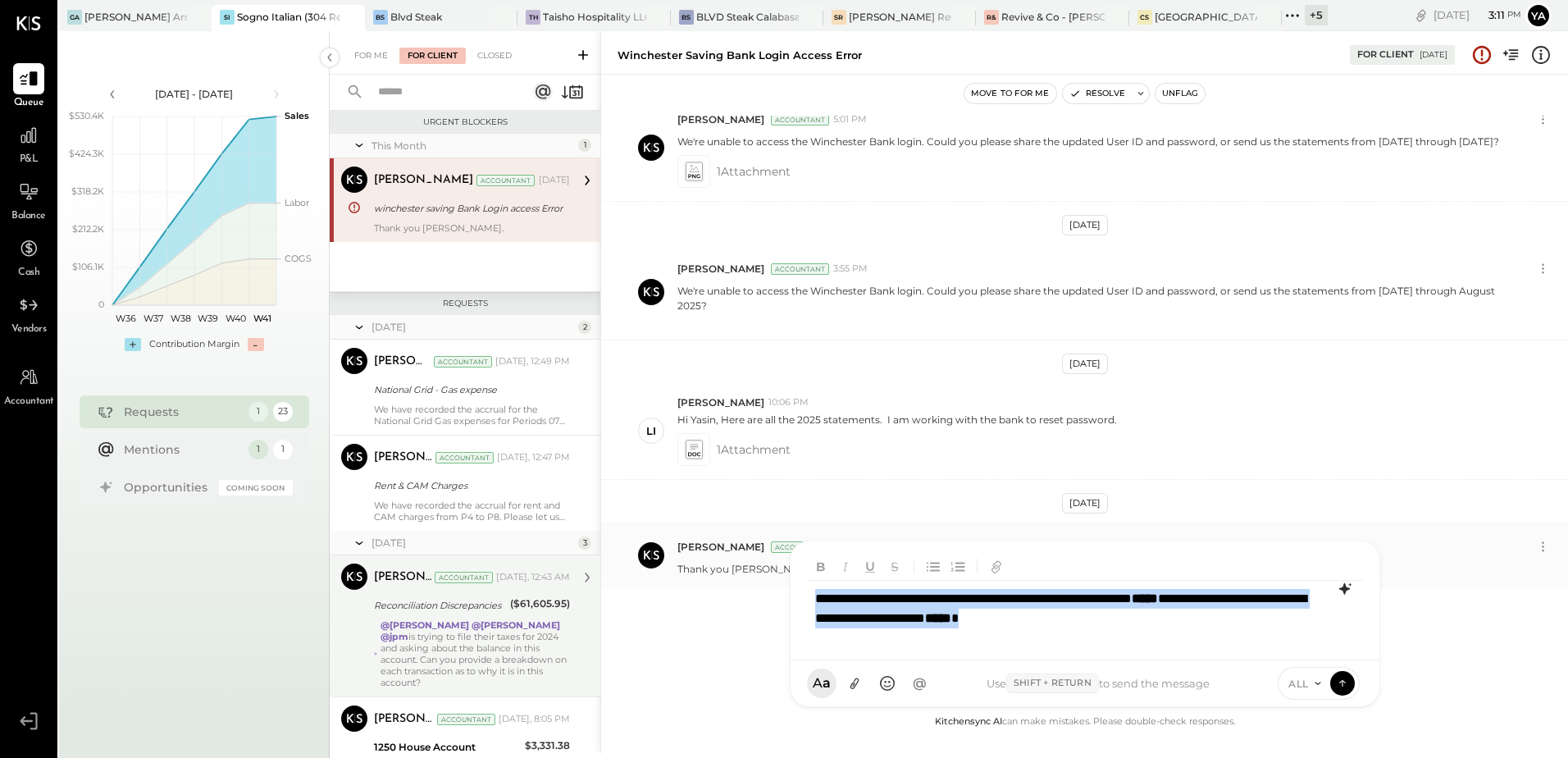
drag, startPoint x: 1205, startPoint y: 622, endPoint x: 729, endPoint y: 578, distance: 478.0
click at [729, 578] on div "winchester saving Bank Login access Error For Client [DATE] Move to for me Reso…" at bounding box center [1084, 391] width 967 height 721
copy div "**********"
click at [816, 598] on div "**********" at bounding box center [1085, 614] width 556 height 66
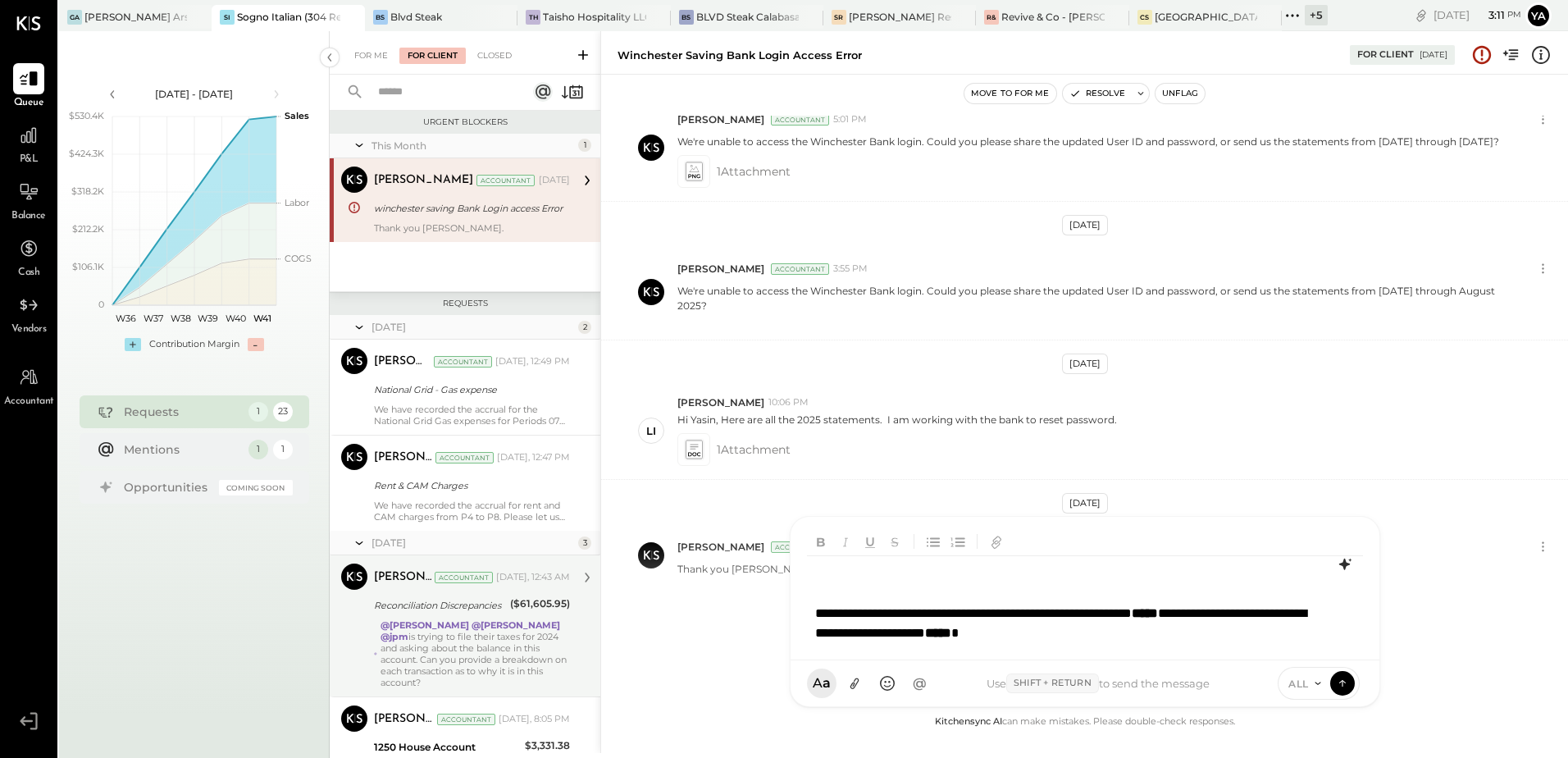
click at [824, 584] on div at bounding box center [1063, 593] width 497 height 20
type input "*"
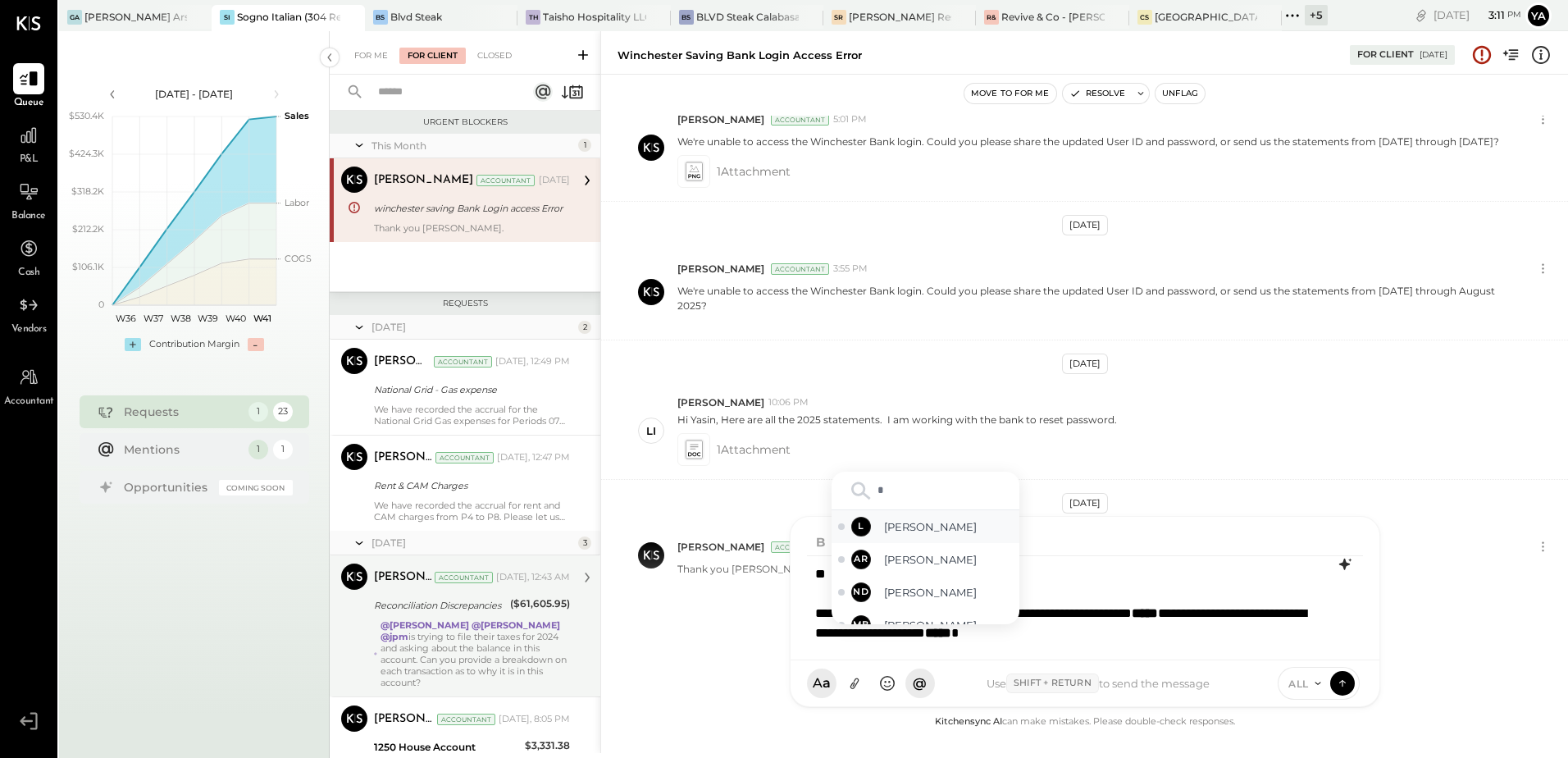
click at [924, 537] on div "L [PERSON_NAME]" at bounding box center [925, 526] width 188 height 33
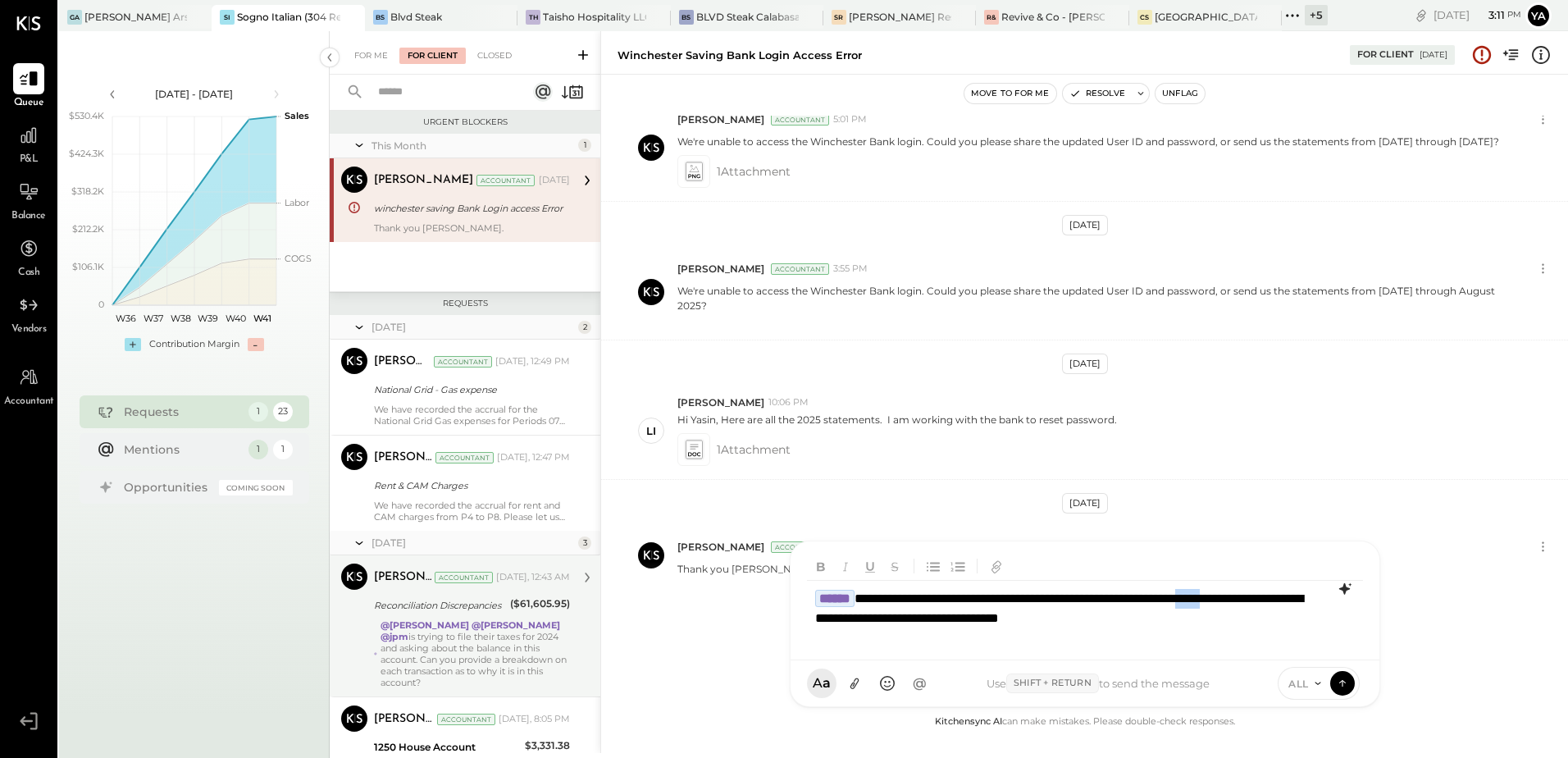
drag, startPoint x: 907, startPoint y: 618, endPoint x: 865, endPoint y: 614, distance: 42.2
click at [865, 614] on div "**********" at bounding box center [1085, 614] width 556 height 66
drag, startPoint x: 1282, startPoint y: 617, endPoint x: 1244, endPoint y: 617, distance: 38.0
click at [1244, 617] on div "**********" at bounding box center [1085, 614] width 556 height 66
click at [1253, 640] on div "**********" at bounding box center [1085, 614] width 556 height 66
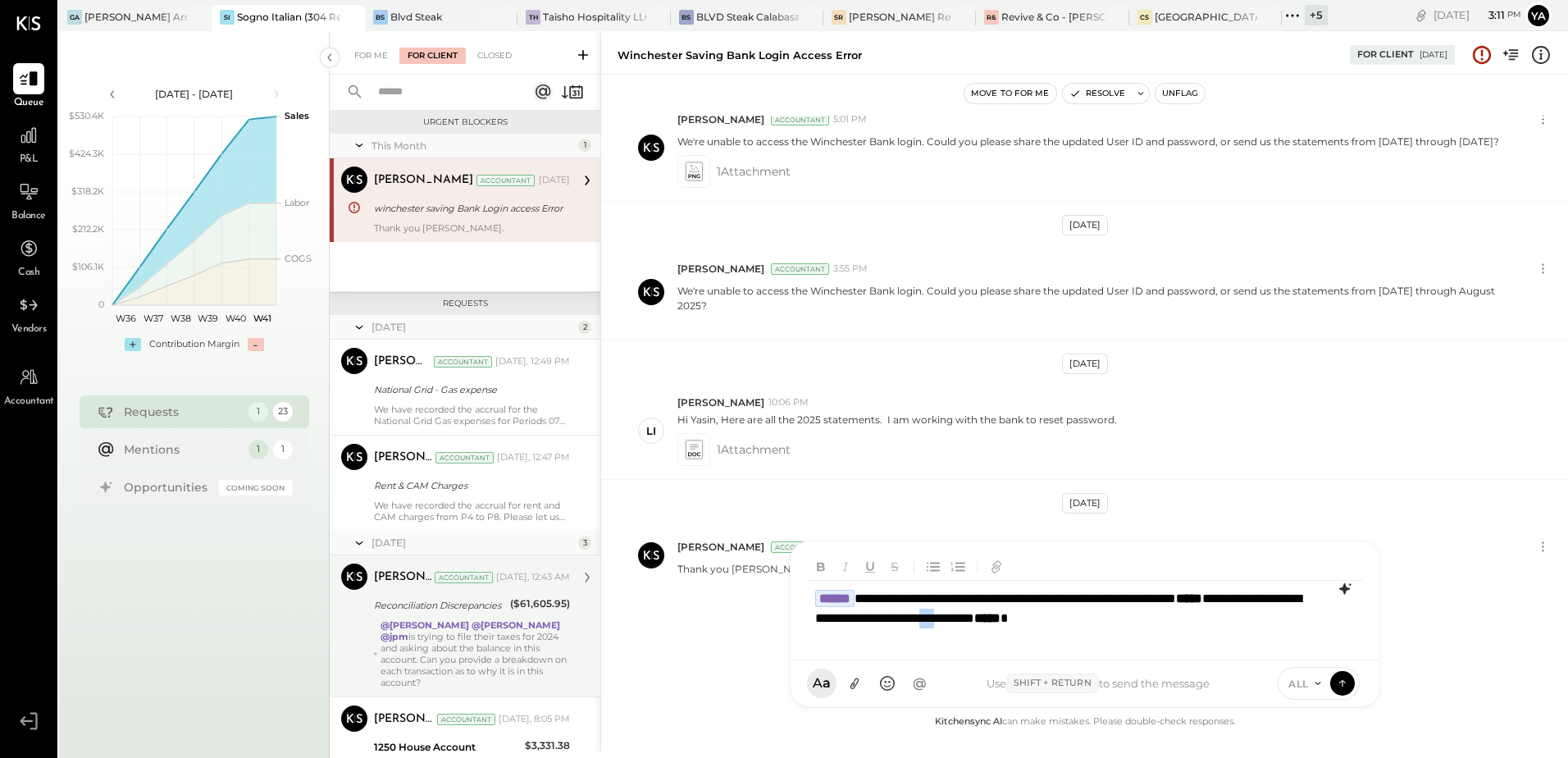
drag, startPoint x: 1188, startPoint y: 619, endPoint x: 1159, endPoint y: 620, distance: 29.0
click at [1159, 620] on div "**********" at bounding box center [1085, 614] width 556 height 66
click at [1133, 641] on div "**********" at bounding box center [1085, 614] width 556 height 66
click at [1344, 684] on icon at bounding box center [1343, 682] width 15 height 16
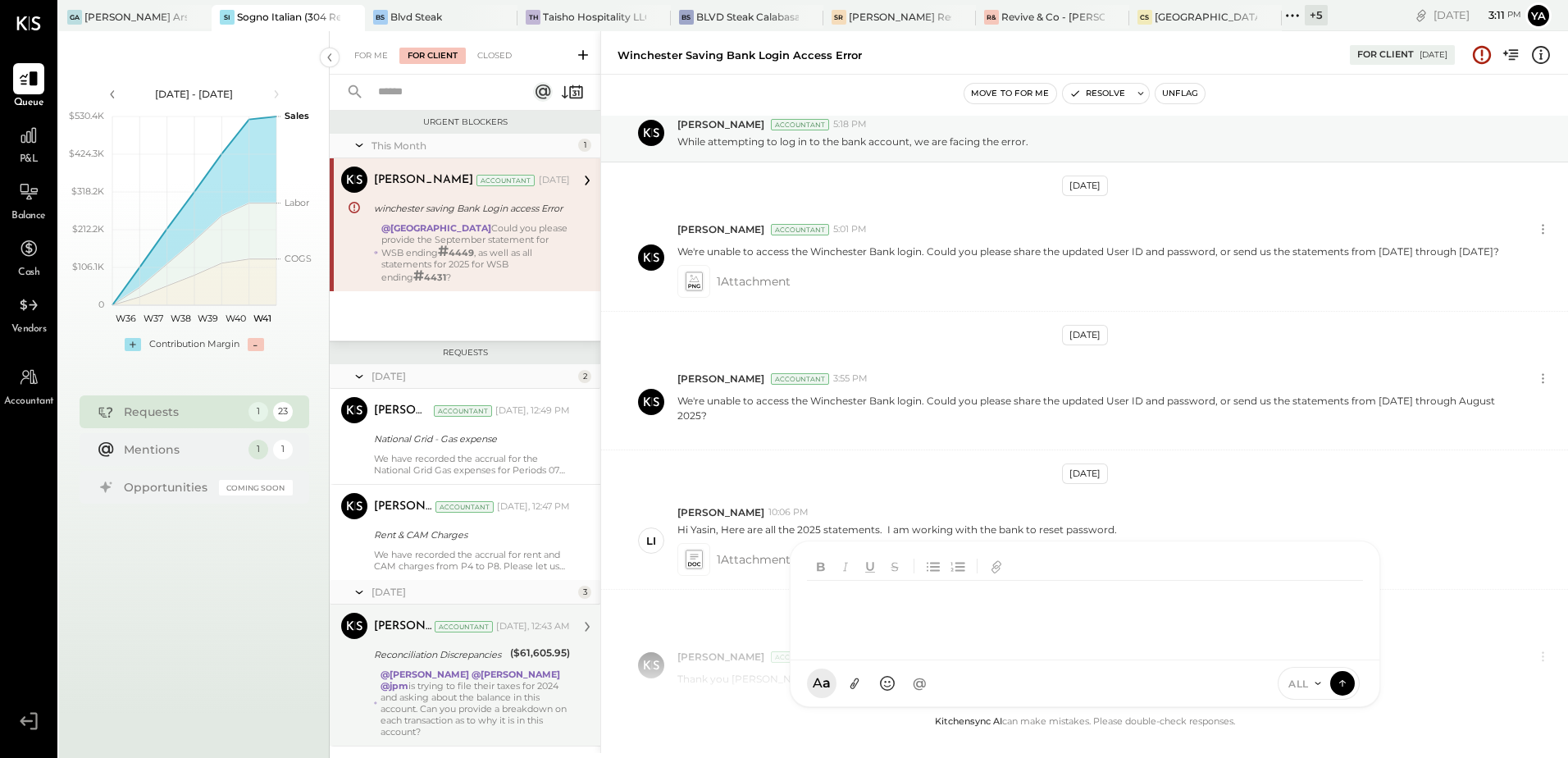
scroll to position [3, 0]
